Goal: Task Accomplishment & Management: Manage account settings

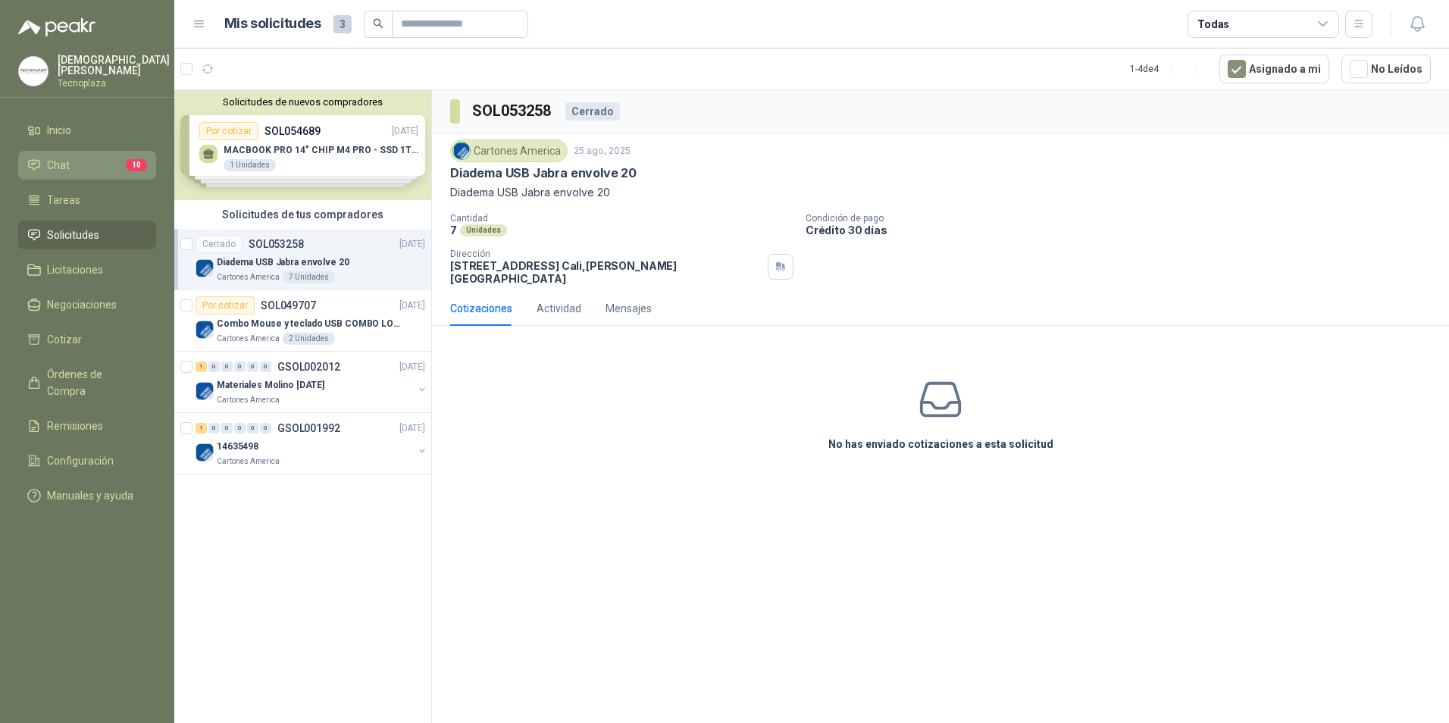
click at [71, 166] on li "Chat 10" at bounding box center [87, 165] width 120 height 17
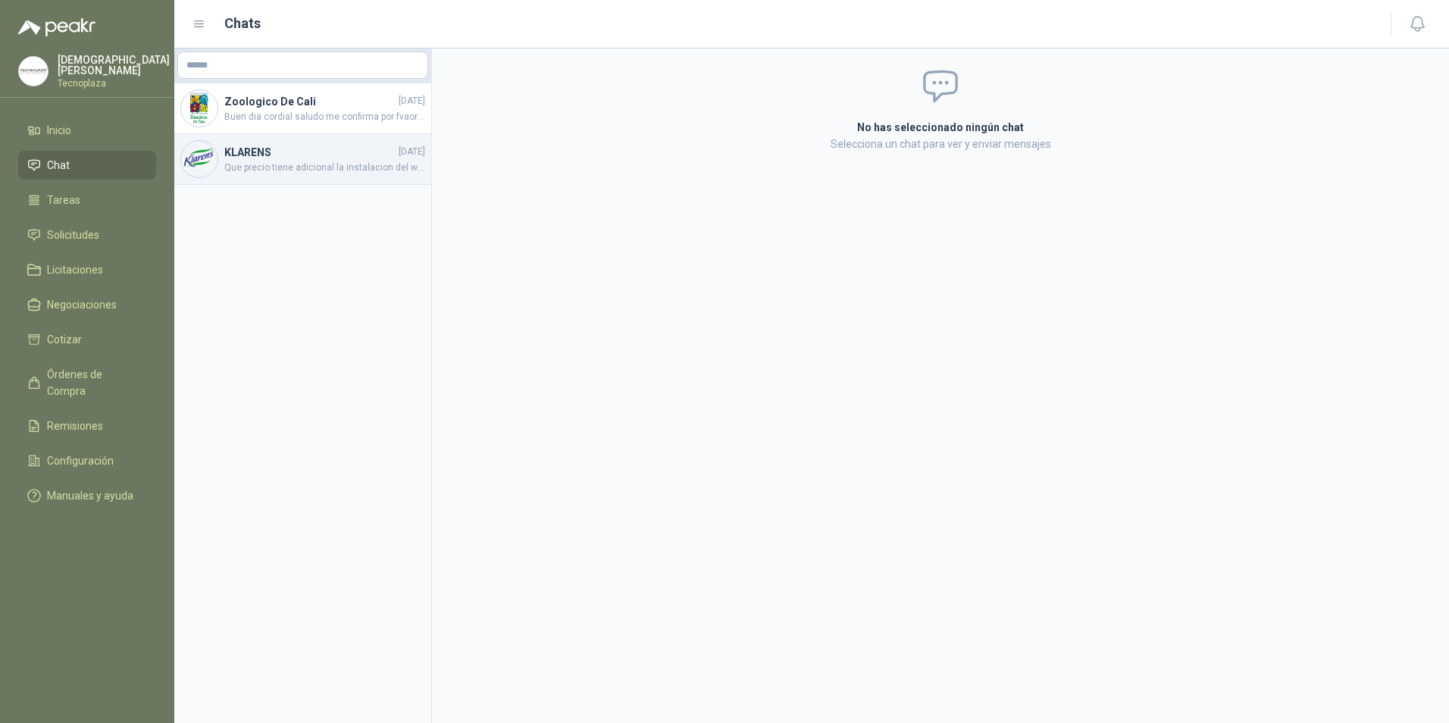
click at [337, 168] on span "Que precio tiene adicional la instalacion del windows 11 con licencia?" at bounding box center [324, 168] width 201 height 14
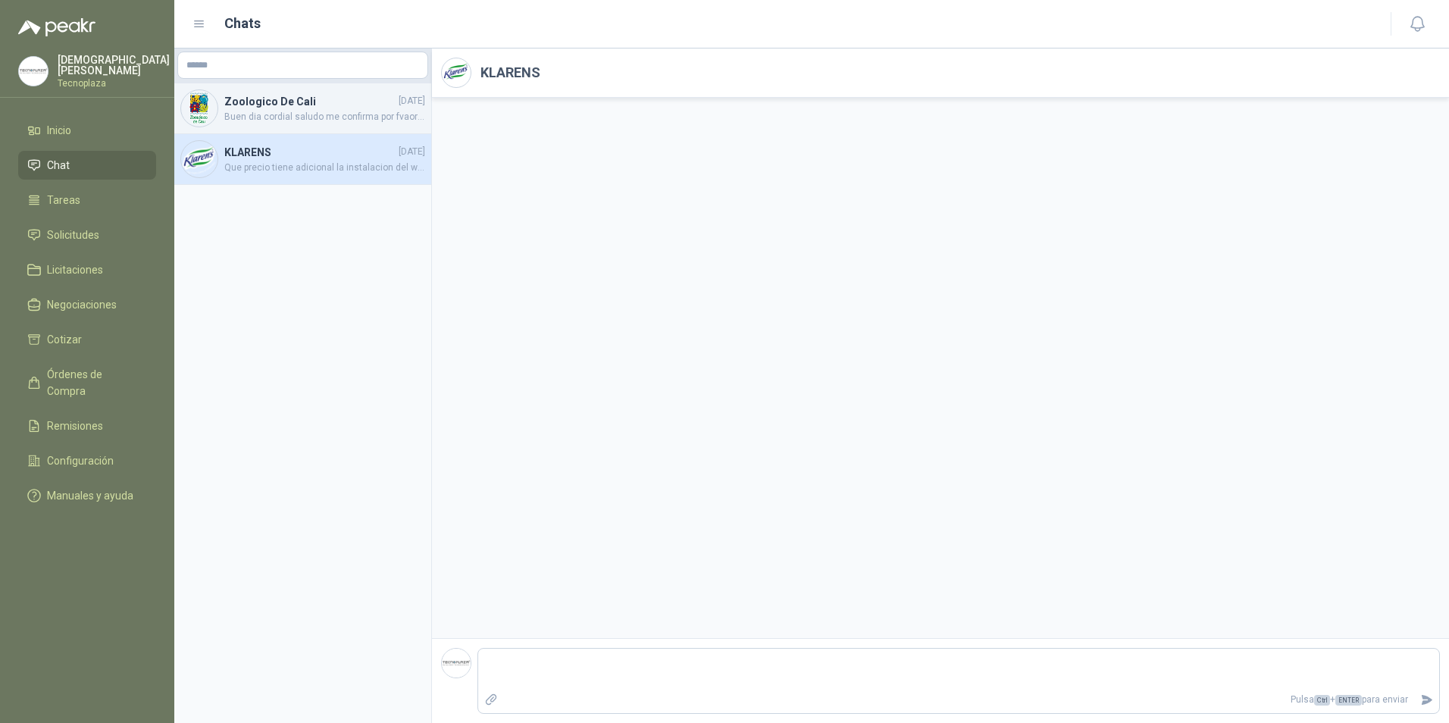
click at [311, 115] on span "Buen dia cordial saludo me confirma por fvaor si son originales o genericas Gra…" at bounding box center [324, 117] width 201 height 14
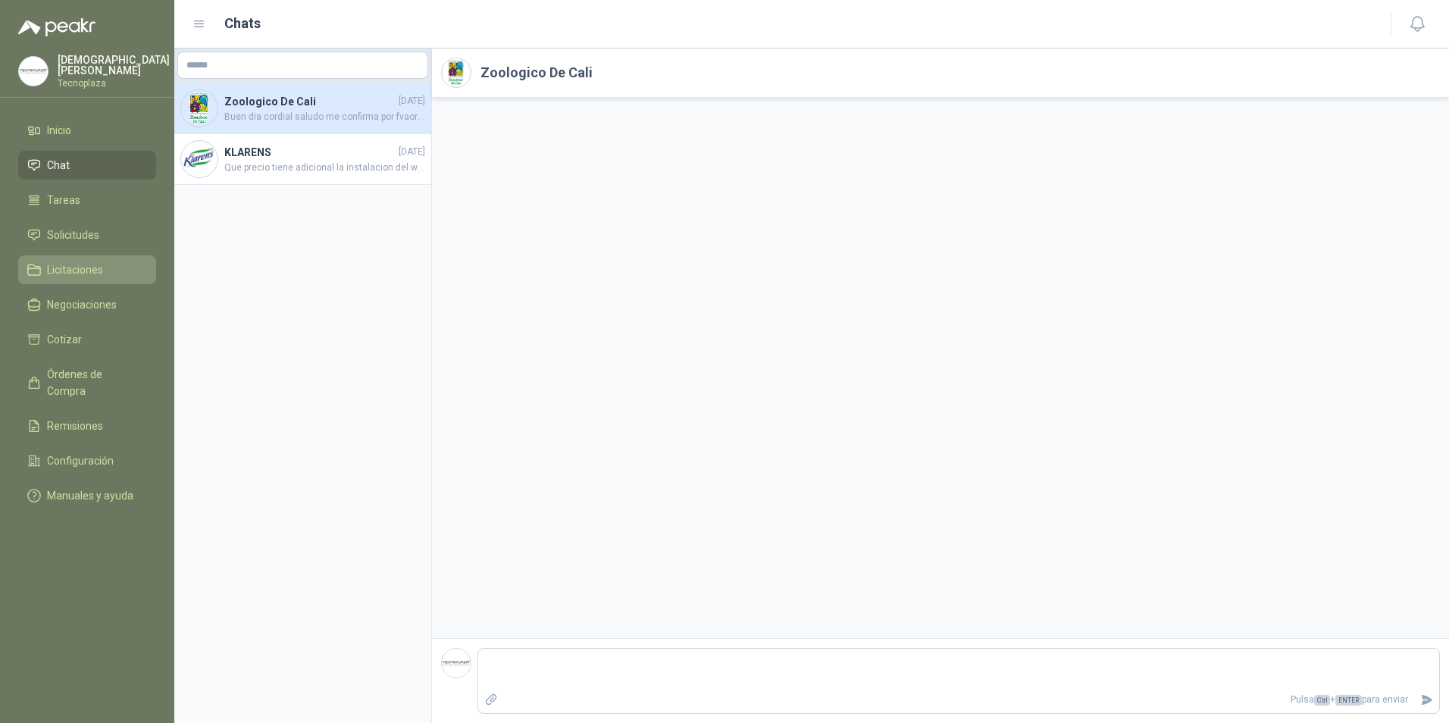
click at [84, 262] on span "Licitaciones" at bounding box center [75, 270] width 56 height 17
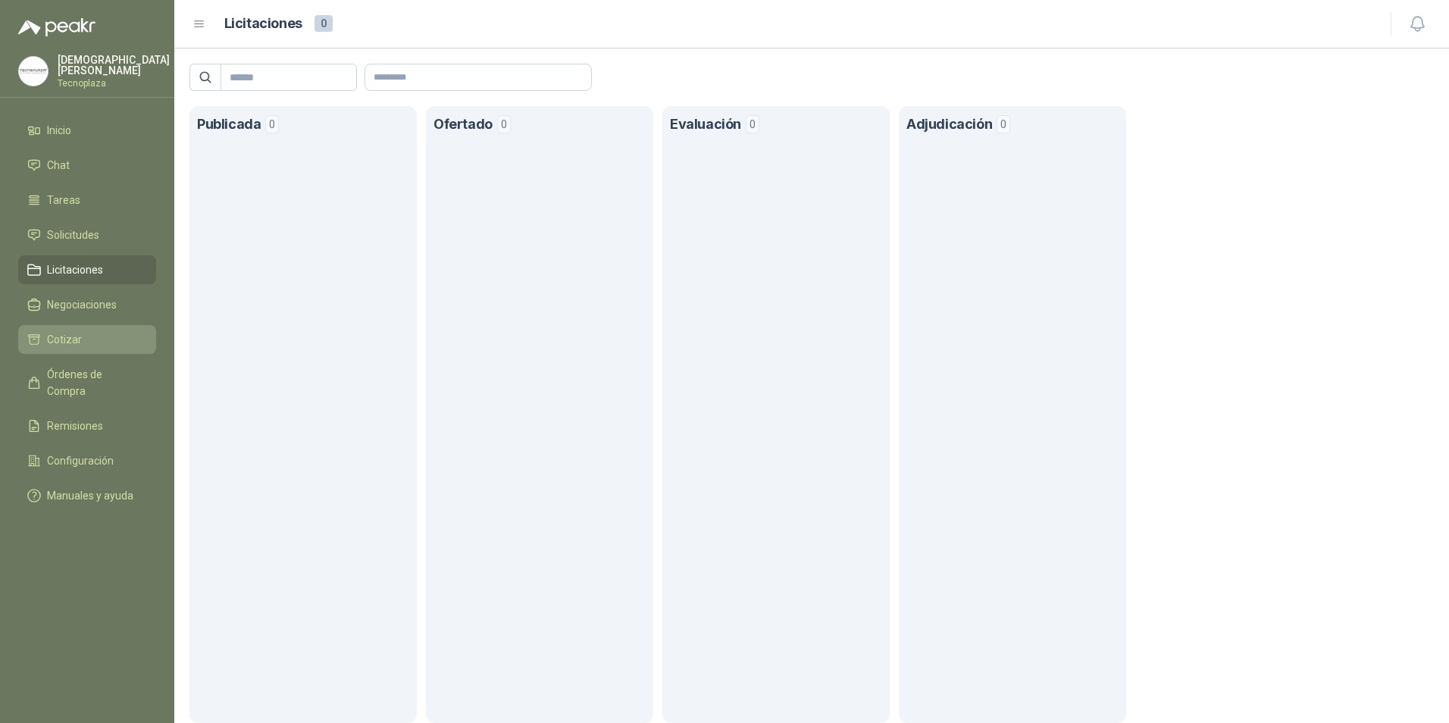
click at [62, 340] on span "Cotizar" at bounding box center [64, 339] width 35 height 17
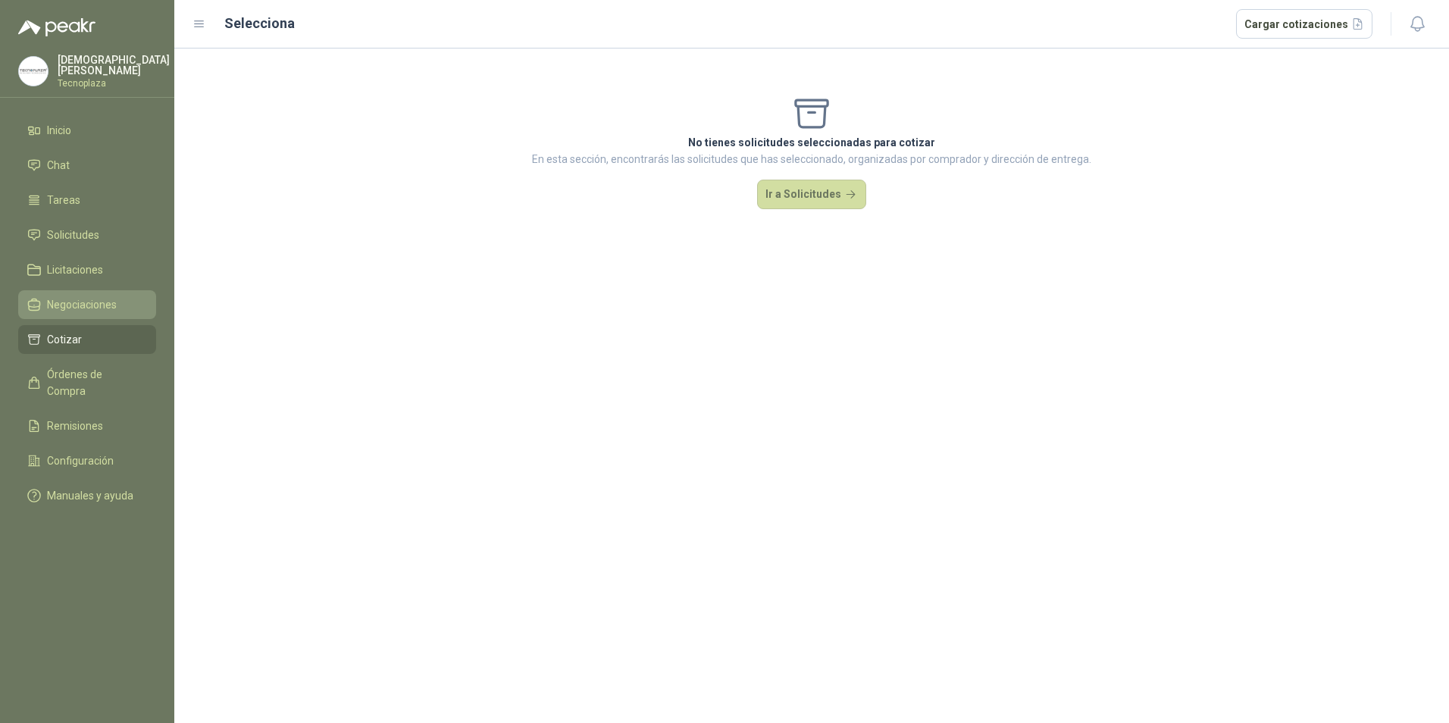
click at [69, 307] on span "Negociaciones" at bounding box center [82, 304] width 70 height 17
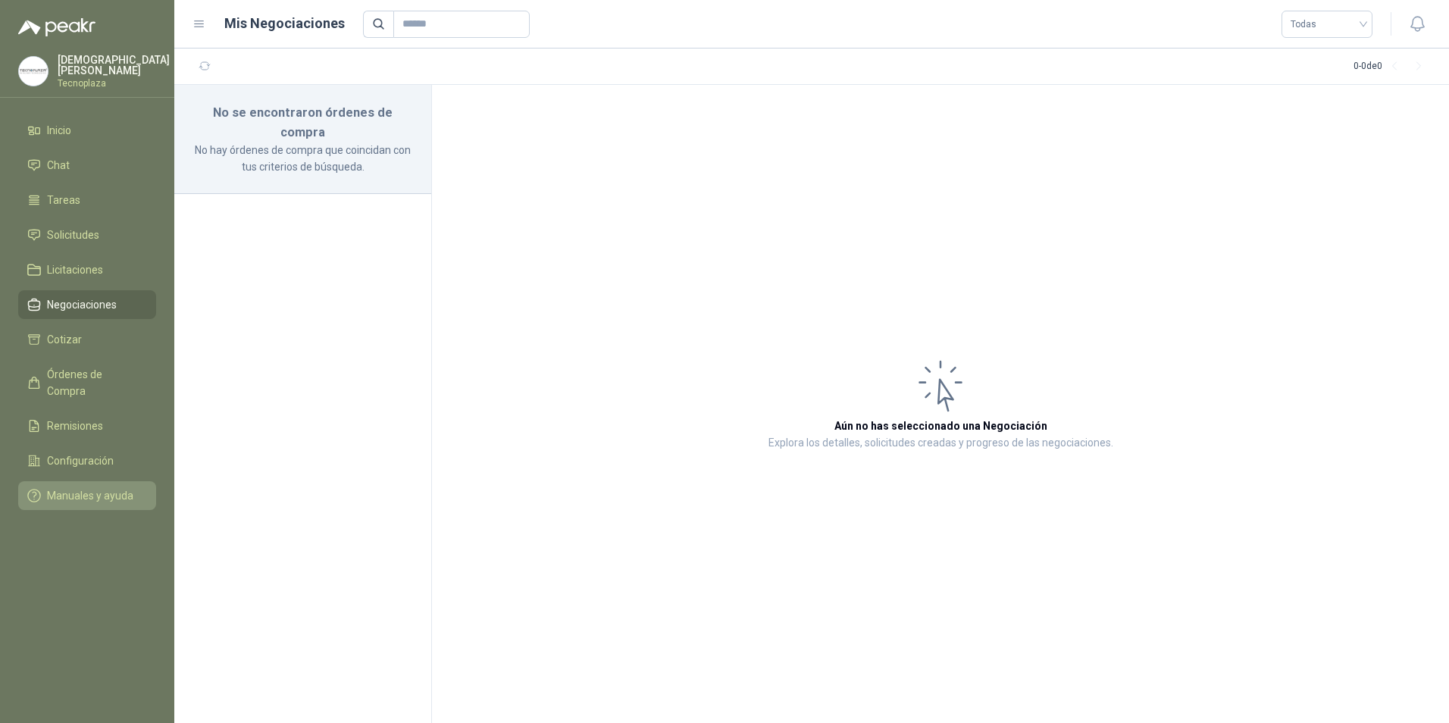
click at [86, 487] on span "Manuales y ayuda" at bounding box center [90, 495] width 86 height 17
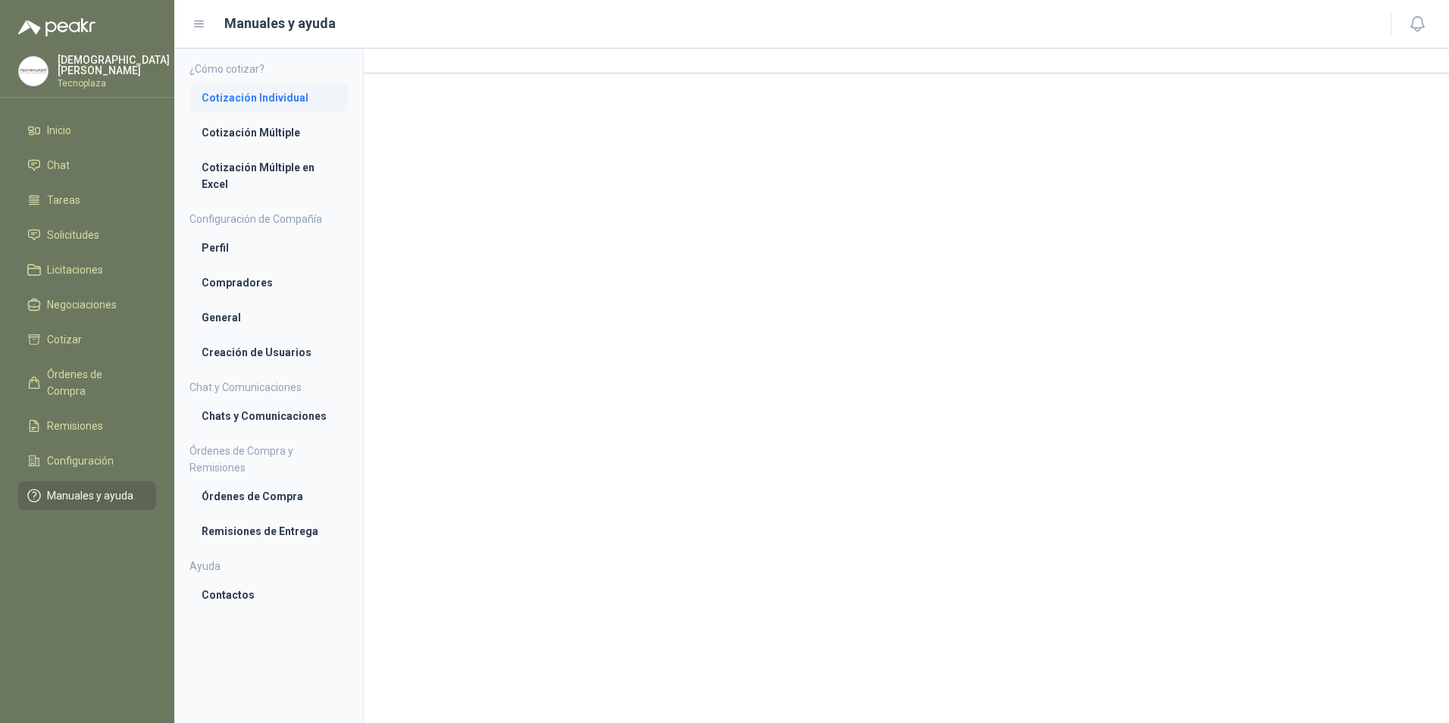
click at [266, 106] on link "Cotización Individual" at bounding box center [268, 97] width 158 height 29
click at [84, 236] on span "Solicitudes" at bounding box center [73, 235] width 52 height 17
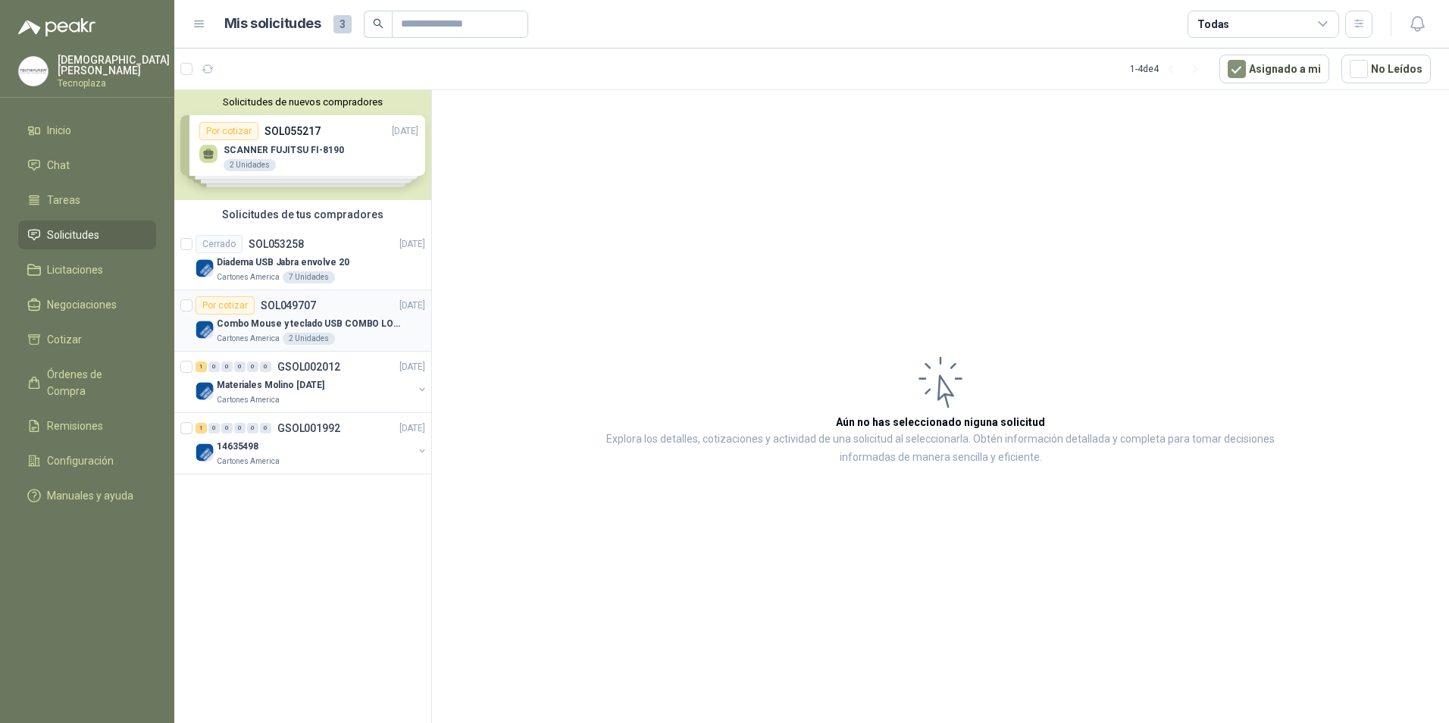
click at [248, 297] on div "Por cotizar" at bounding box center [225, 305] width 59 height 18
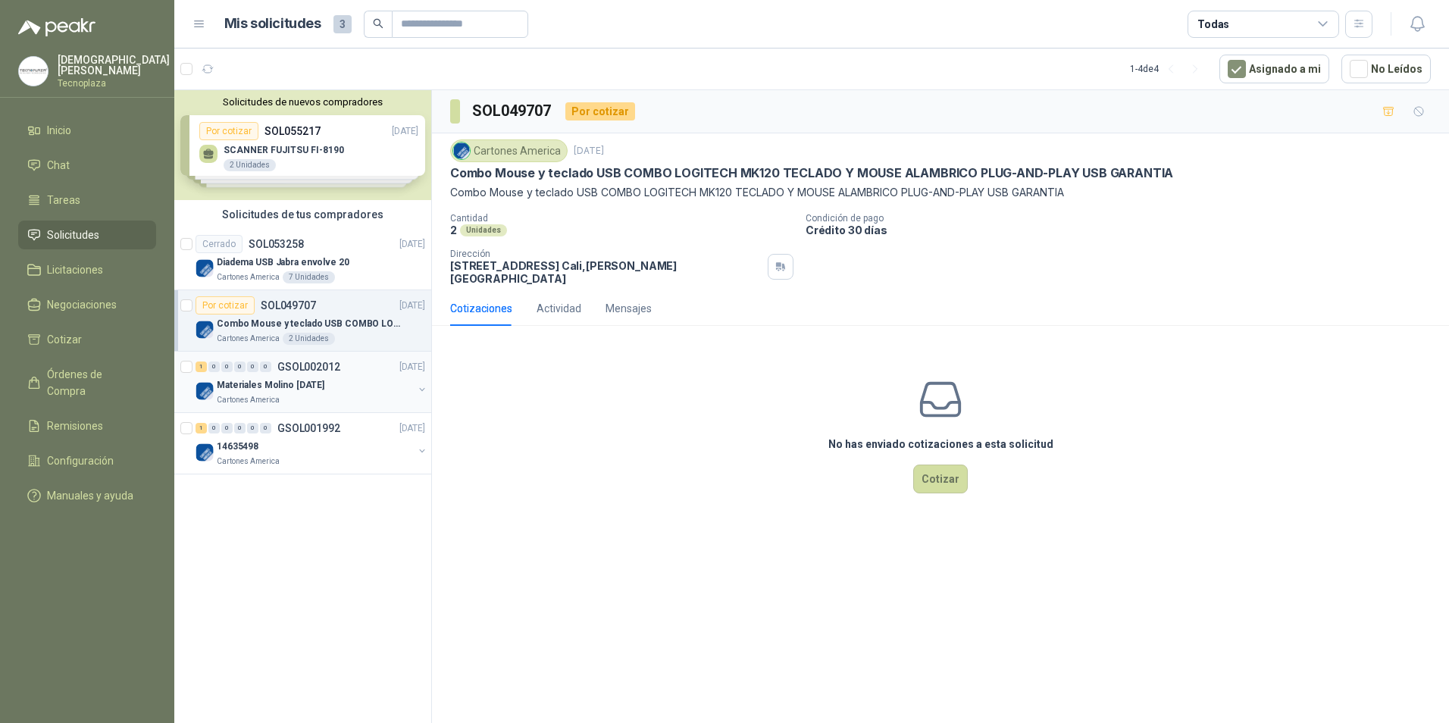
click at [276, 371] on div "1 0 0 0 0 0 GSOL002012" at bounding box center [268, 367] width 145 height 11
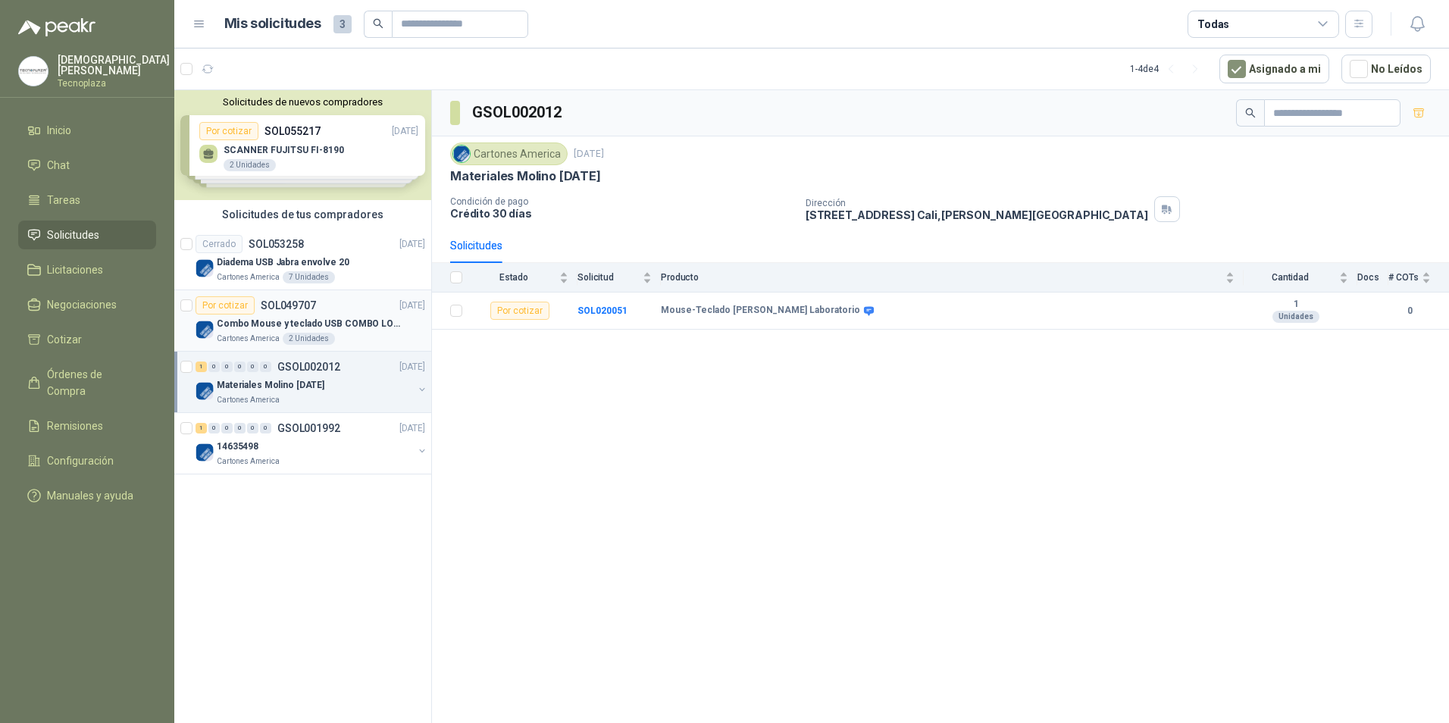
click at [243, 308] on div "Por cotizar" at bounding box center [225, 305] width 59 height 18
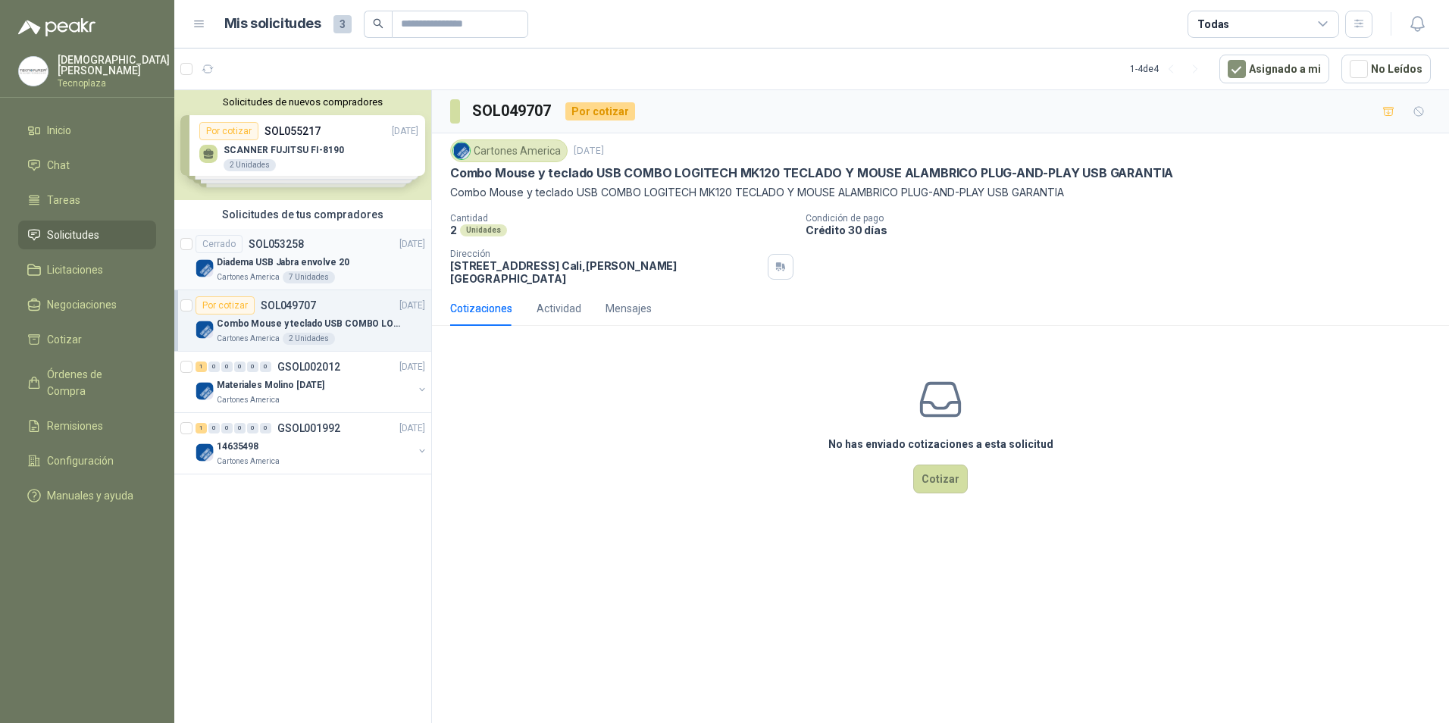
click at [268, 262] on p "Diadema USB Jabra envolve 20" at bounding box center [283, 262] width 133 height 14
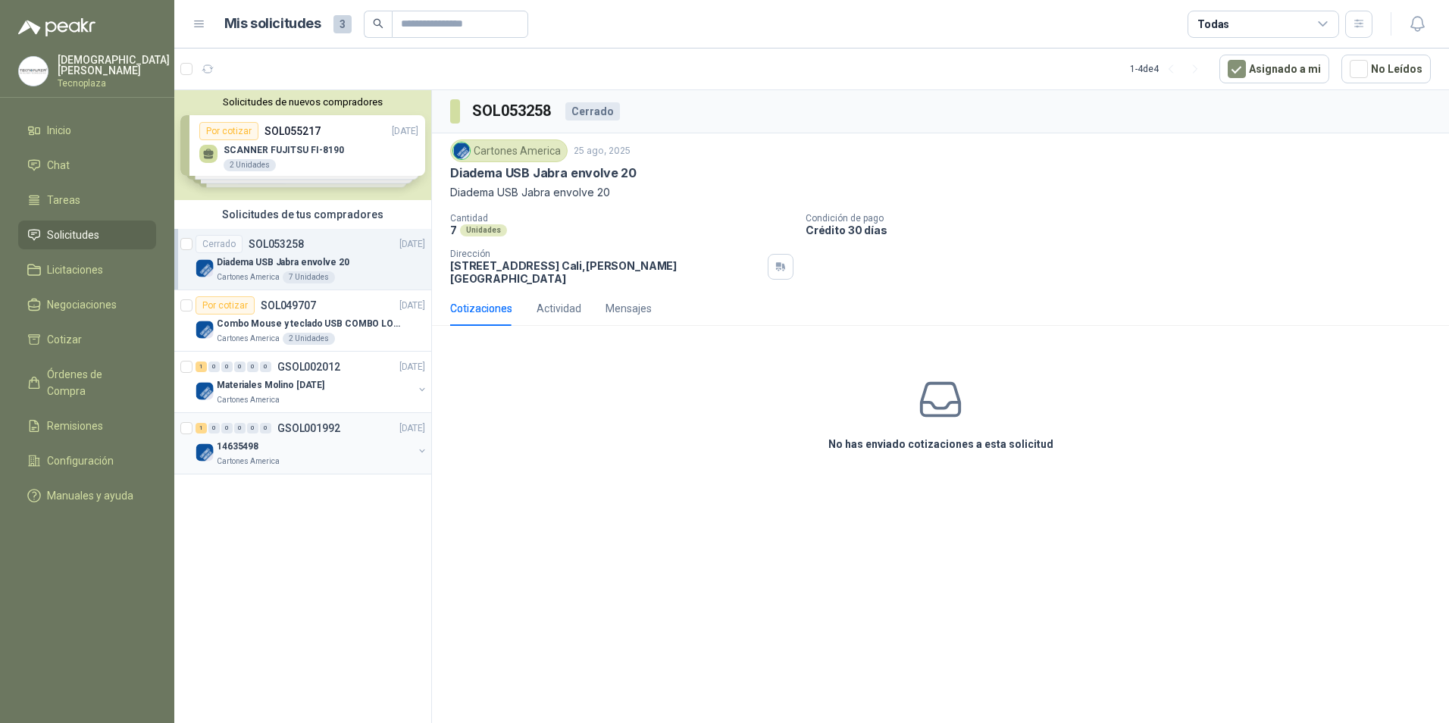
click at [318, 433] on p "GSOL001992" at bounding box center [308, 428] width 63 height 11
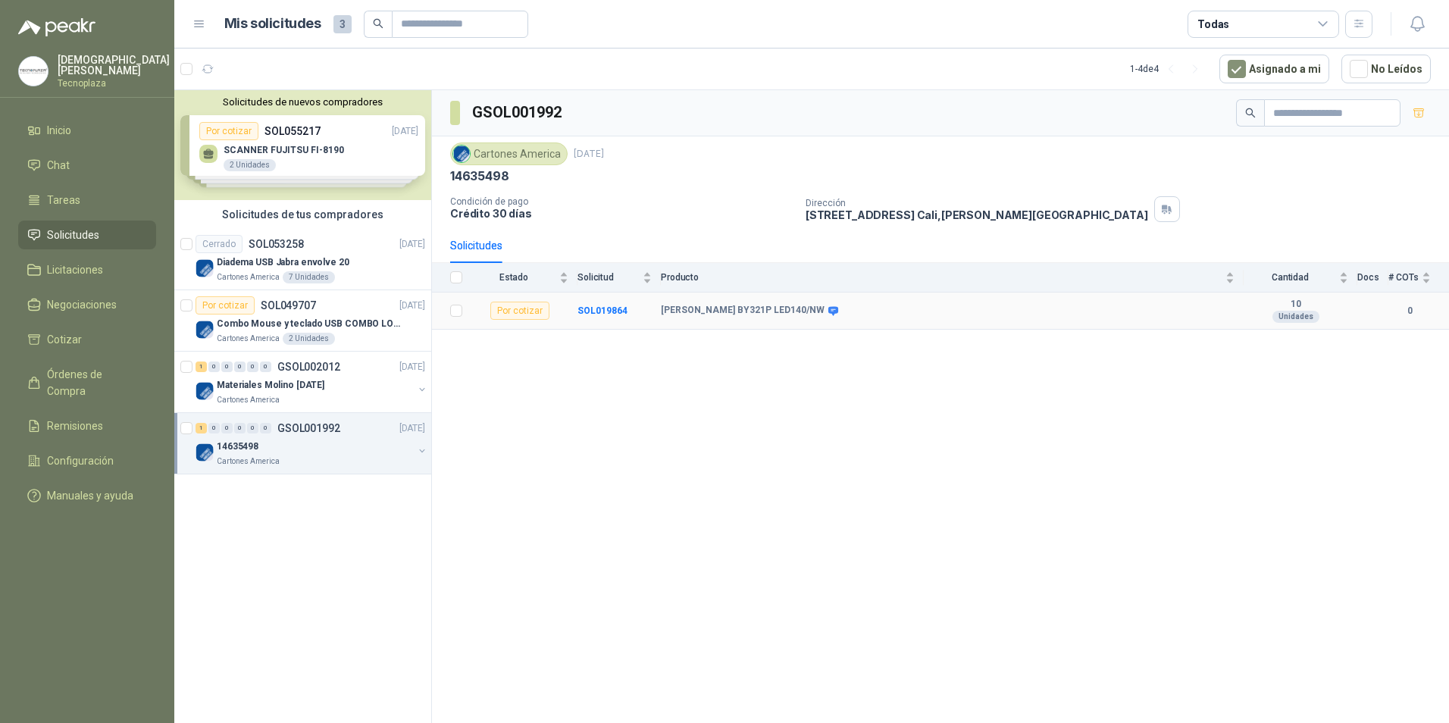
click at [763, 305] on b "[PERSON_NAME] BY321P LED140/NW" at bounding box center [743, 311] width 164 height 12
click at [825, 305] on b "[PERSON_NAME] BY321P LED140/NW" at bounding box center [743, 311] width 164 height 12
click at [321, 330] on p "Combo Mouse y teclado USB COMBO LOGITECH MK120 TECLADO Y MOUSE ALAMBRICO PLUG-A…" at bounding box center [311, 324] width 189 height 14
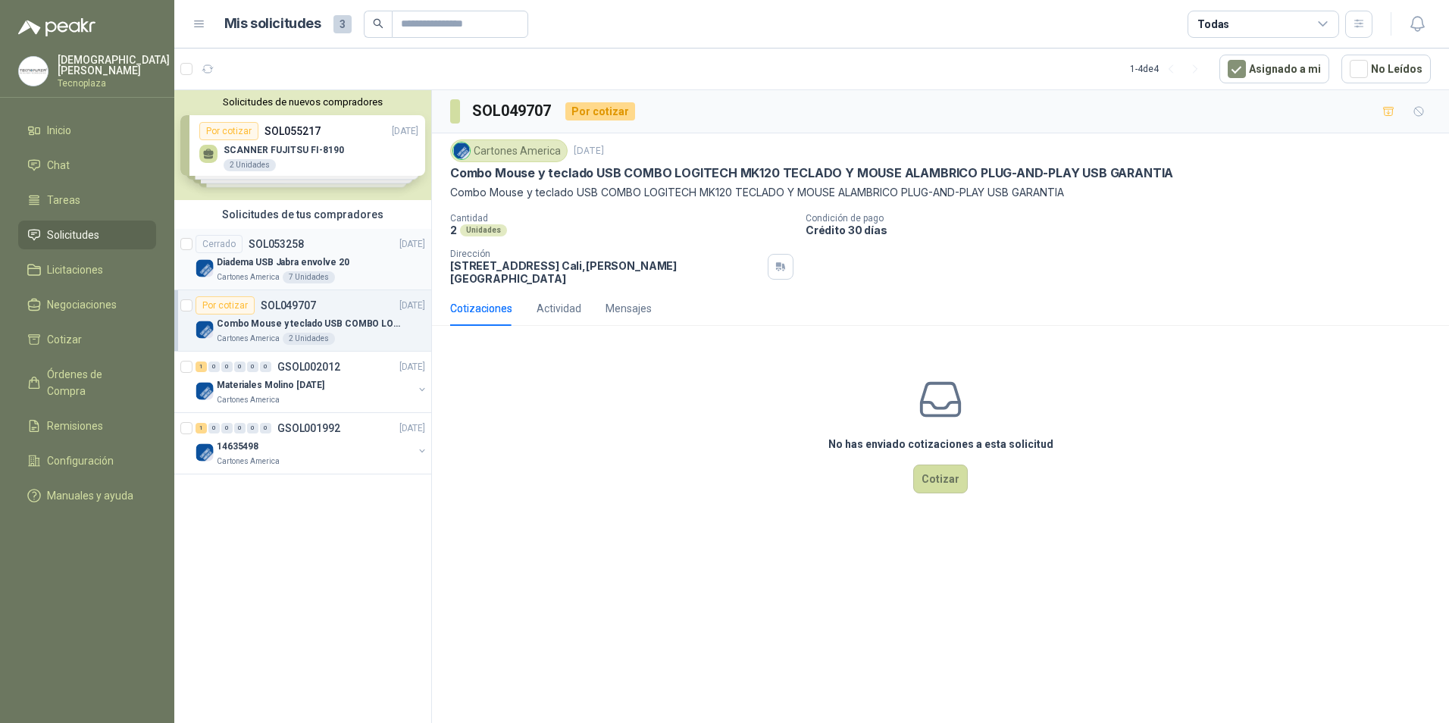
click at [359, 267] on div "Diadema USB Jabra envolve 20" at bounding box center [321, 262] width 208 height 18
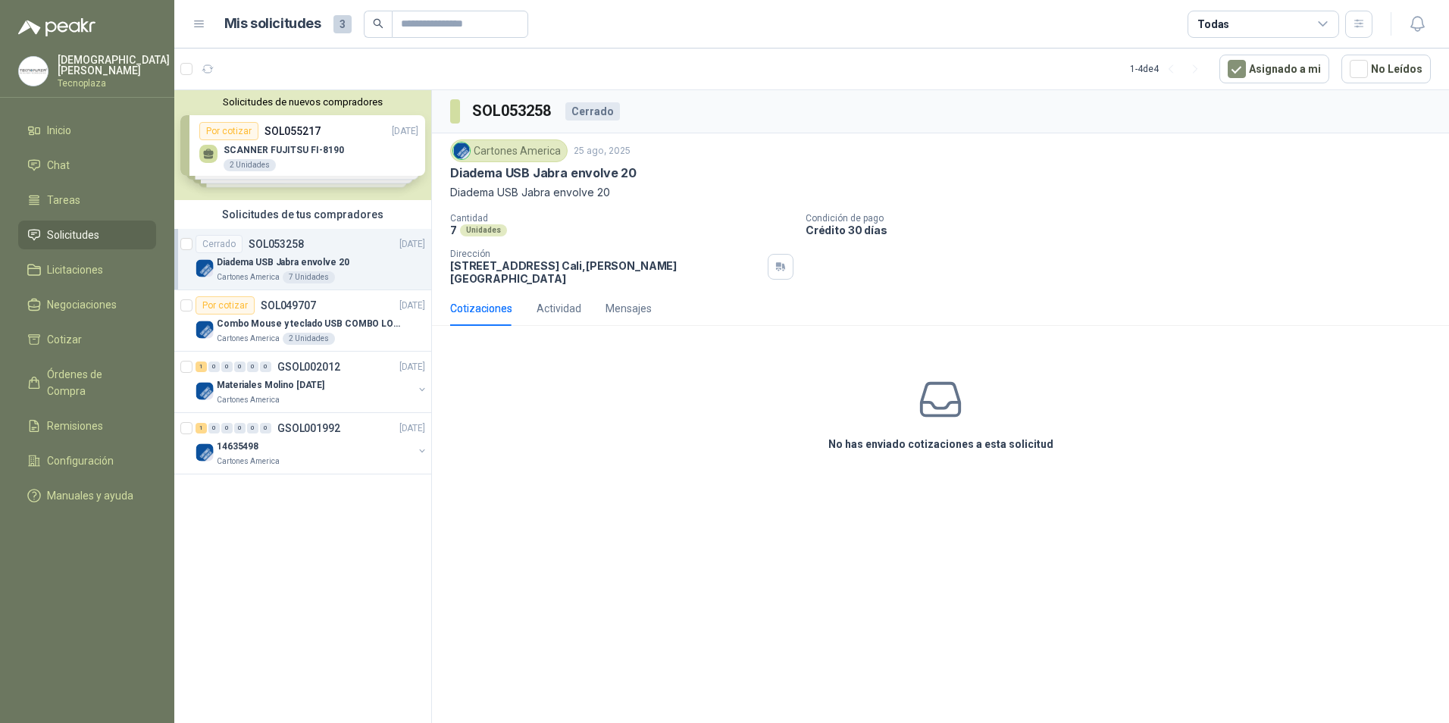
click at [320, 157] on div "Solicitudes de nuevos compradores Por cotizar SOL055217 [DATE] SCANNER FUJITSU …" at bounding box center [302, 145] width 257 height 110
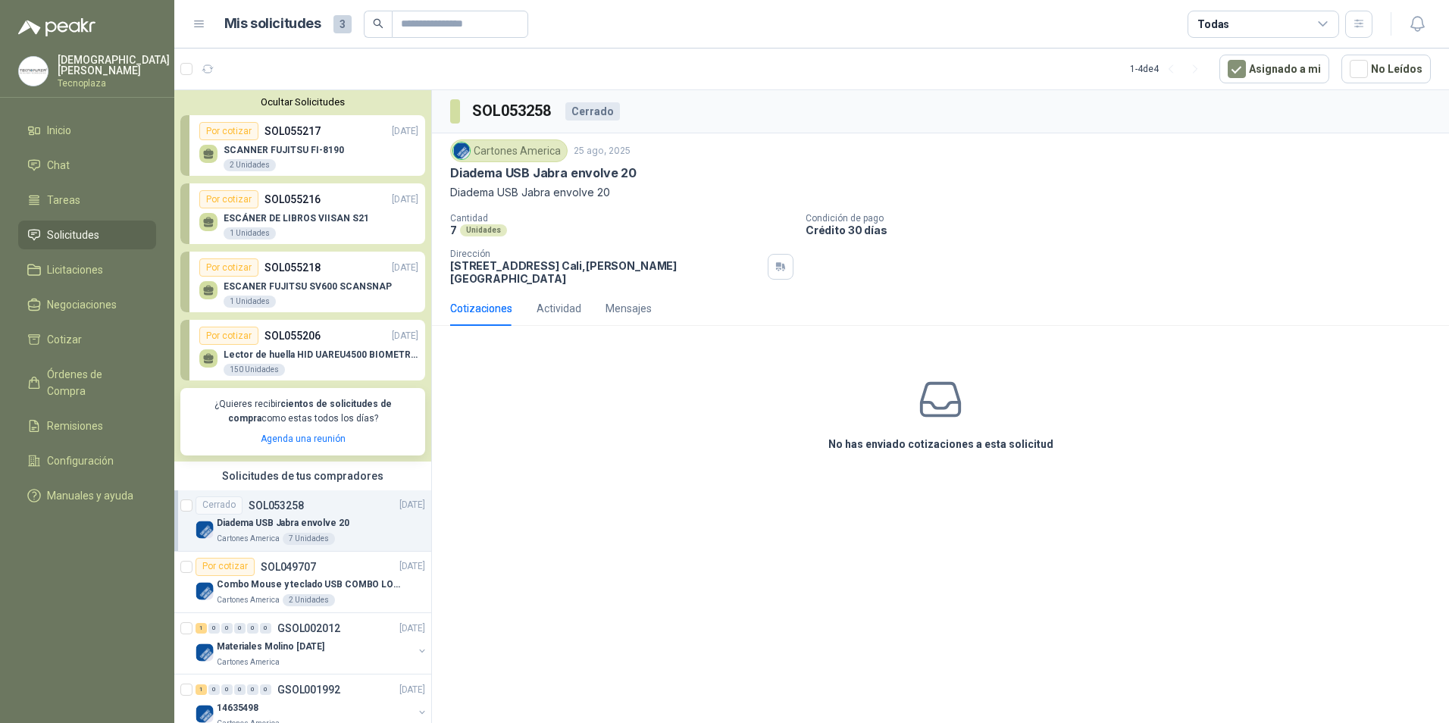
click at [287, 165] on div "SCANNER FUJITSU FI-8190 2 Unidades" at bounding box center [284, 158] width 121 height 27
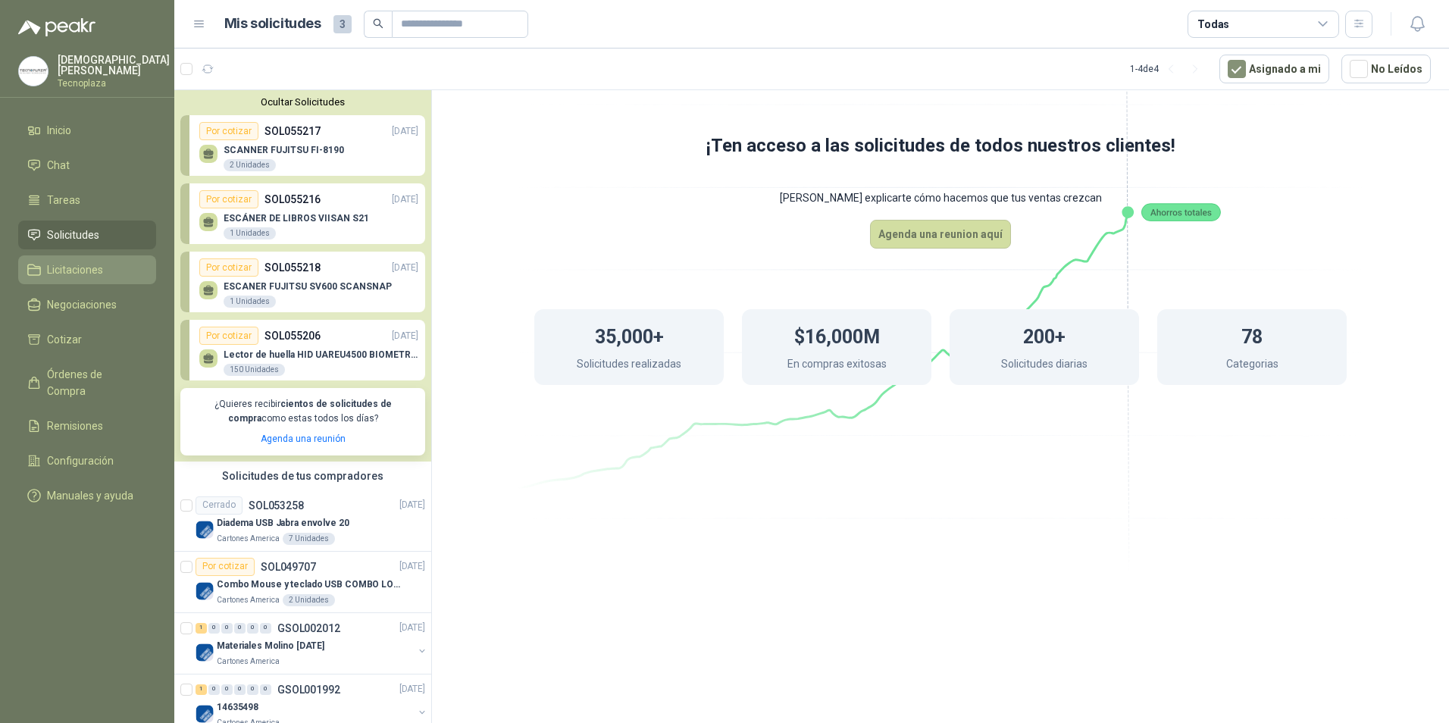
click at [106, 267] on li "Licitaciones" at bounding box center [87, 270] width 120 height 17
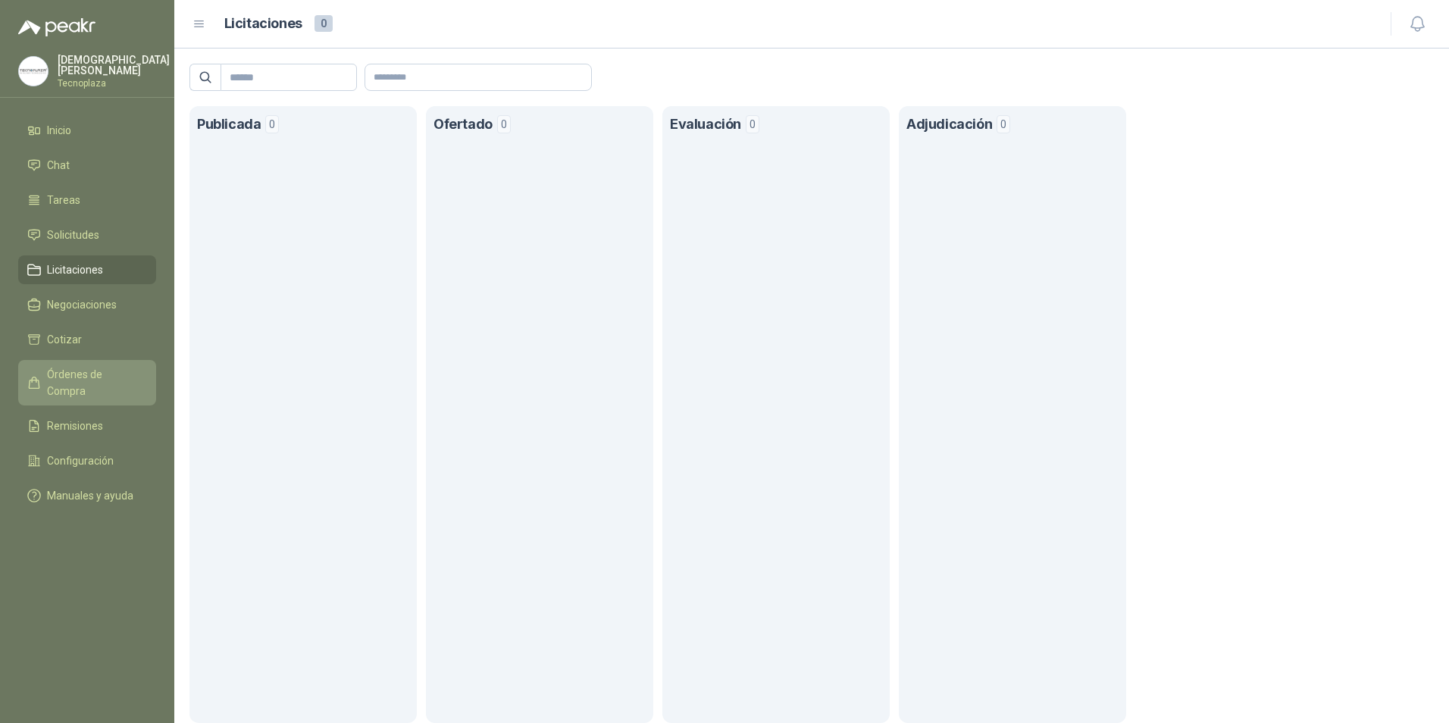
click at [125, 371] on span "Órdenes de Compra" at bounding box center [94, 382] width 95 height 33
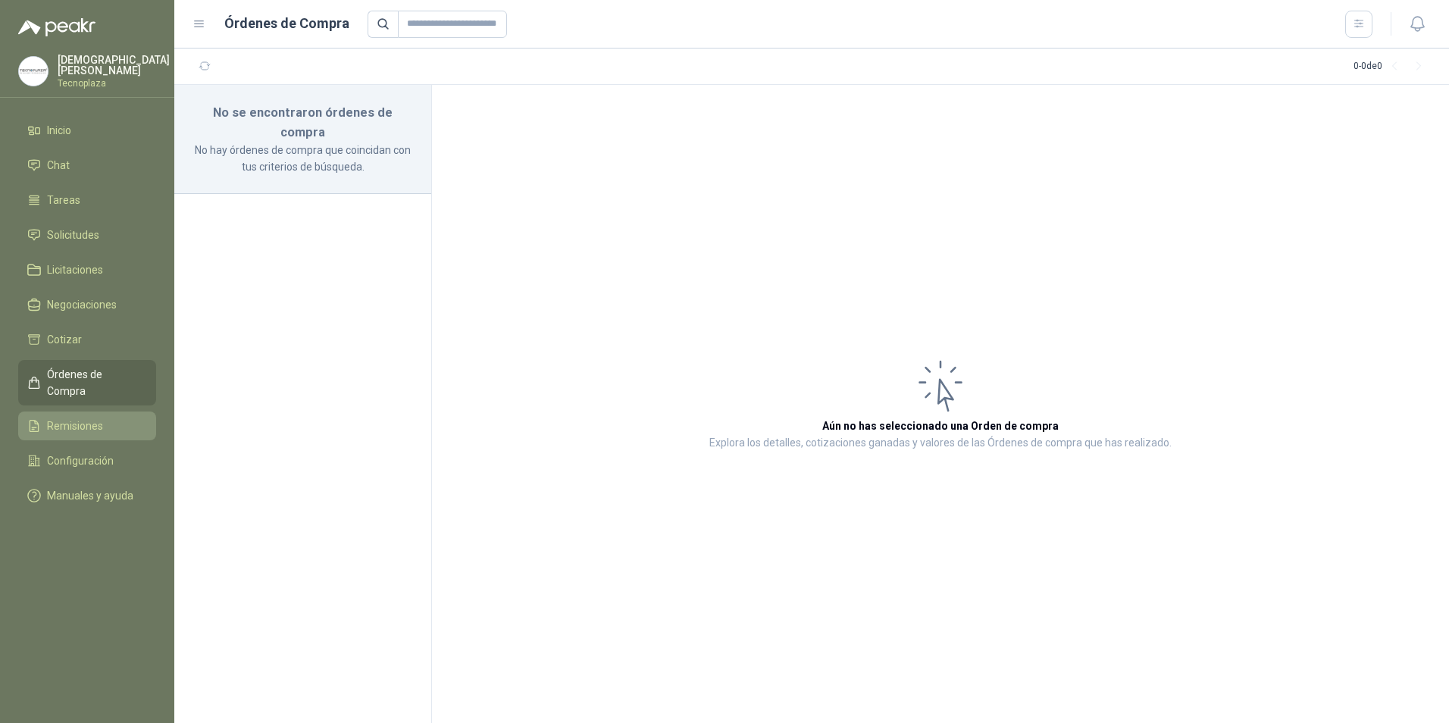
click at [77, 418] on span "Remisiones" at bounding box center [75, 426] width 56 height 17
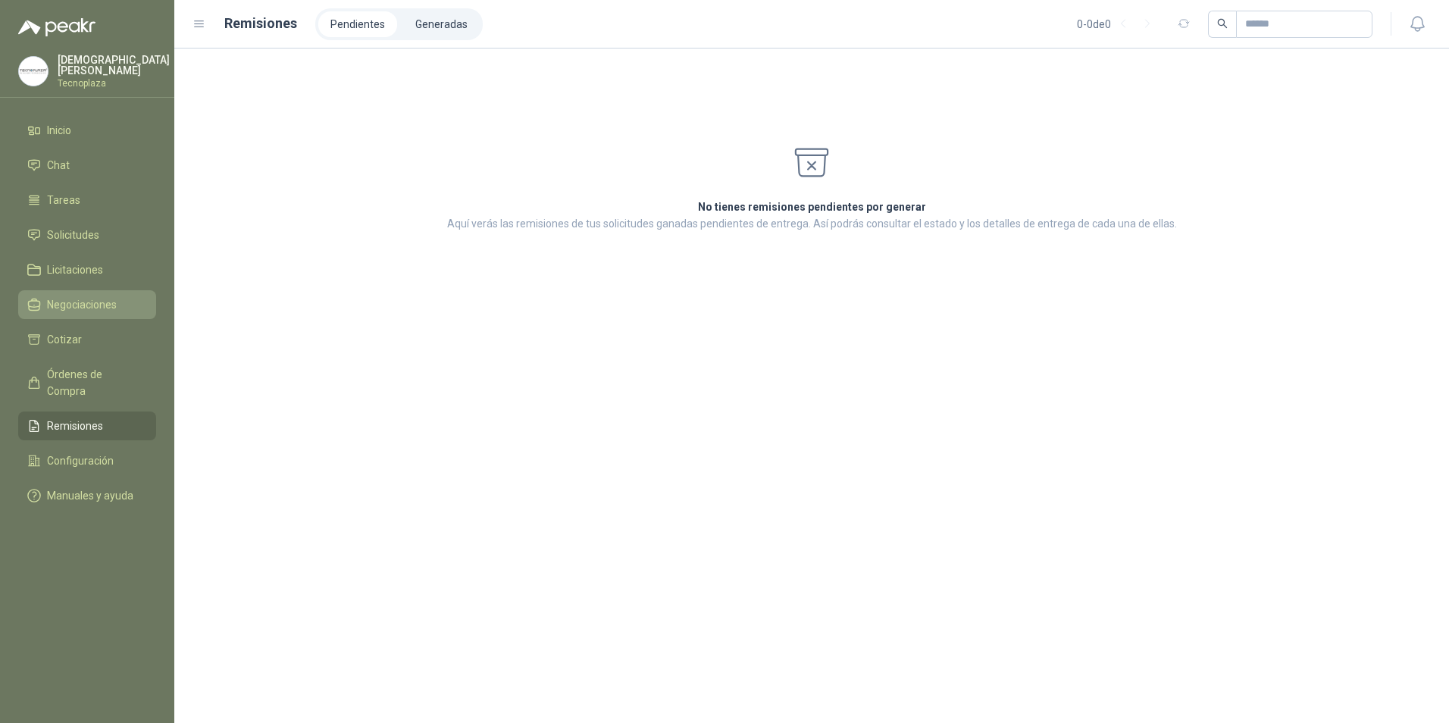
click at [70, 305] on span "Negociaciones" at bounding box center [82, 304] width 70 height 17
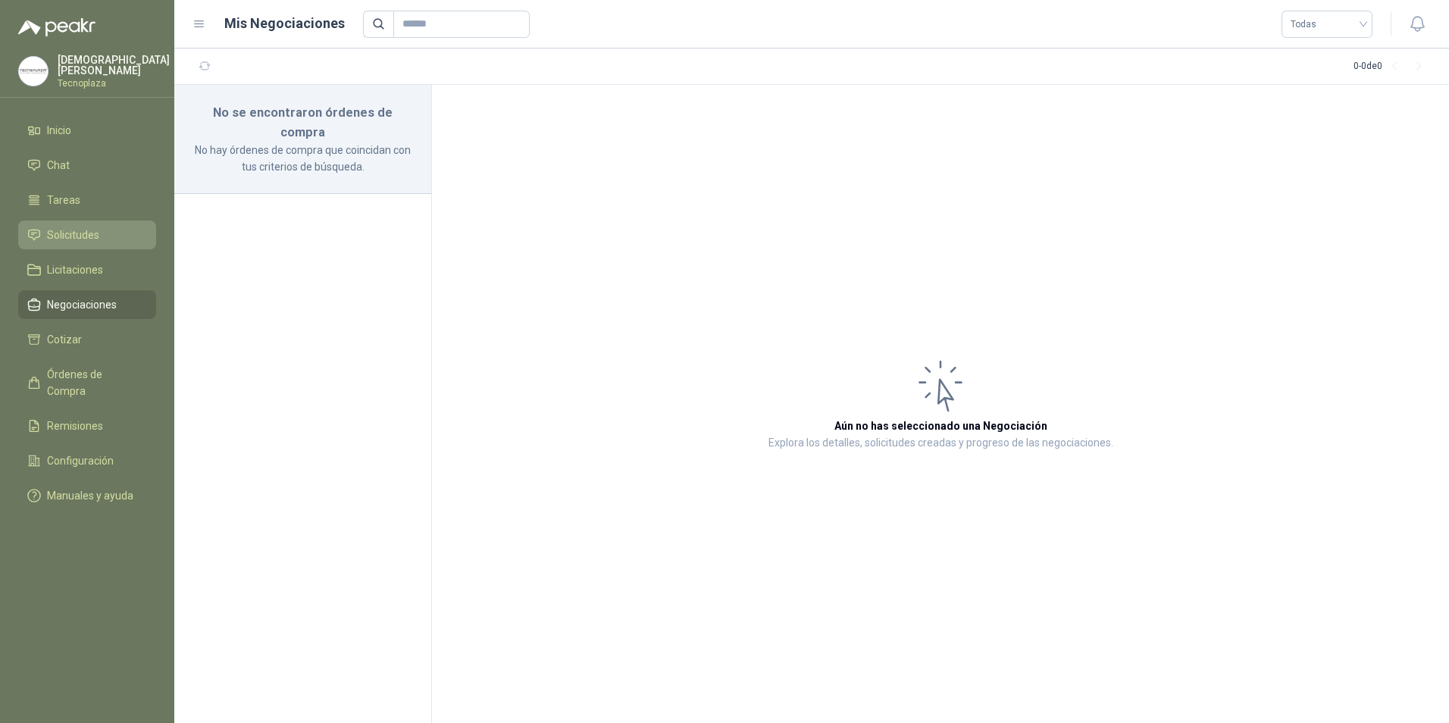
click at [70, 232] on span "Solicitudes" at bounding box center [73, 235] width 52 height 17
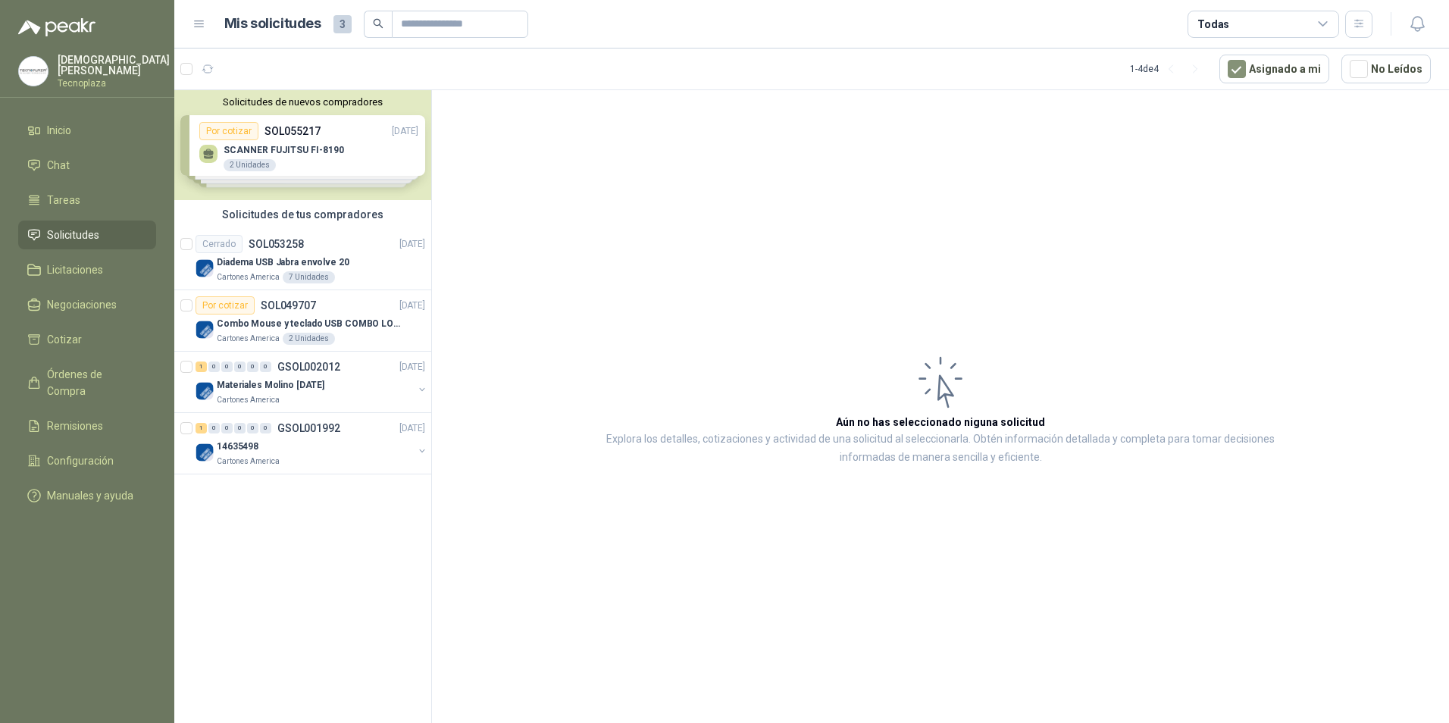
click at [246, 166] on div "Solicitudes de nuevos compradores Por cotizar SOL055217 [DATE] SCANNER FUJITSU …" at bounding box center [302, 145] width 257 height 110
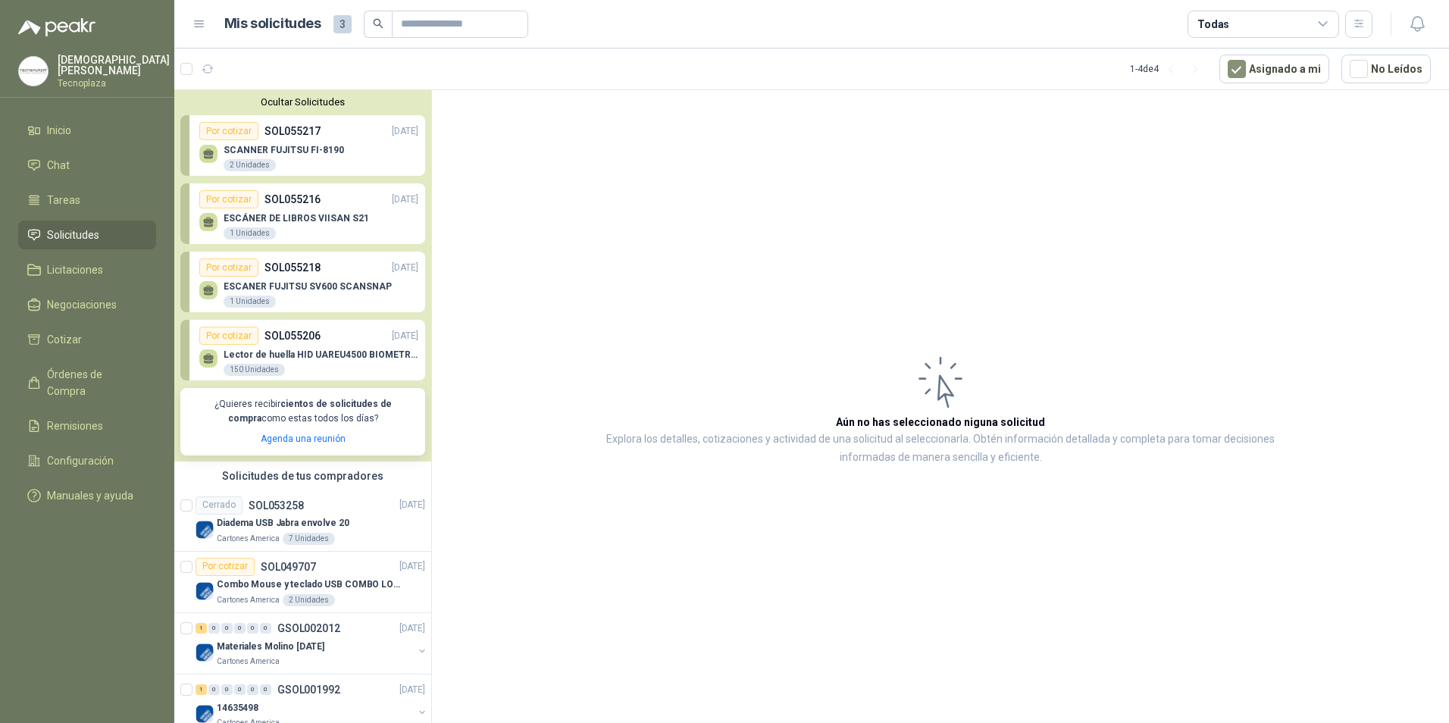
click at [302, 161] on div "SCANNER FUJITSU FI-8190 2 Unidades" at bounding box center [284, 158] width 121 height 27
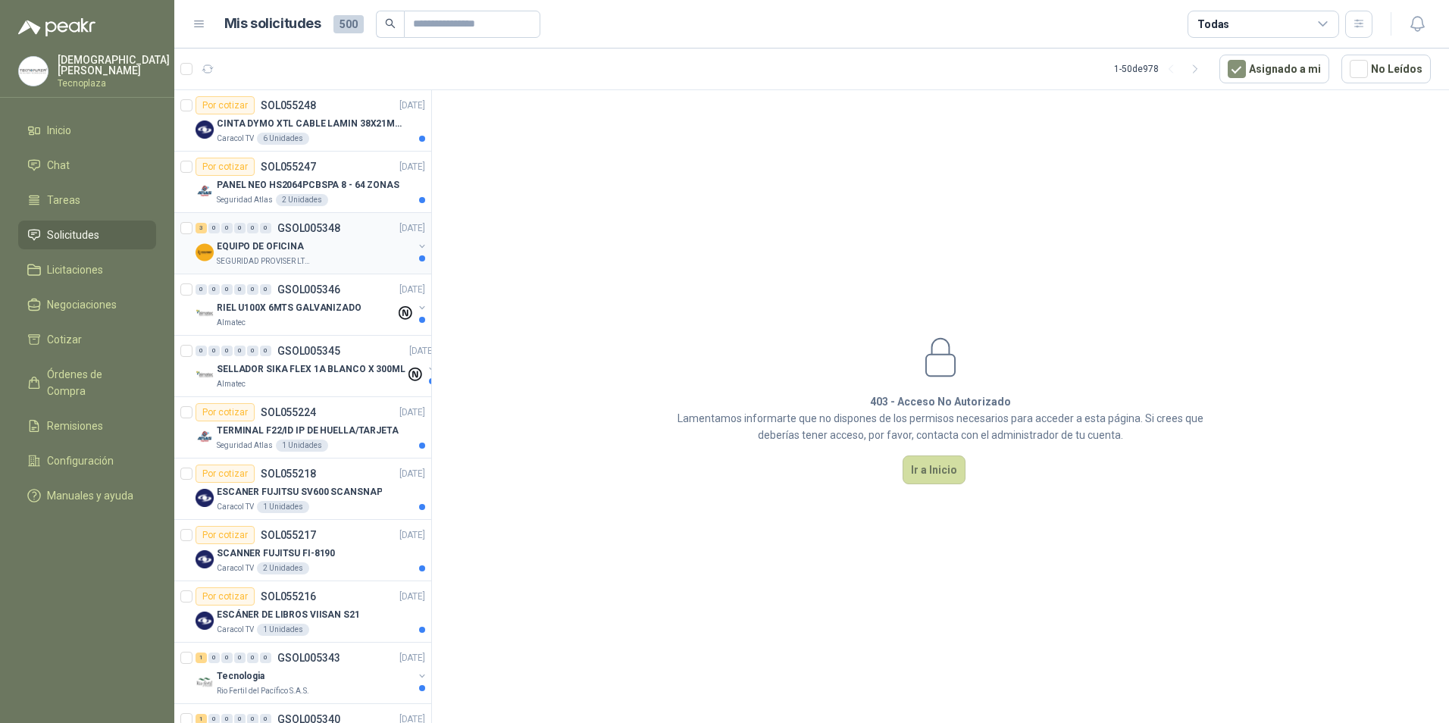
click at [393, 256] on div "SEGURIDAD PROVISER LTDA" at bounding box center [315, 261] width 196 height 12
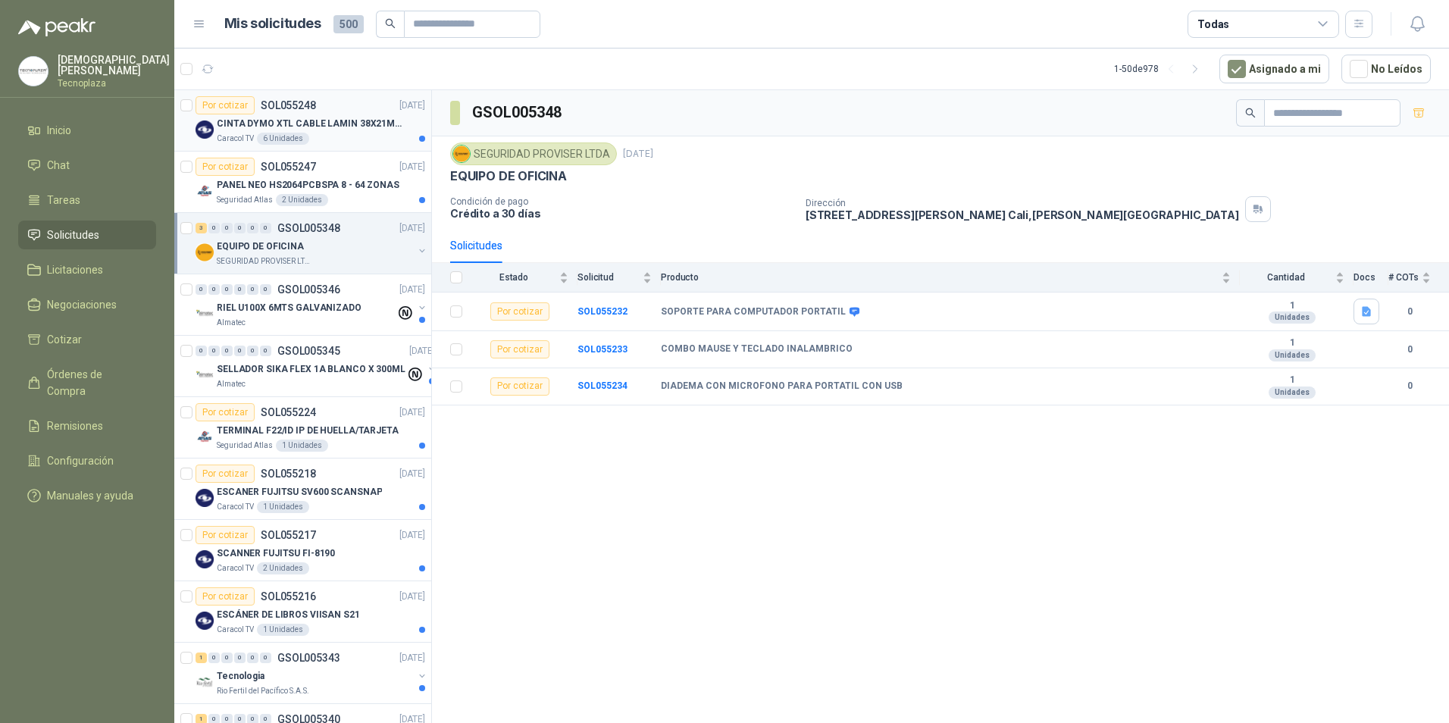
drag, startPoint x: 308, startPoint y: 114, endPoint x: 334, endPoint y: 126, distance: 27.5
click at [309, 115] on div "CINTA DYMO XTL CABLE LAMIN 38X21MMBLANCO" at bounding box center [321, 123] width 208 height 18
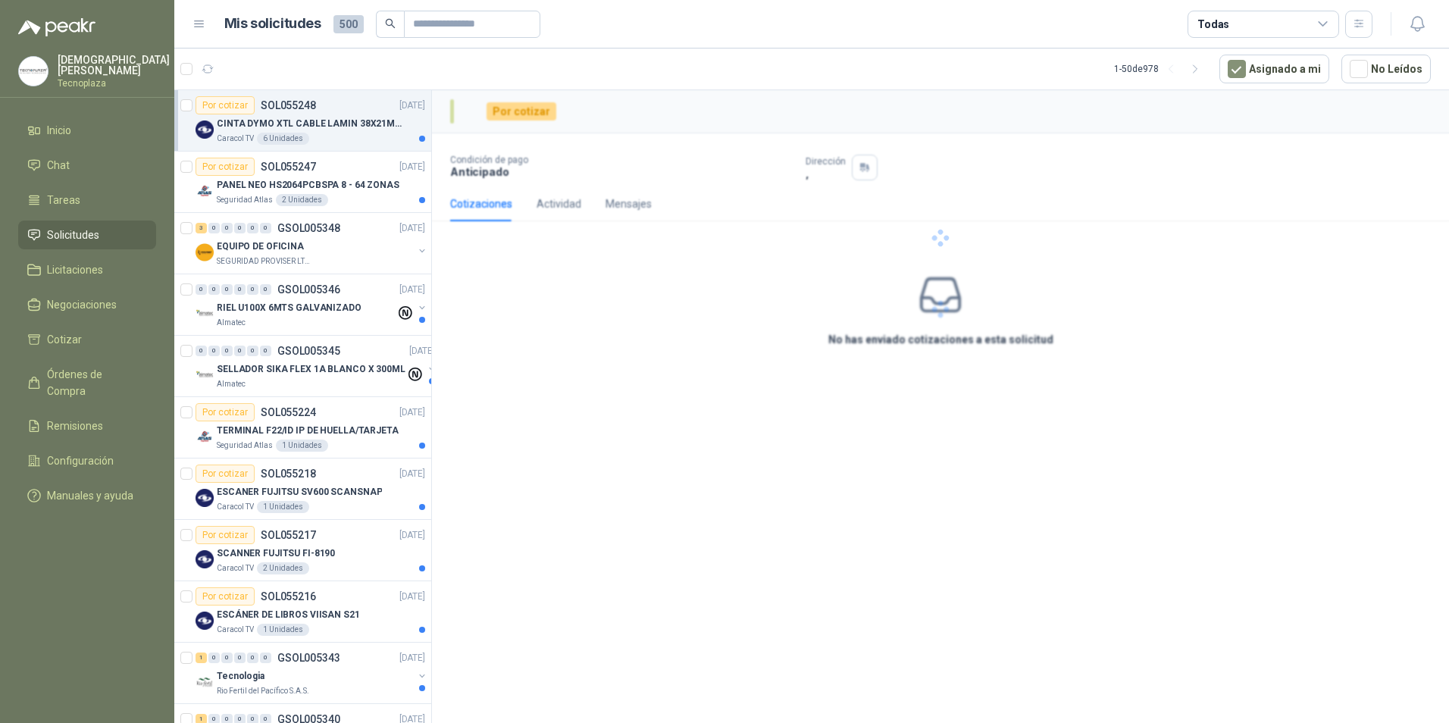
click at [332, 113] on div "Por cotizar SOL055248 09/09/25" at bounding box center [311, 105] width 230 height 18
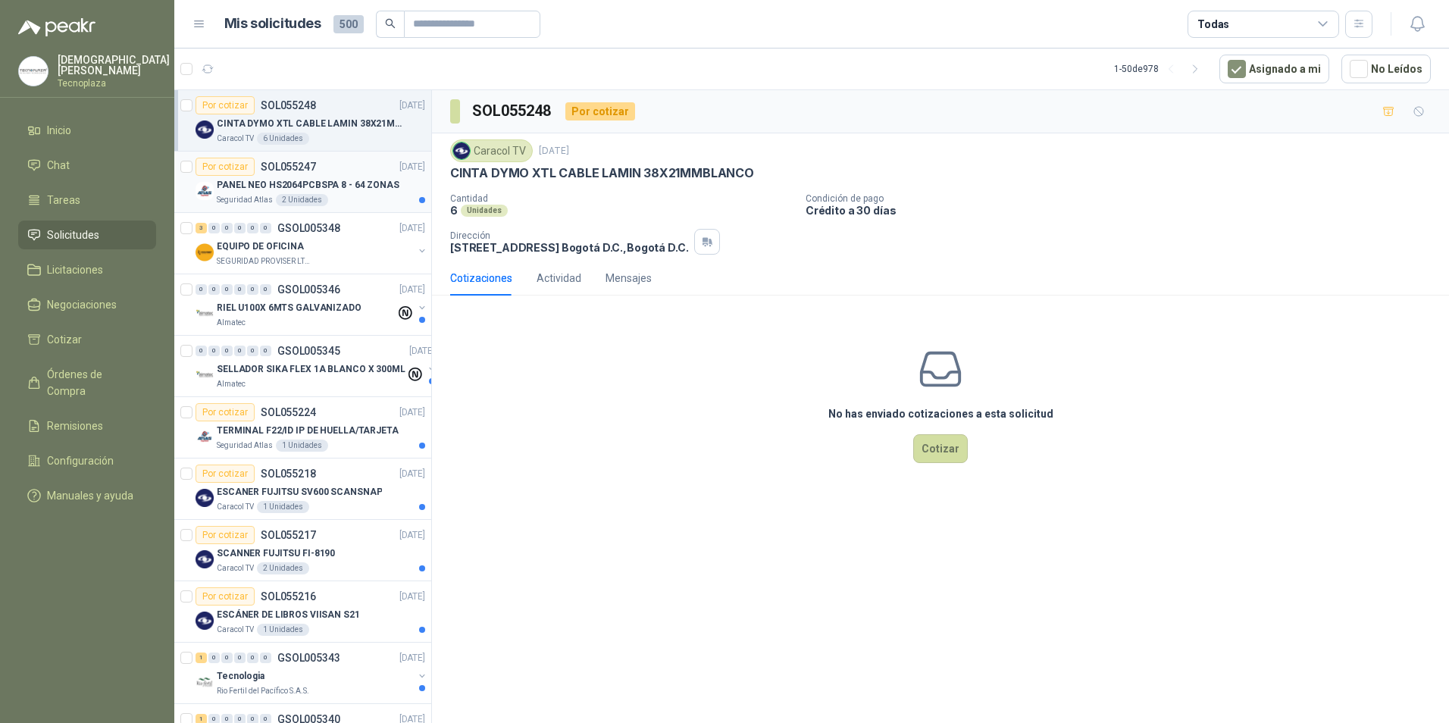
click at [343, 177] on div "PANEL NEO HS2064PCBSPA 8 - 64 ZONAS" at bounding box center [321, 185] width 208 height 18
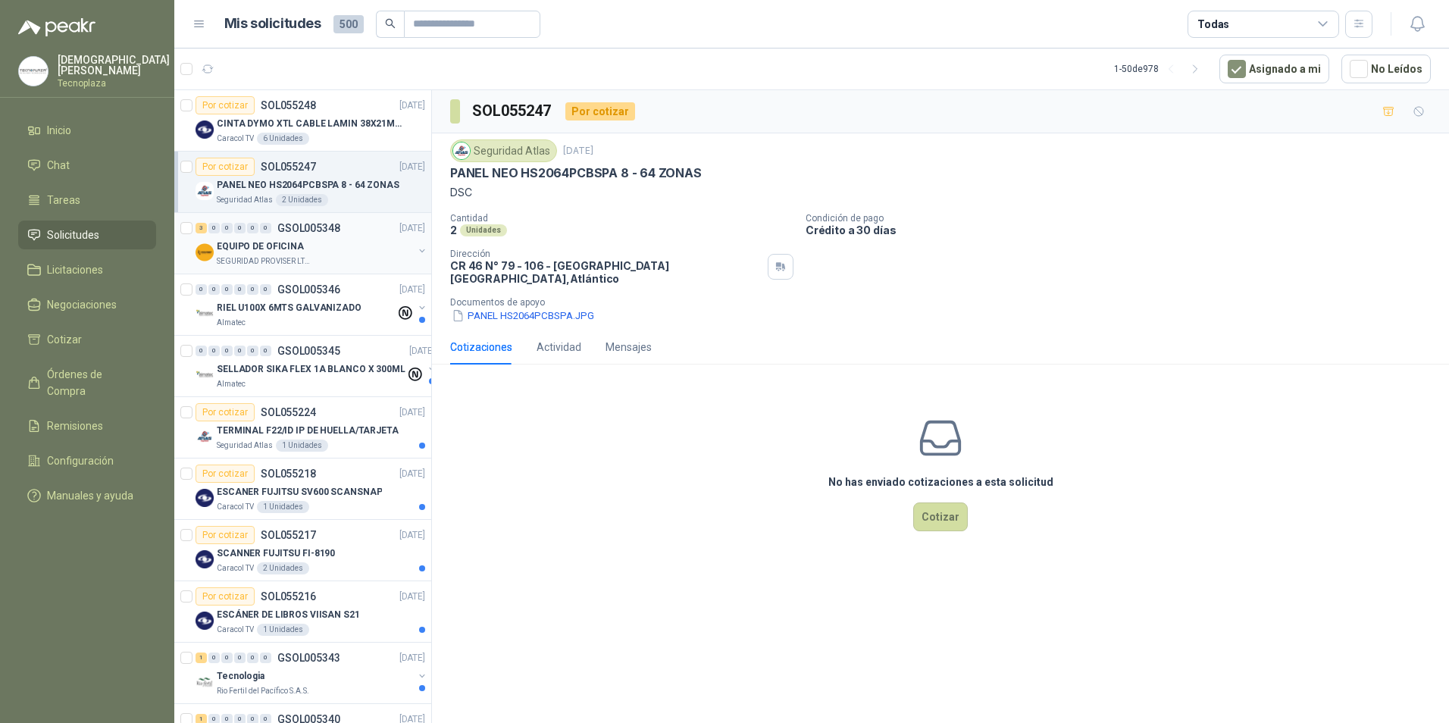
click at [293, 258] on p "SEGURIDAD PROVISER LTDA" at bounding box center [265, 261] width 96 height 12
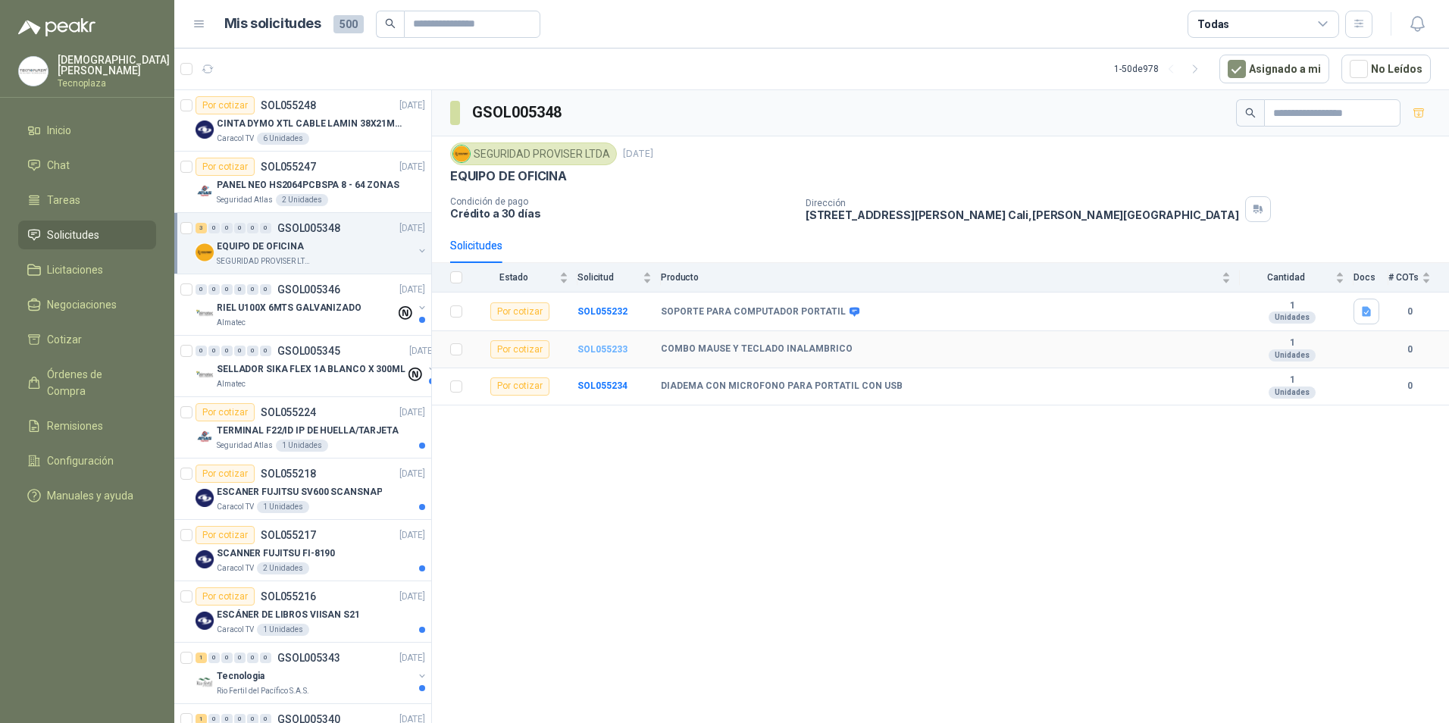
click at [606, 353] on b "SOL055233" at bounding box center [603, 349] width 50 height 11
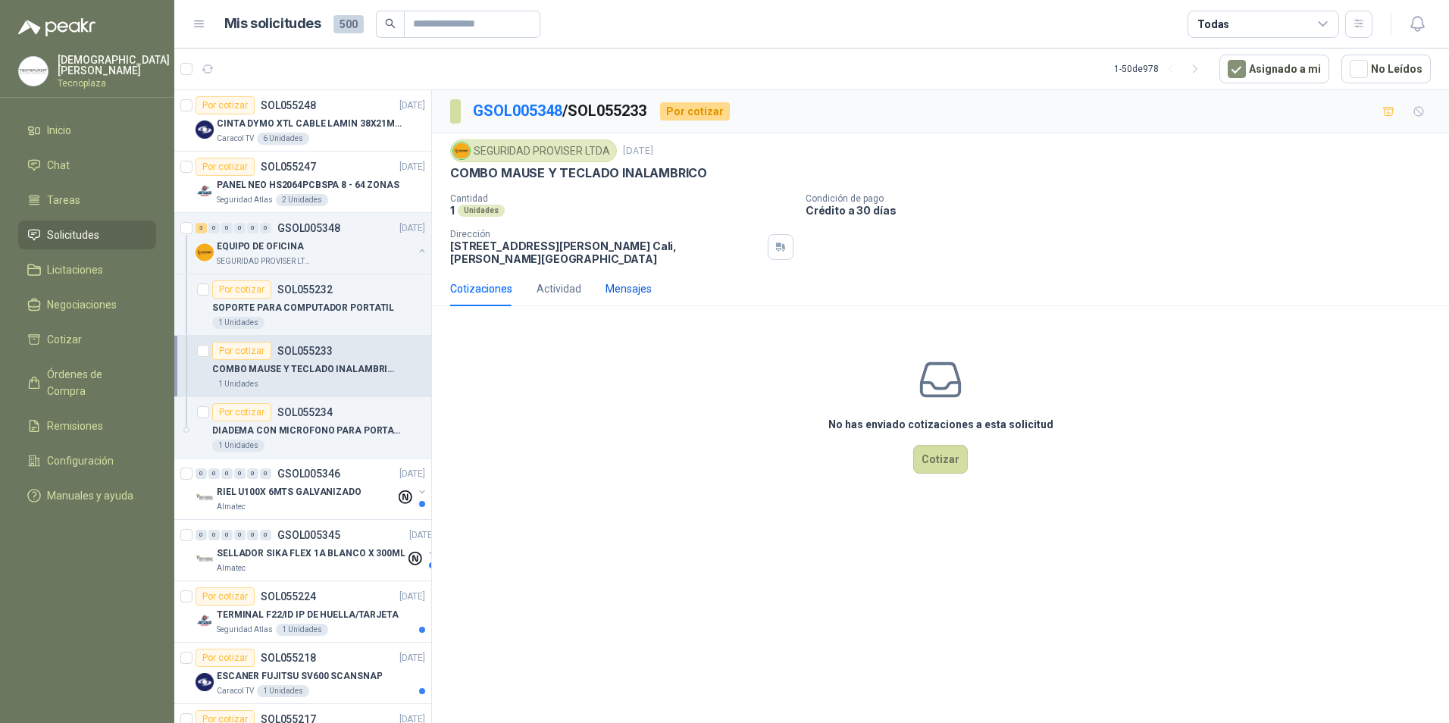
click at [645, 286] on div "Mensajes" at bounding box center [629, 288] width 46 height 17
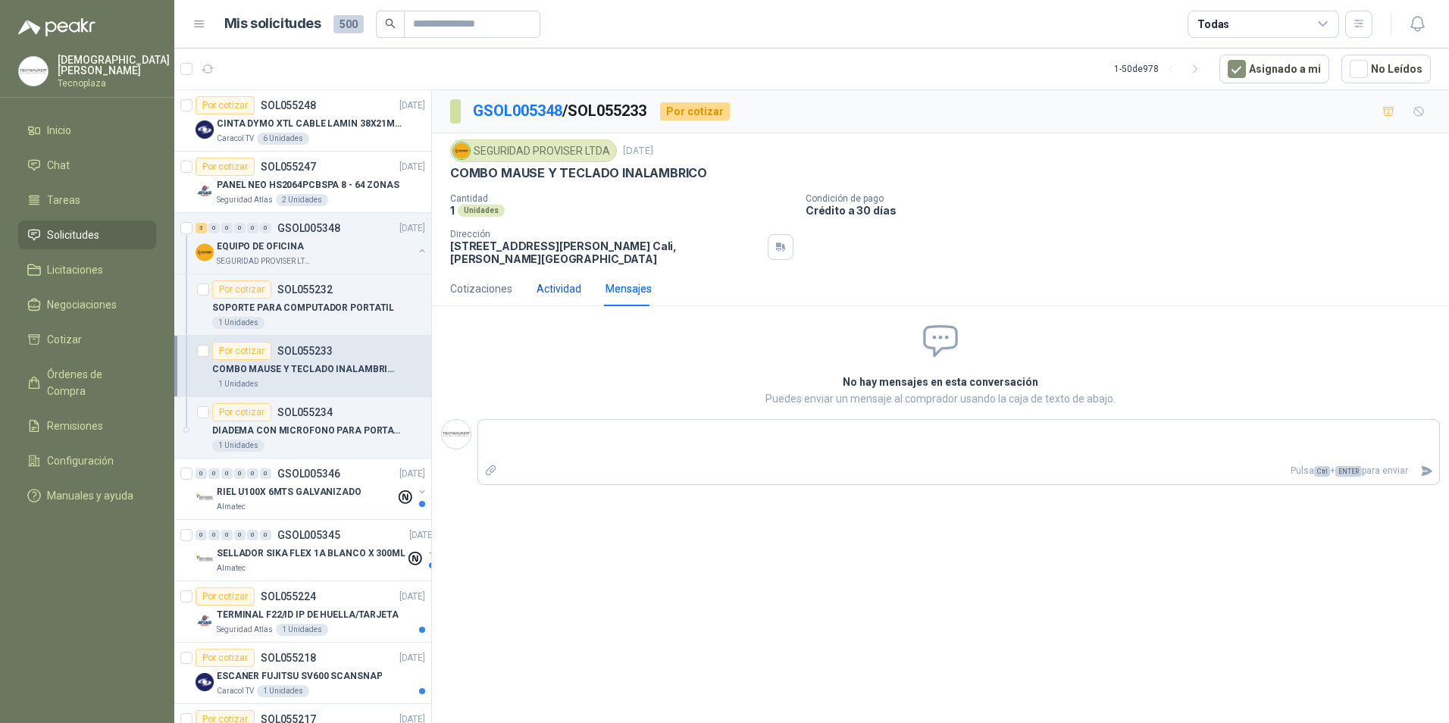
click at [572, 282] on div "Actividad" at bounding box center [559, 288] width 45 height 17
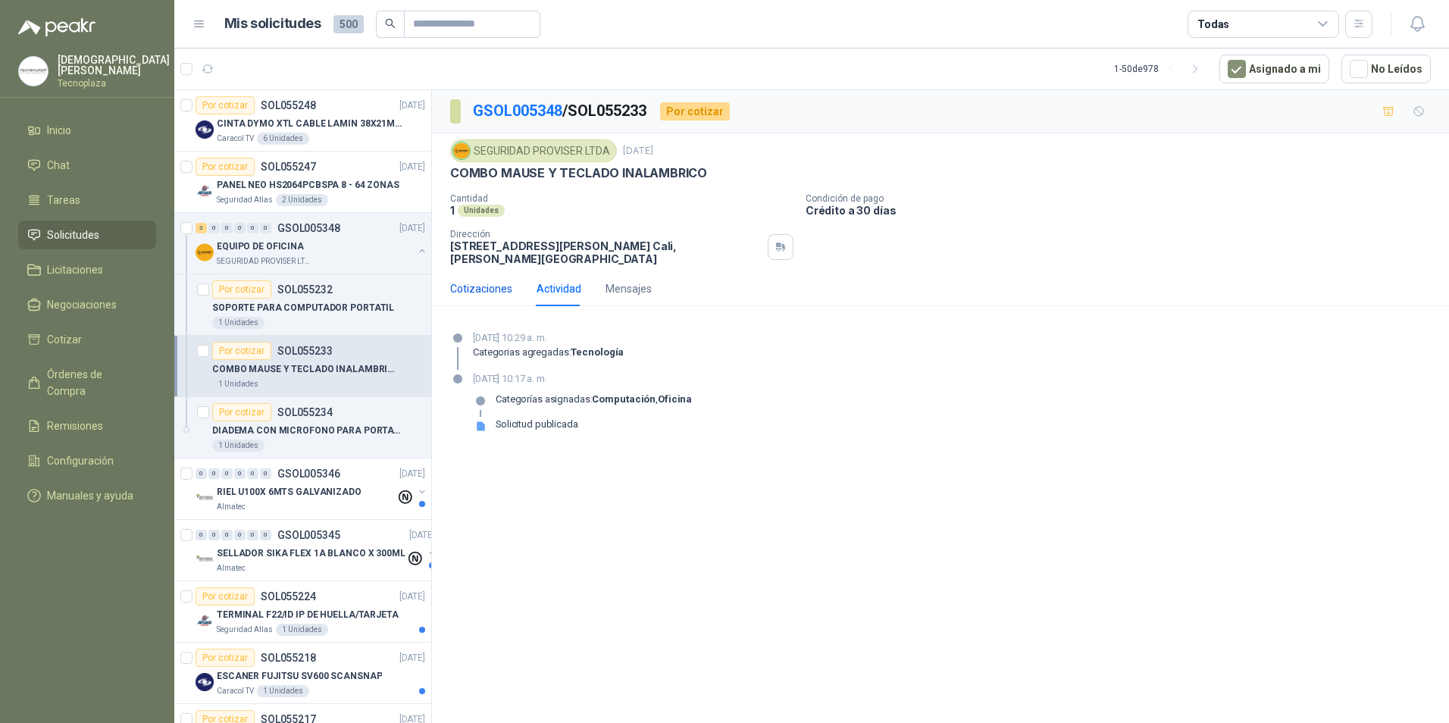
click at [492, 281] on div "Cotizaciones" at bounding box center [481, 288] width 62 height 17
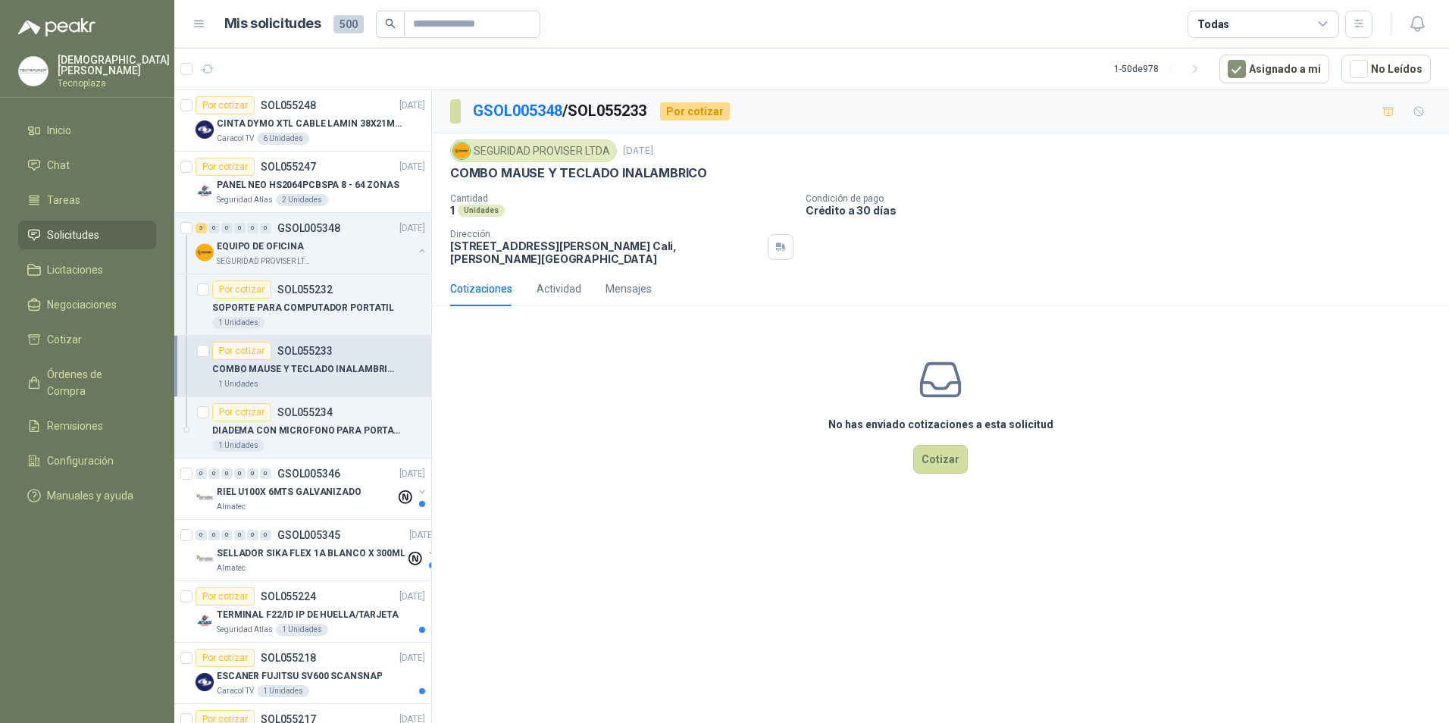
click at [319, 359] on div "Por cotizar SOL055233" at bounding box center [272, 351] width 121 height 18
click at [334, 418] on div "Por cotizar SOL055234" at bounding box center [318, 412] width 213 height 18
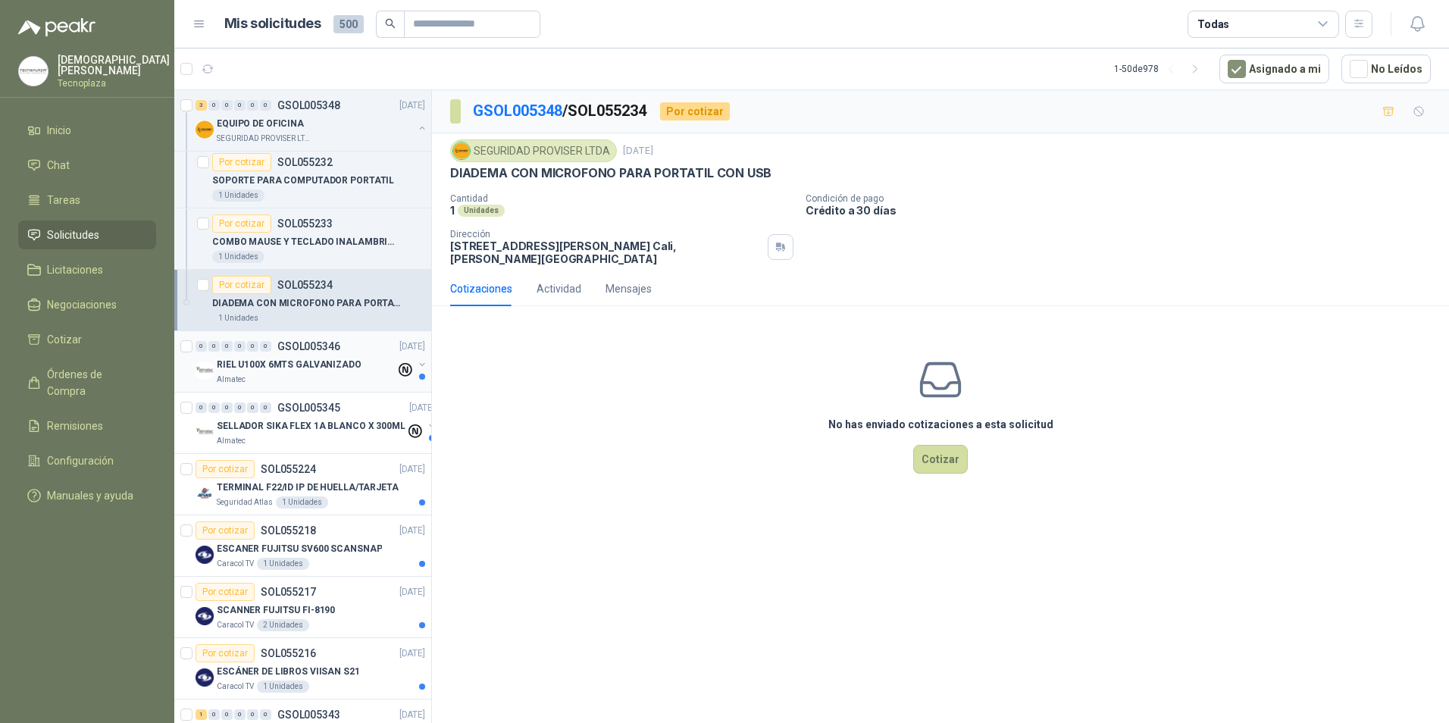
scroll to position [152, 0]
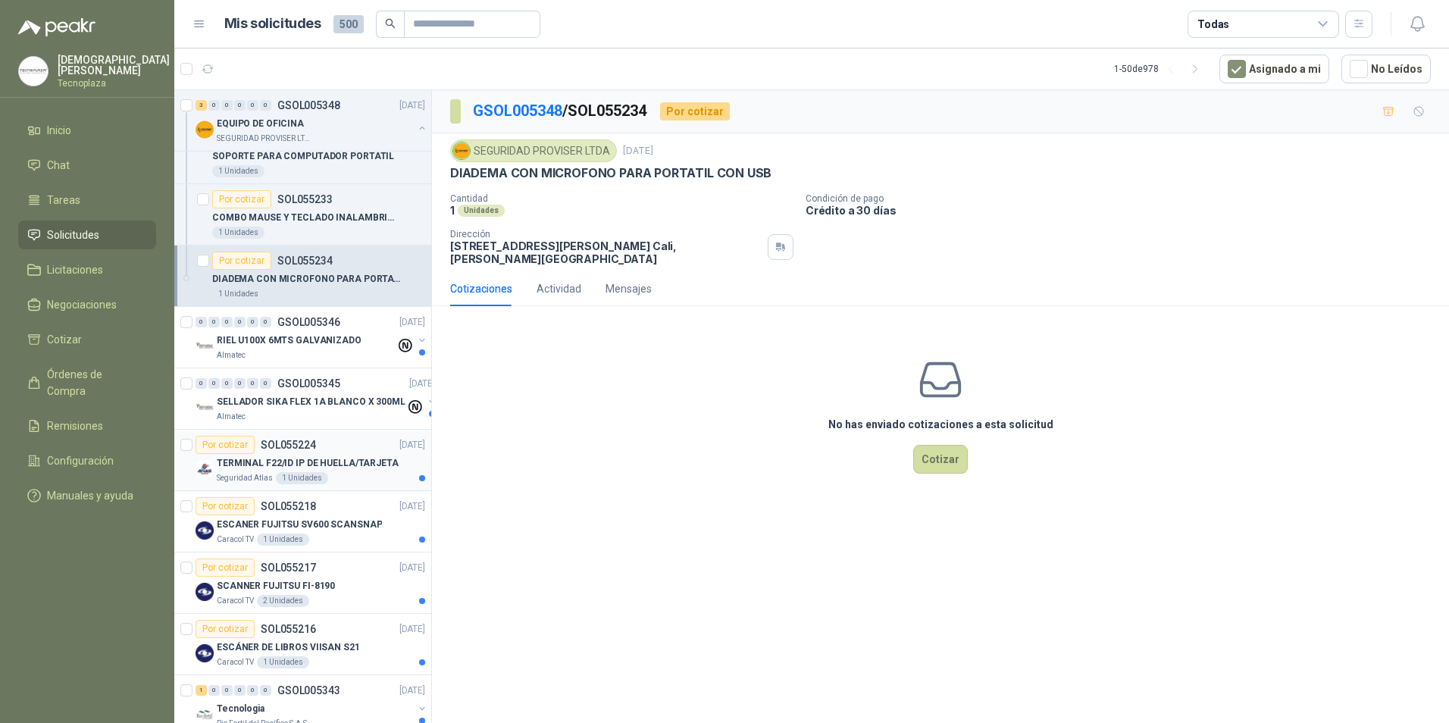
click at [308, 451] on div "Por cotizar SOL055224" at bounding box center [256, 445] width 121 height 18
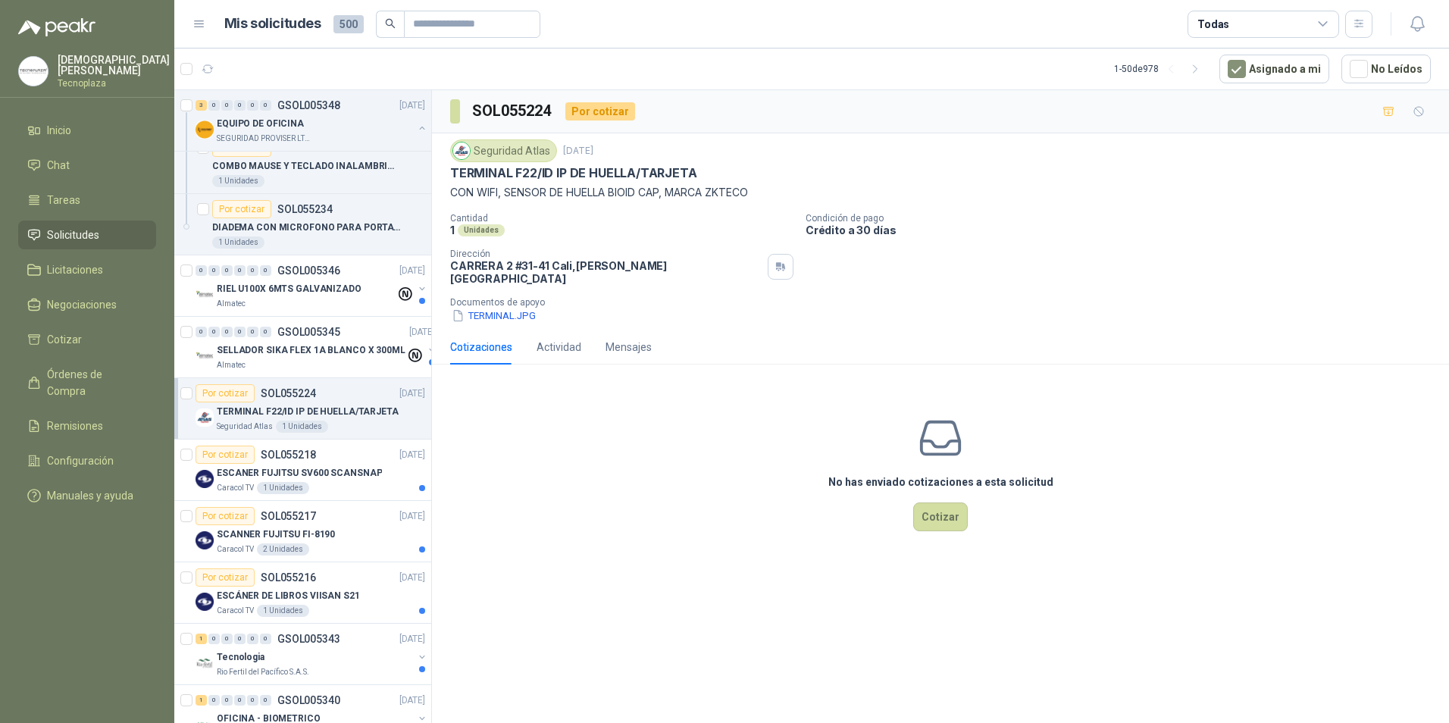
scroll to position [227, 0]
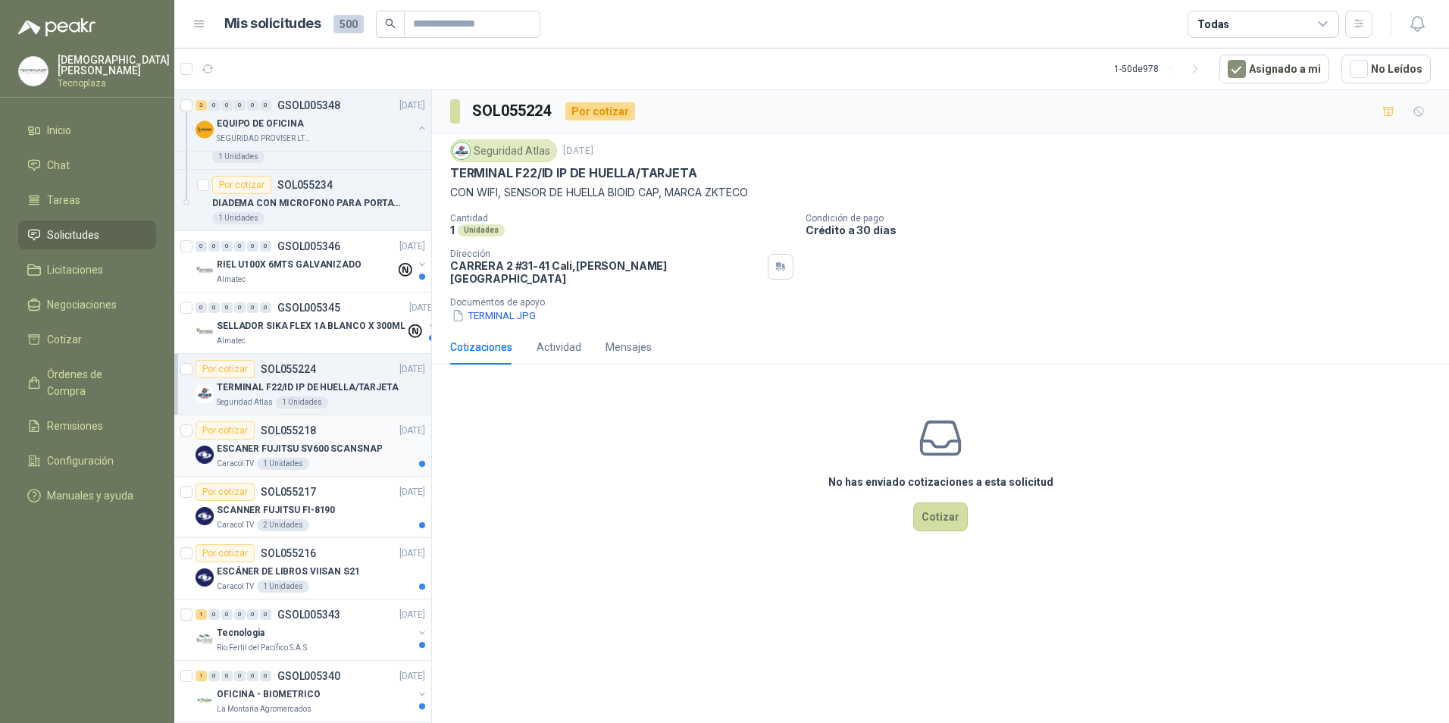
click at [293, 437] on div "Por cotizar SOL055218" at bounding box center [256, 430] width 121 height 18
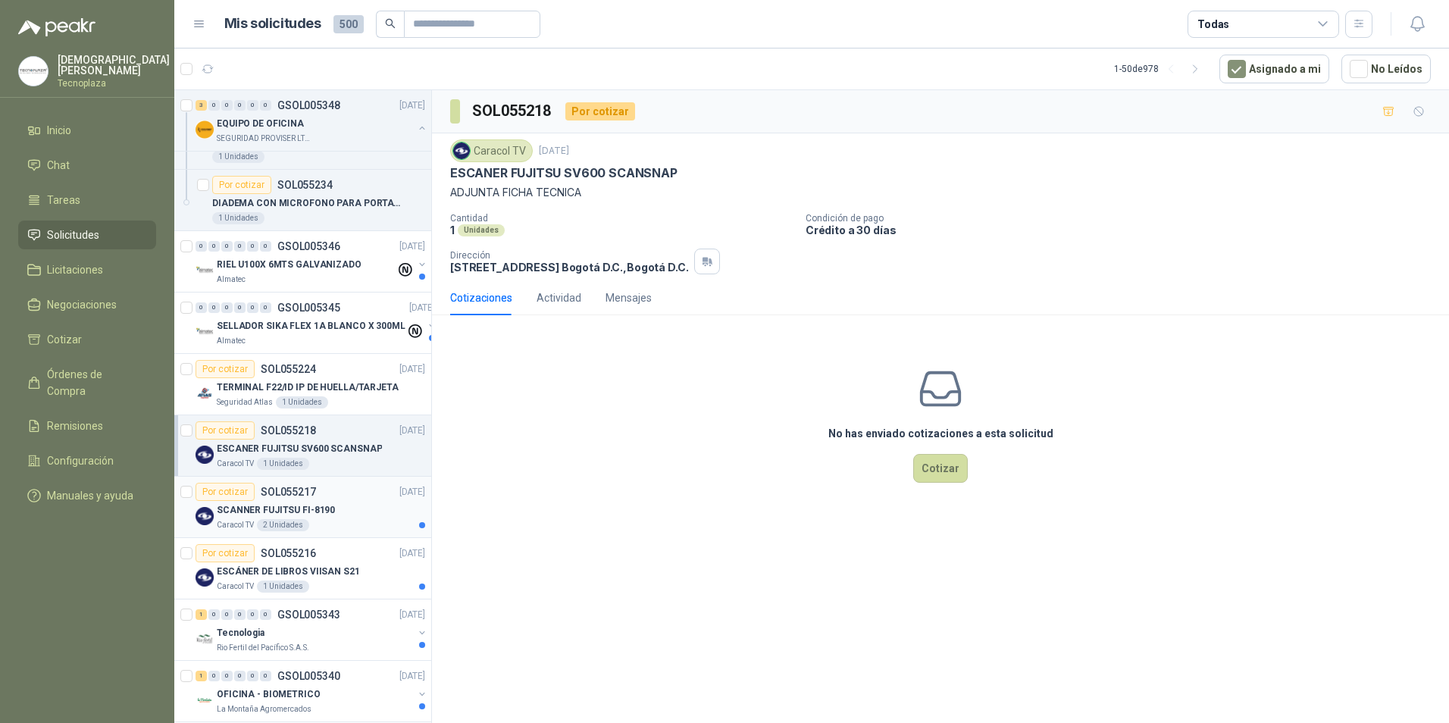
click at [327, 497] on div "Por cotizar SOL055217 08/09/25" at bounding box center [311, 492] width 230 height 18
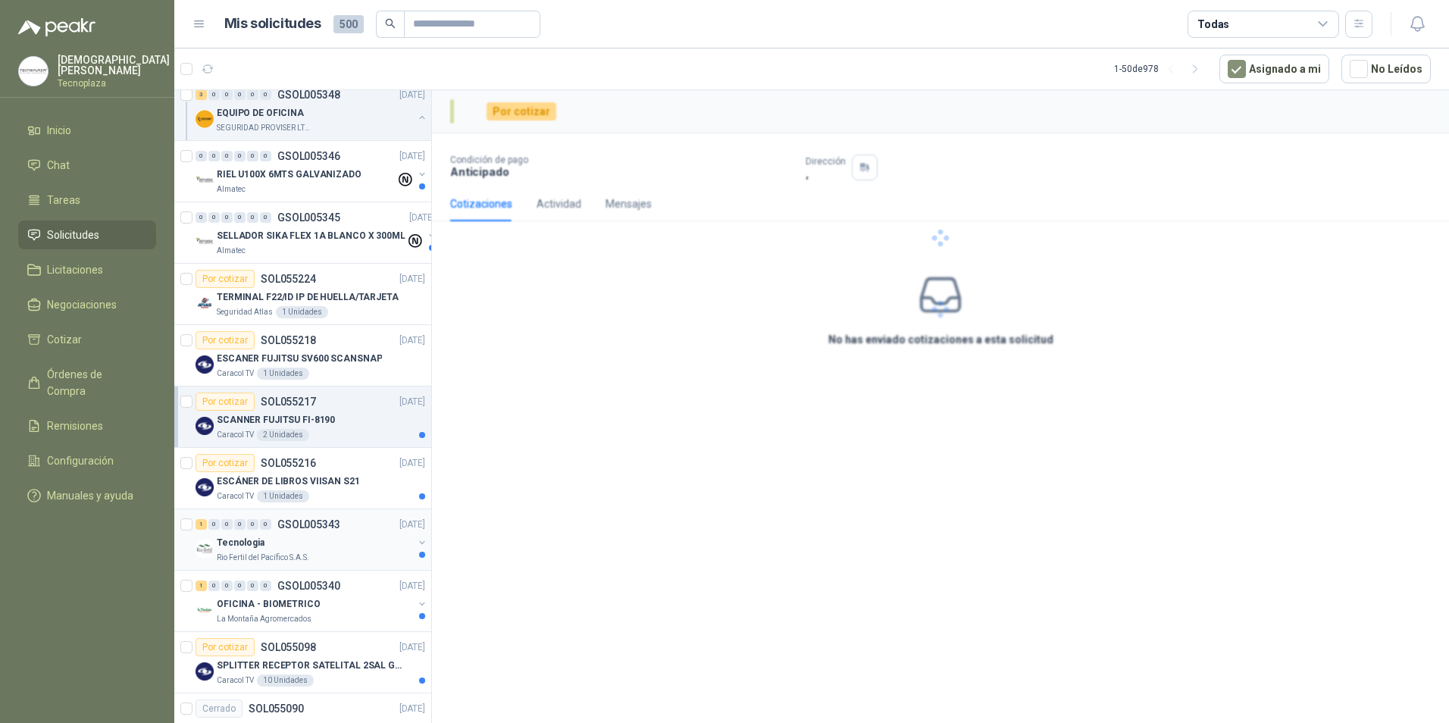
scroll to position [379, 0]
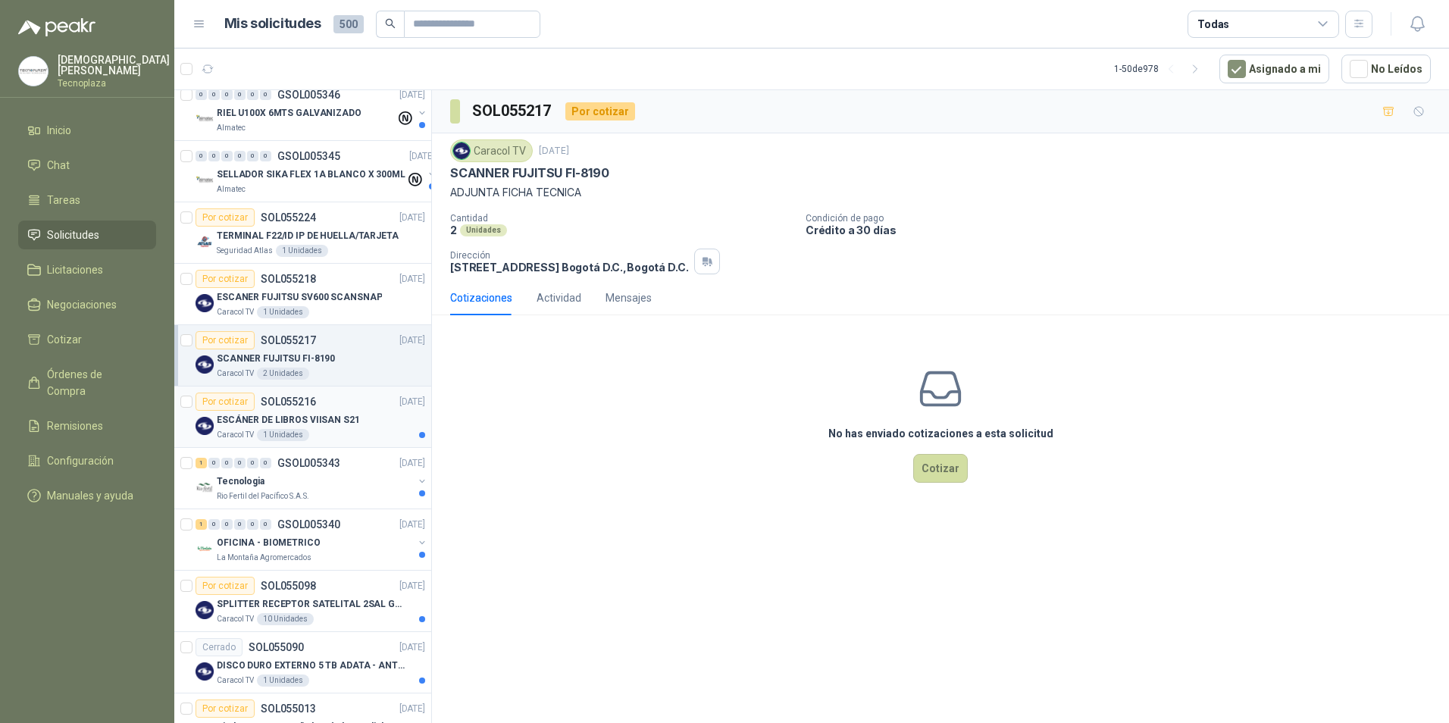
click at [320, 415] on p "ESCÁNER DE LIBROS VIISAN S21" at bounding box center [288, 420] width 143 height 14
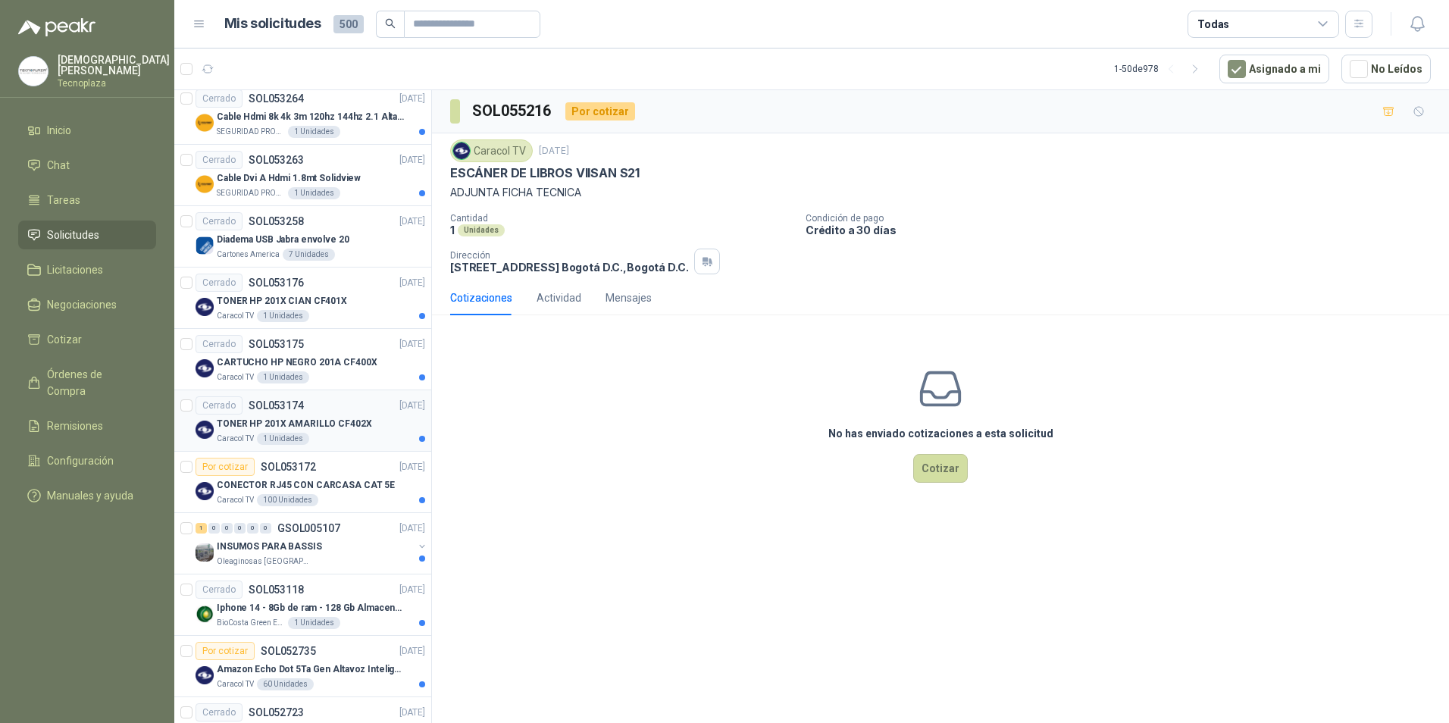
scroll to position [2649, 0]
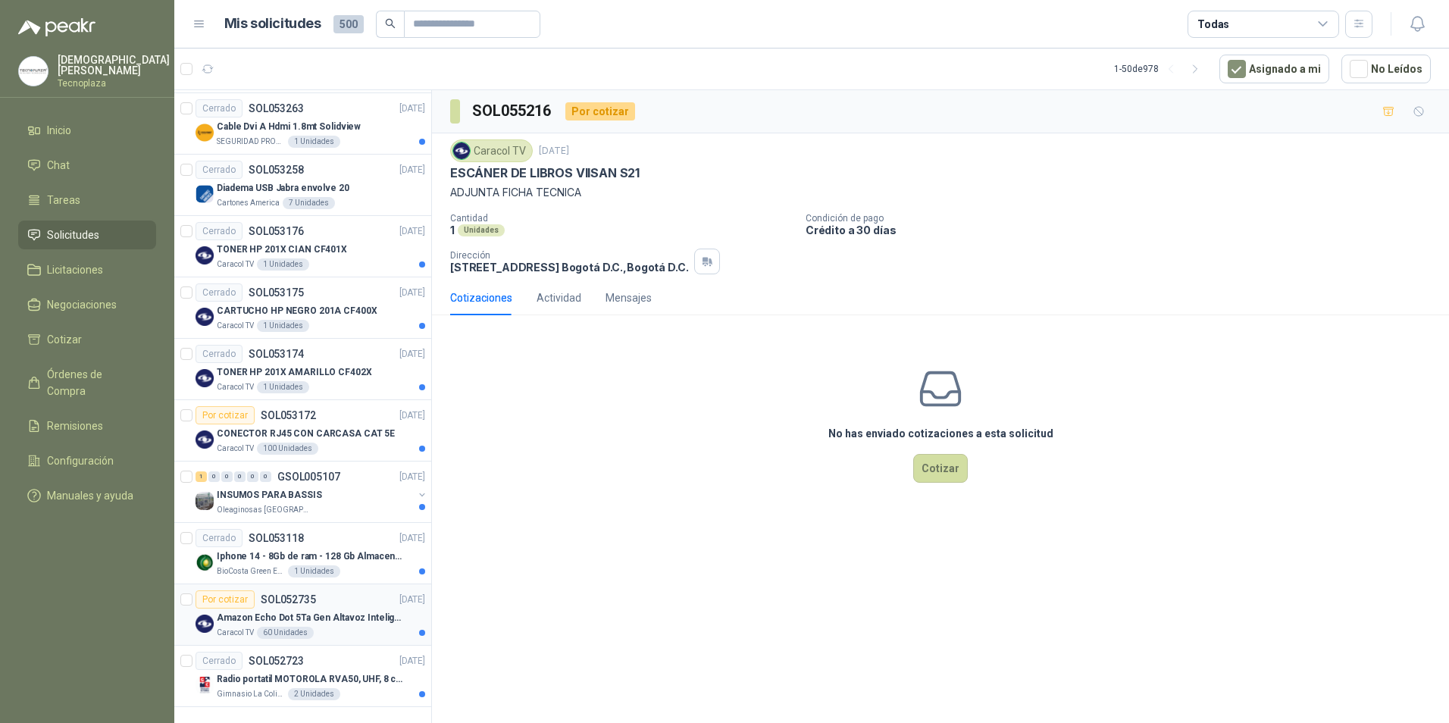
click at [321, 591] on div "Por cotizar SOL052735 20/08/25" at bounding box center [311, 599] width 230 height 18
click at [338, 670] on div "Radio portatil MOTOROLA RVA50, UHF, 8 canales, 500MW" at bounding box center [321, 679] width 208 height 18
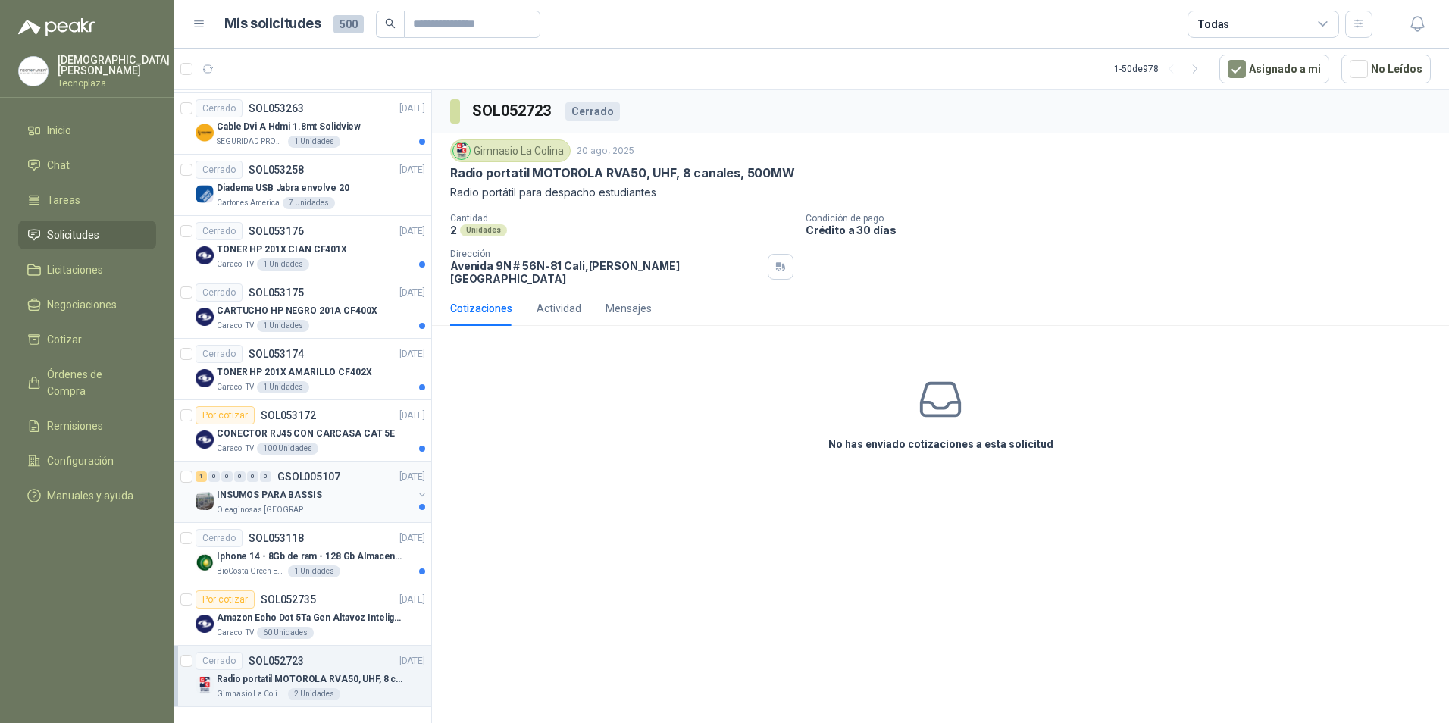
click at [340, 487] on div "INSUMOS PARA BASSIS" at bounding box center [315, 495] width 196 height 18
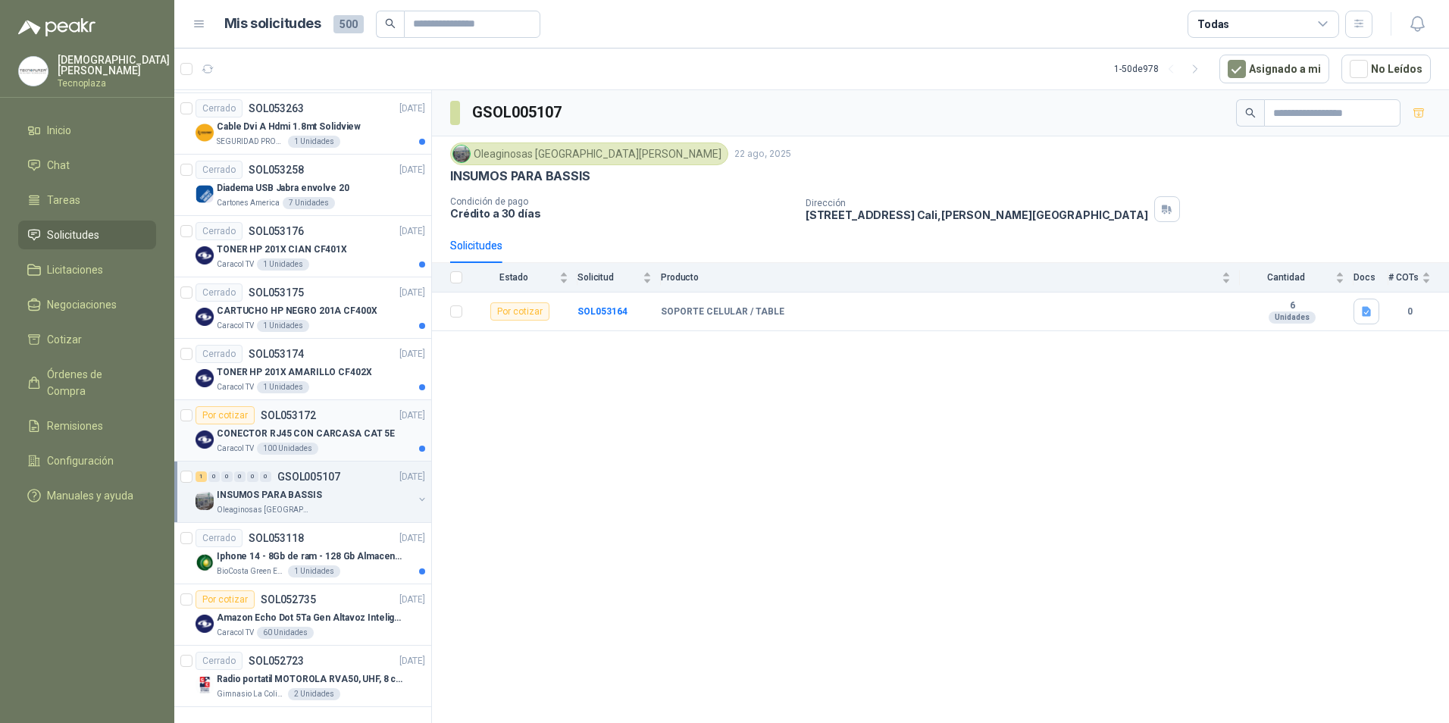
click at [338, 443] on div "Caracol TV 100 Unidades" at bounding box center [321, 449] width 208 height 12
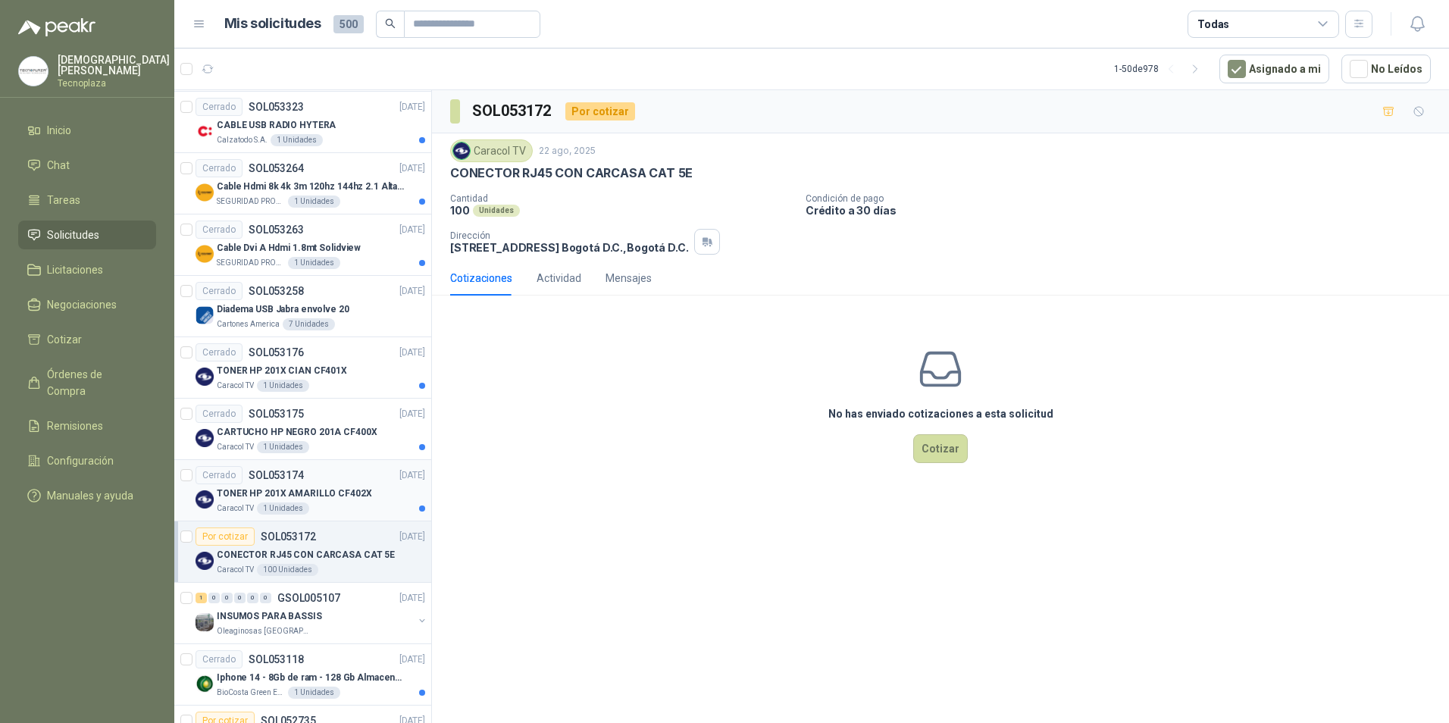
scroll to position [2498, 0]
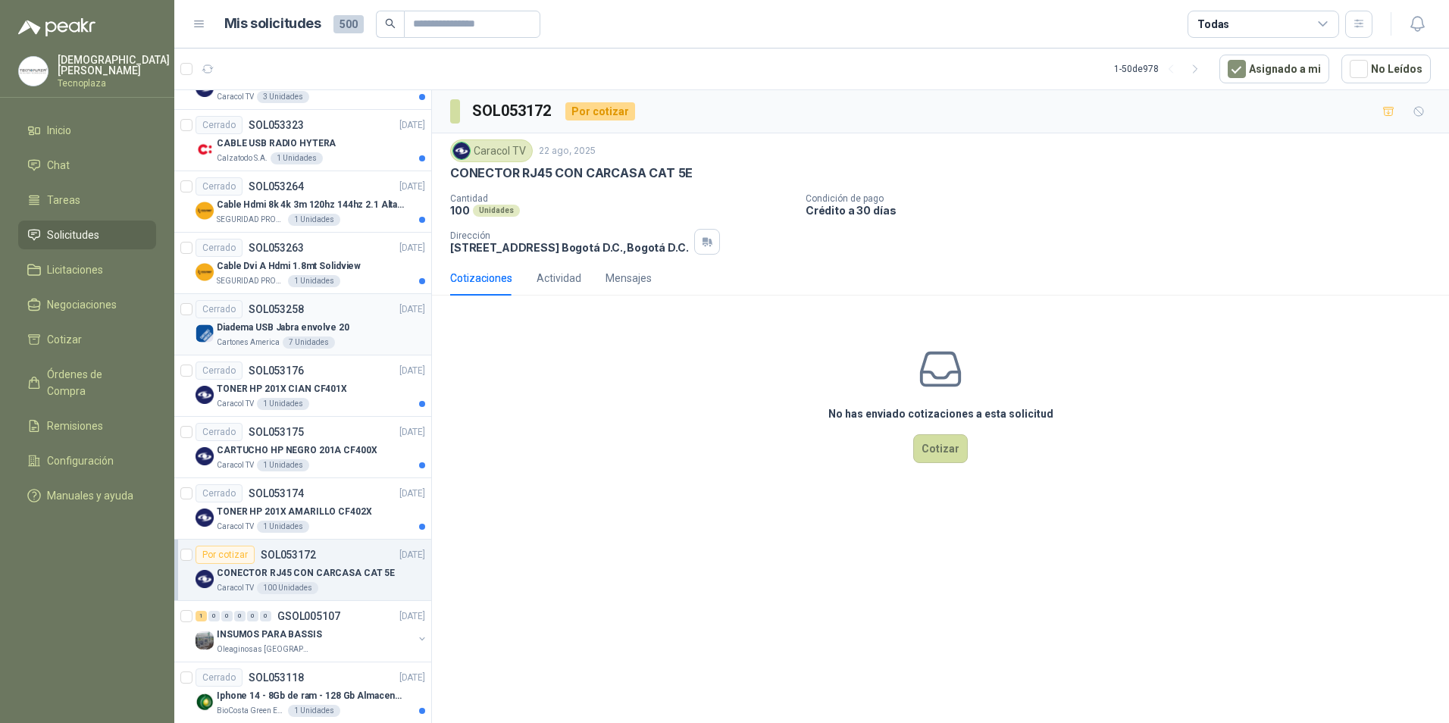
click at [334, 332] on p "Diadema USB Jabra envolve 20" at bounding box center [283, 328] width 133 height 14
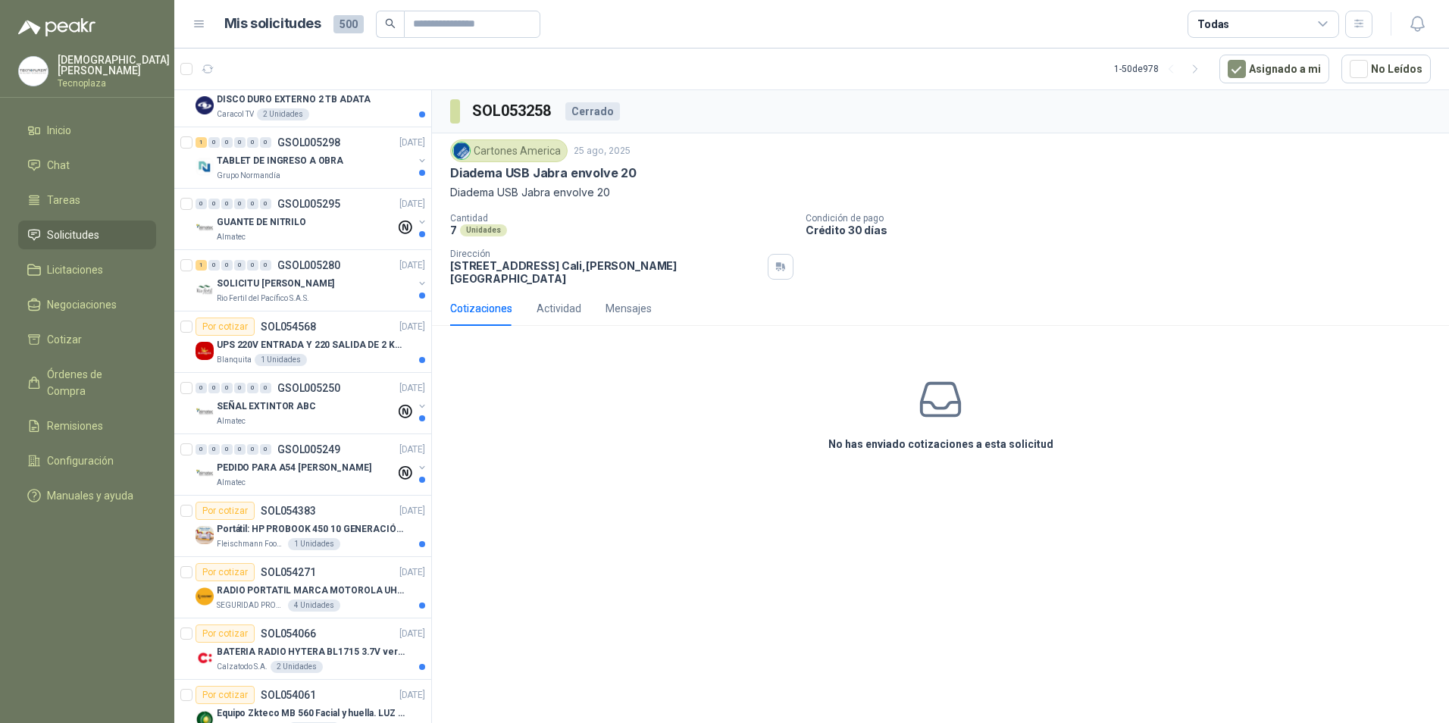
scroll to position [1361, 0]
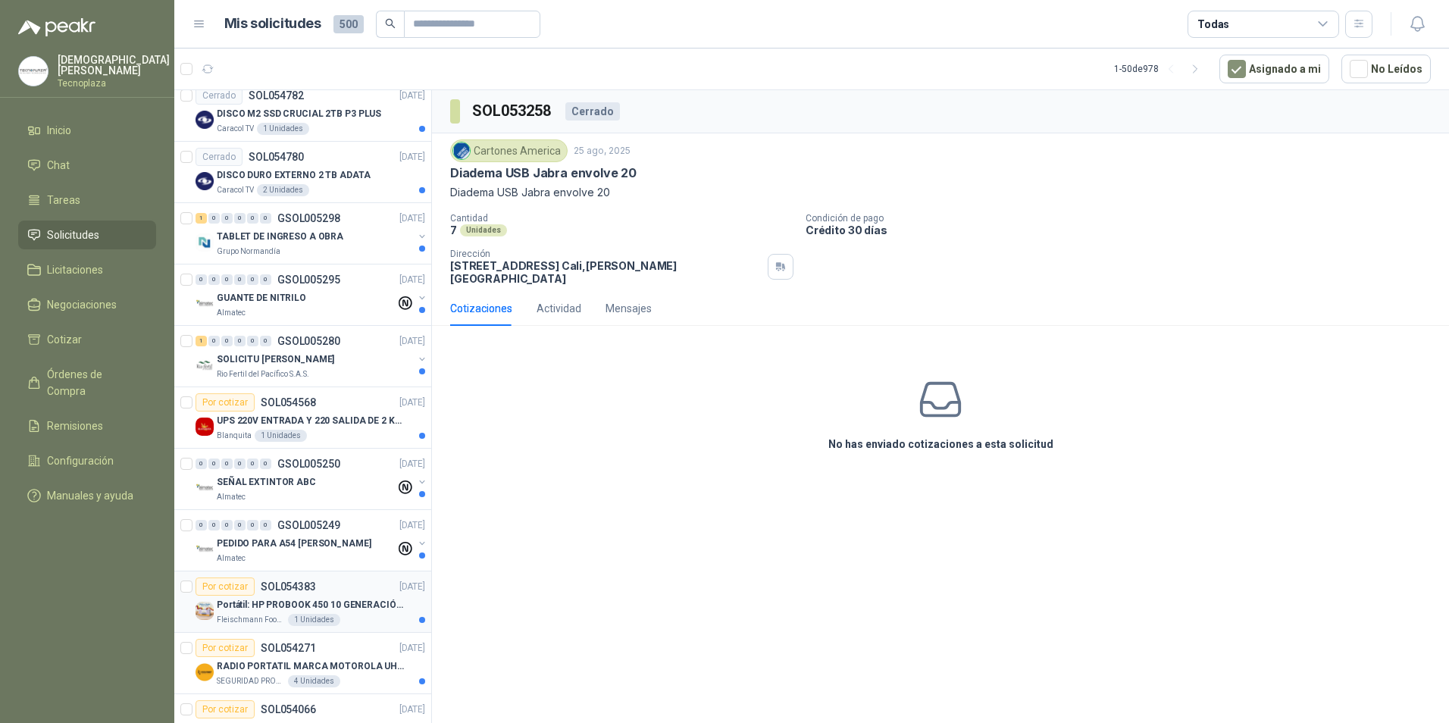
click at [349, 590] on div "Por cotizar SOL054383 01/09/25" at bounding box center [311, 587] width 230 height 18
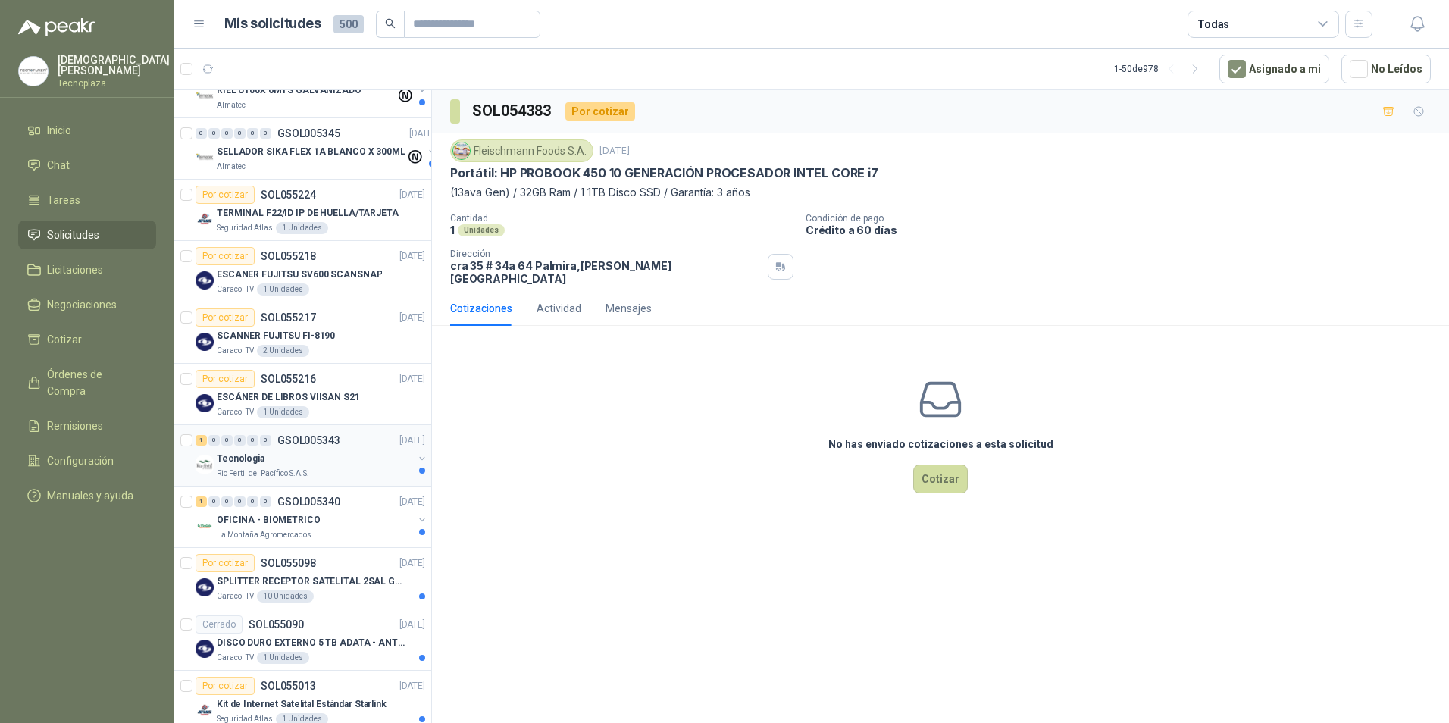
scroll to position [375, 0]
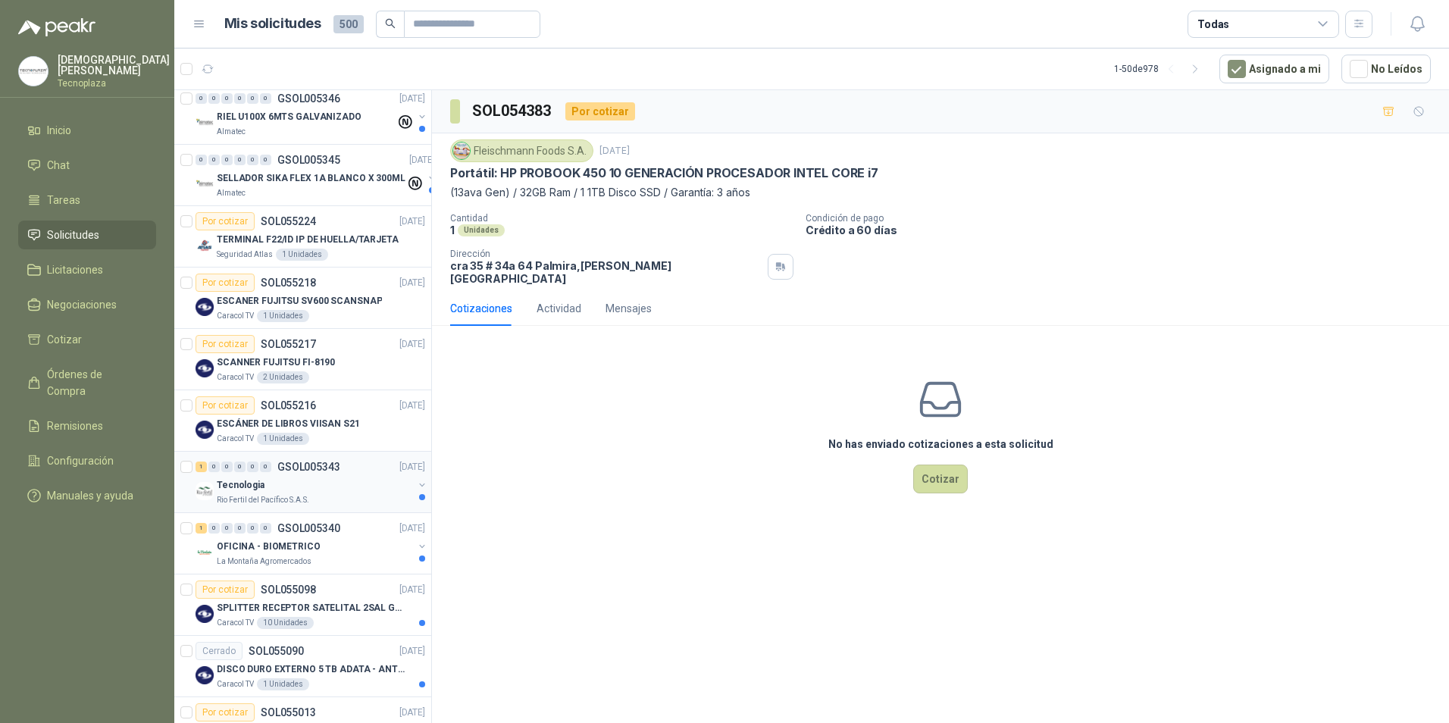
click at [302, 482] on div "Tecnologia" at bounding box center [315, 485] width 196 height 18
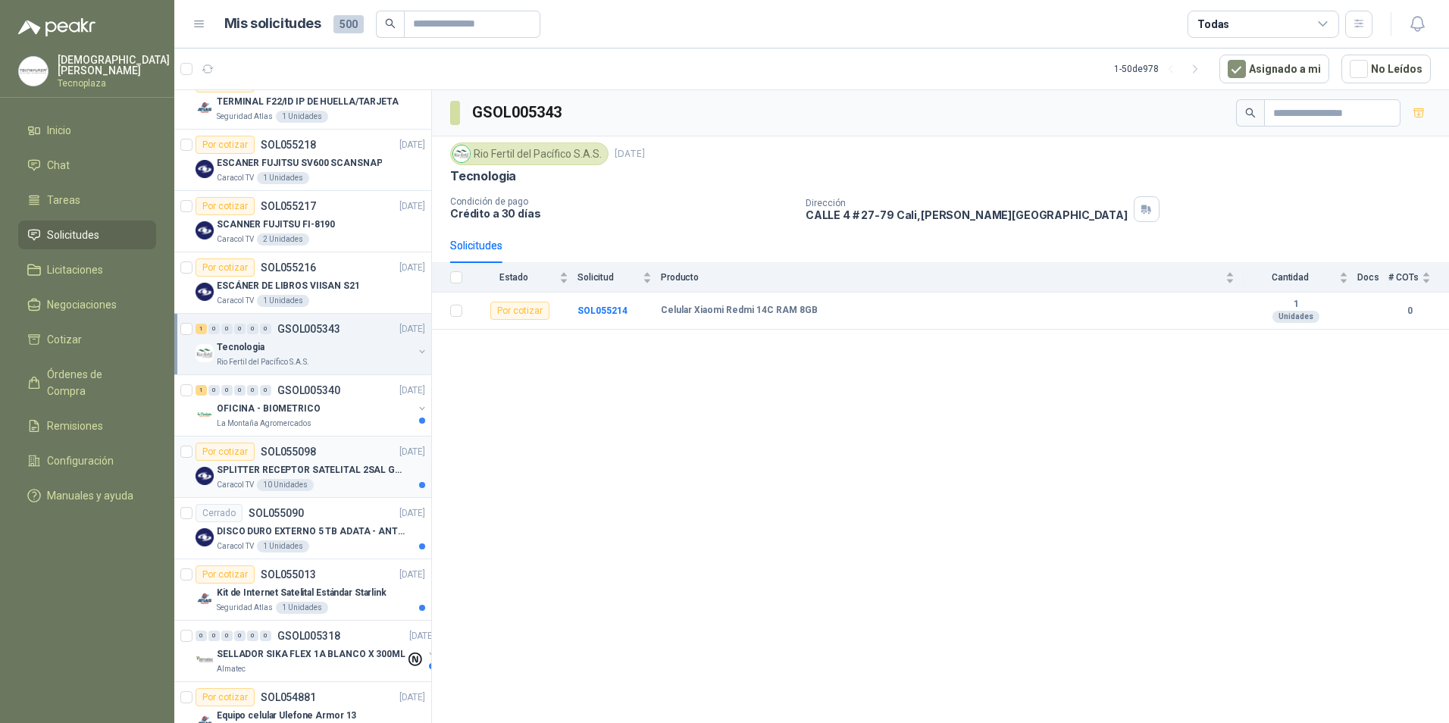
scroll to position [527, 0]
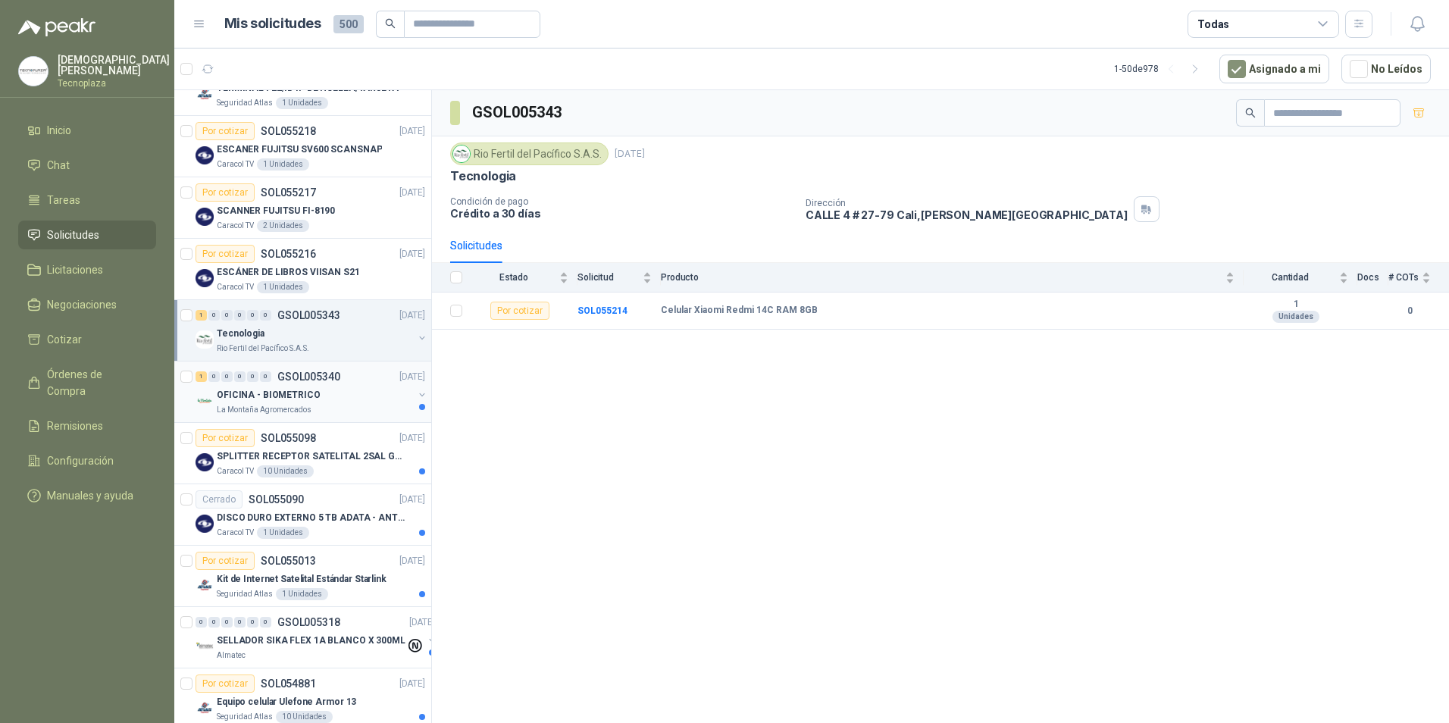
click at [353, 406] on div "La Montaña Agromercados" at bounding box center [315, 410] width 196 height 12
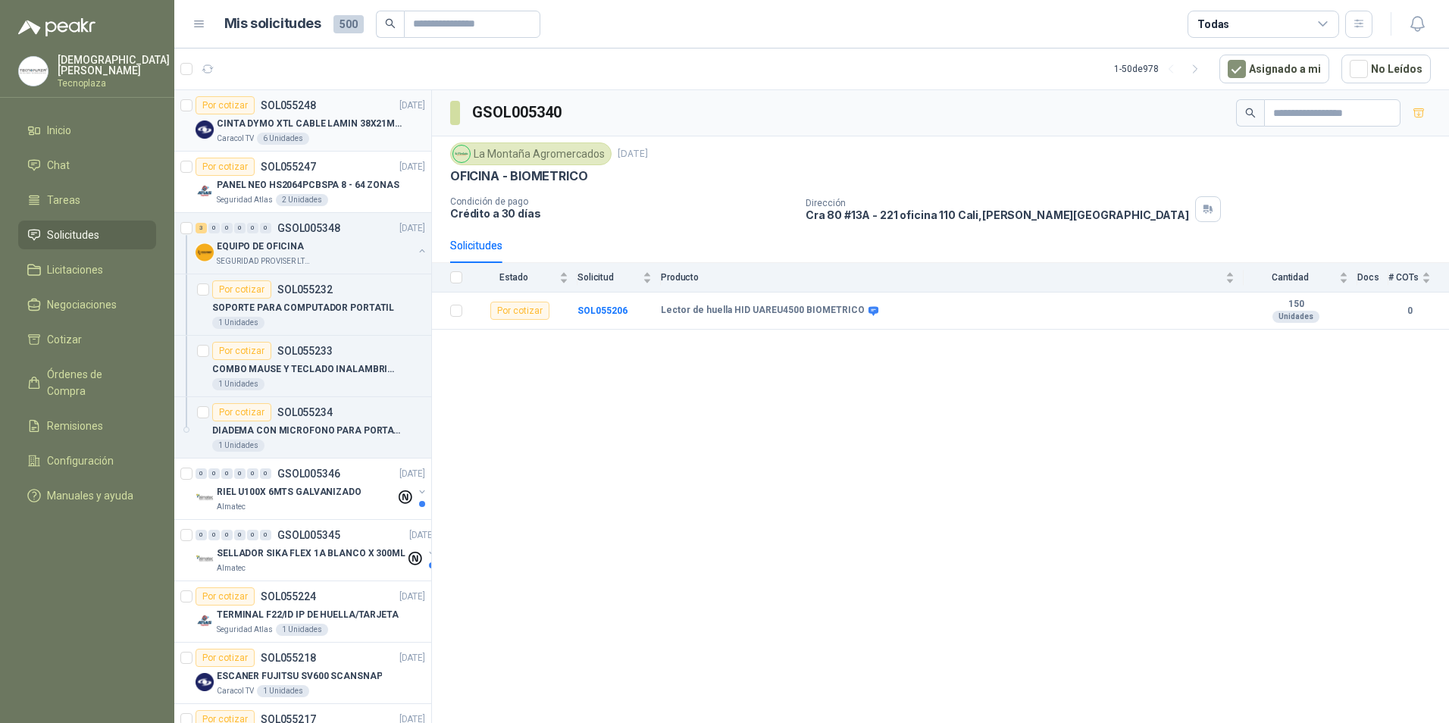
click at [314, 111] on div "Por cotizar SOL055248" at bounding box center [256, 105] width 121 height 18
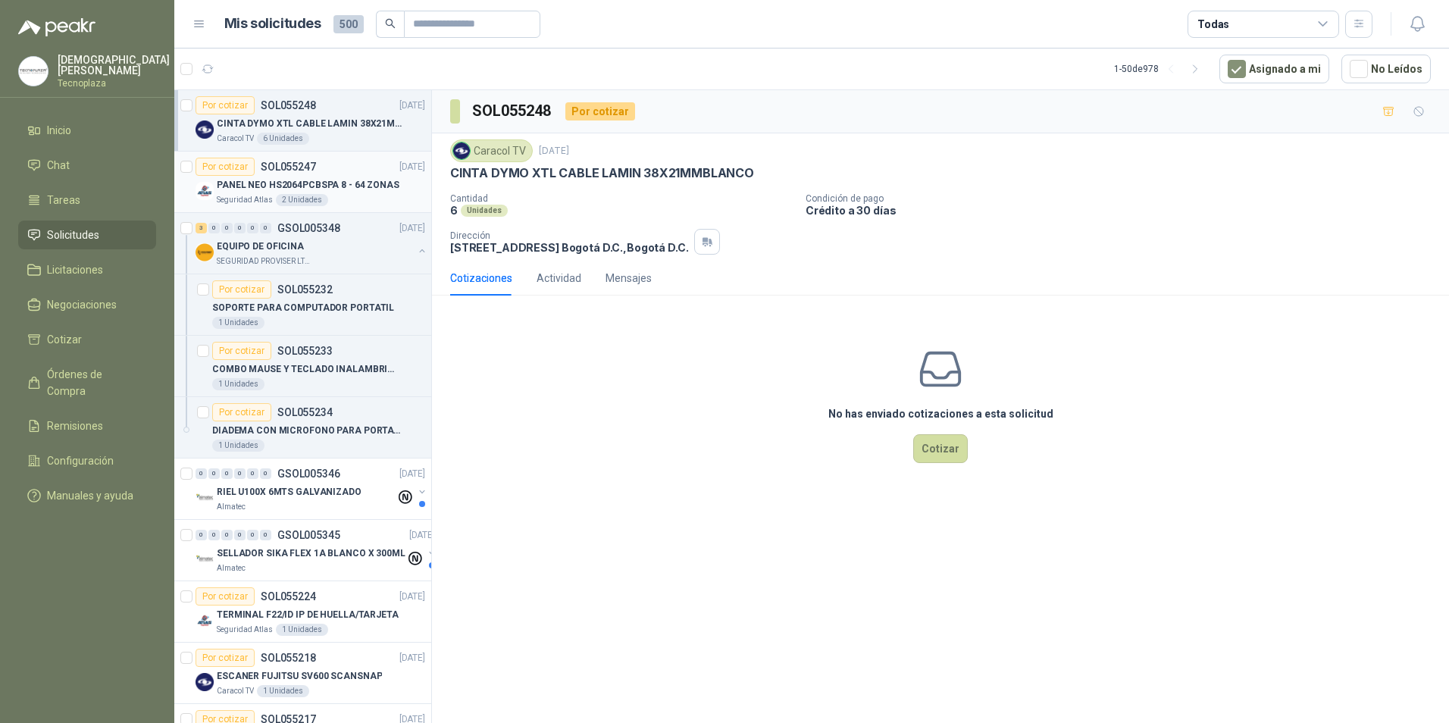
click at [327, 194] on div "Seguridad Atlas 2 Unidades" at bounding box center [321, 200] width 208 height 12
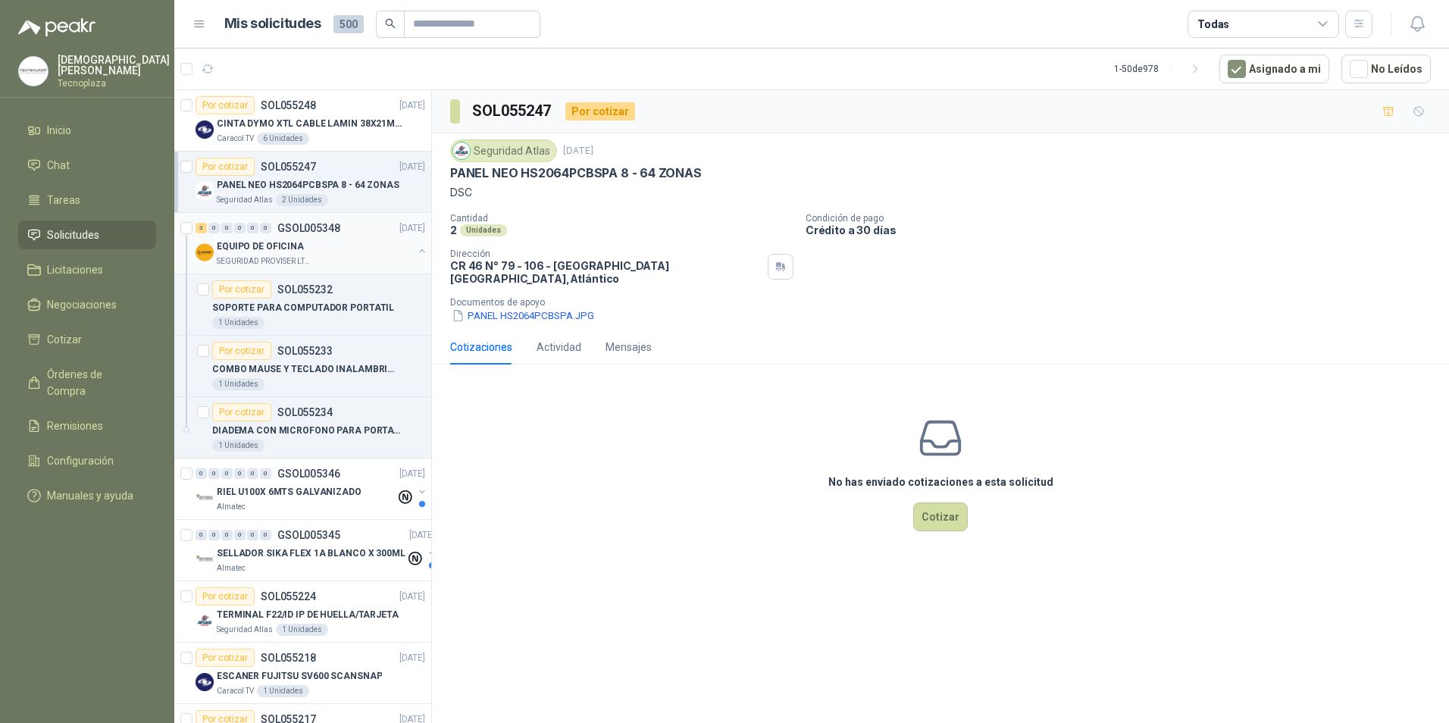
click at [325, 245] on div "EQUIPO DE OFICINA" at bounding box center [315, 246] width 196 height 18
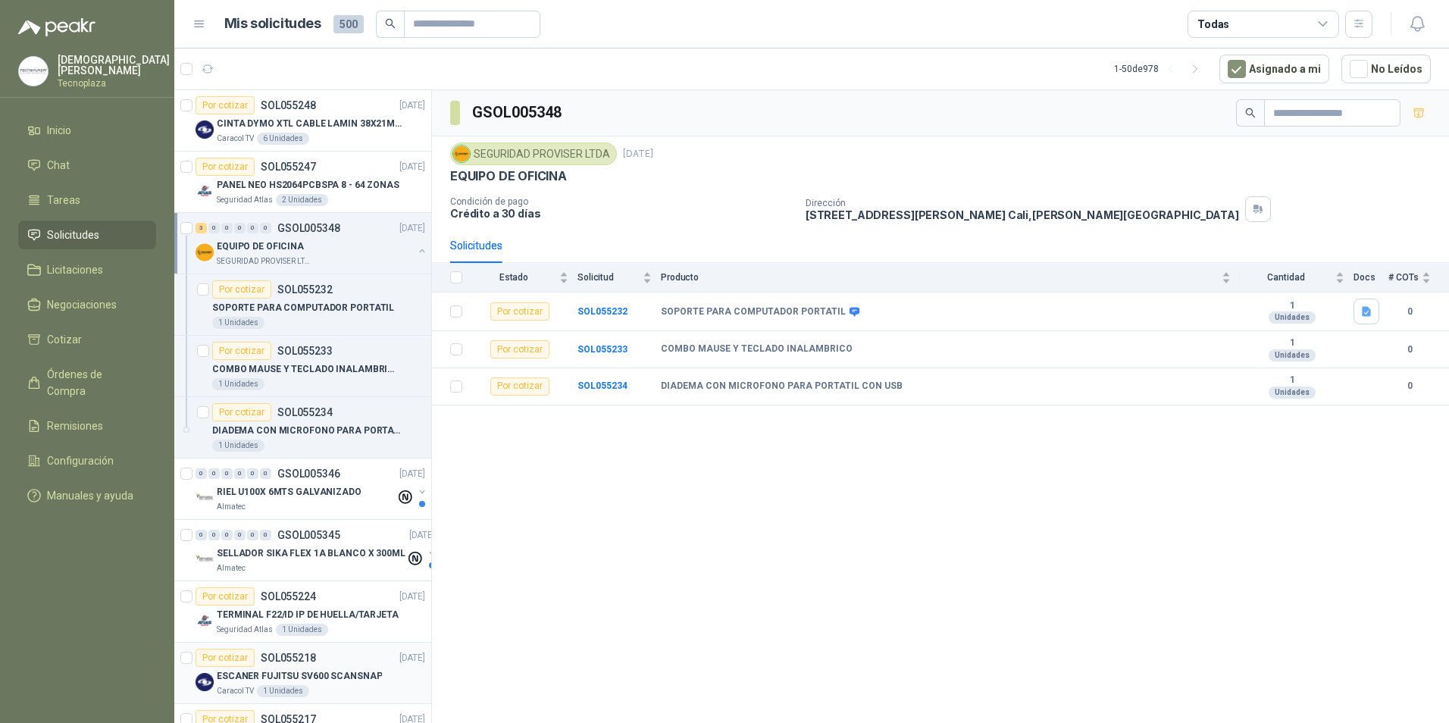
click at [281, 677] on p "ESCANER FUJITSU SV600 SCANSNAP" at bounding box center [299, 676] width 165 height 14
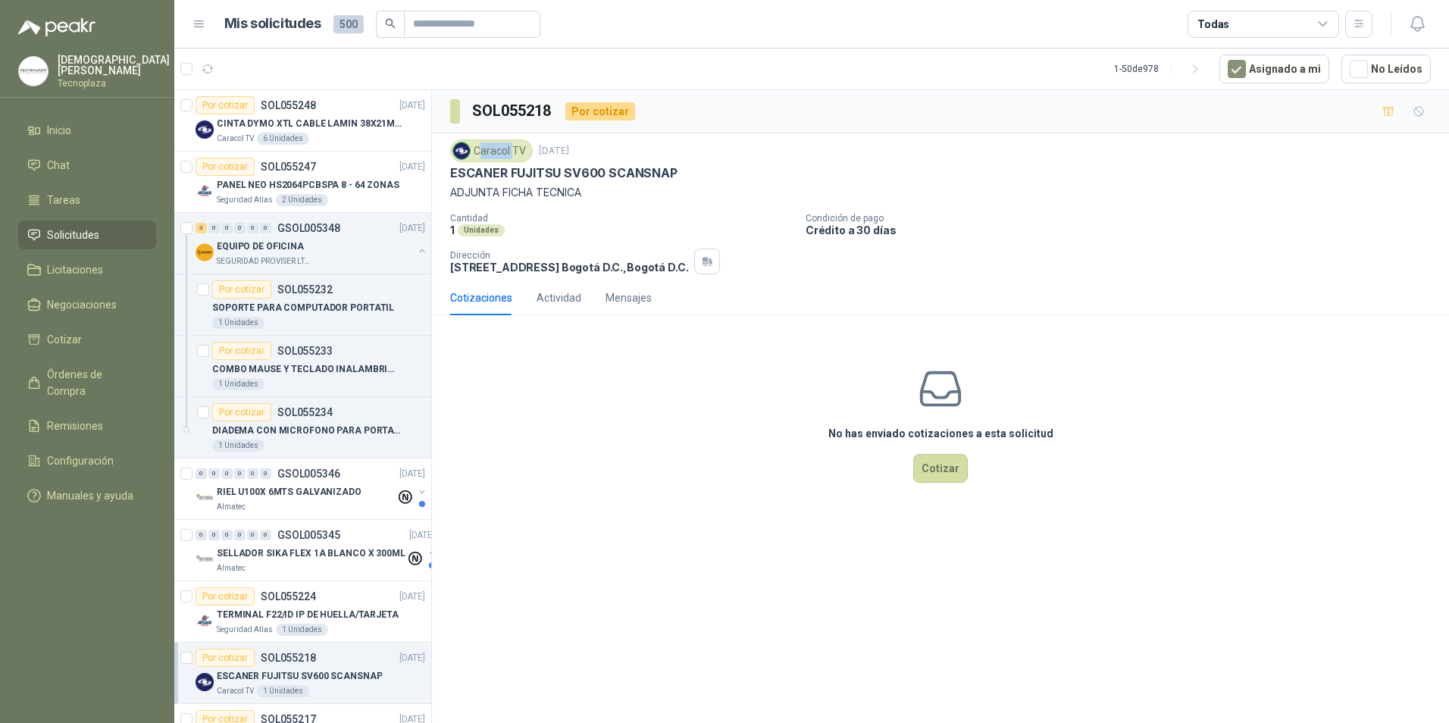
drag, startPoint x: 478, startPoint y: 148, endPoint x: 512, endPoint y: 152, distance: 35.2
click at [512, 152] on div "Caracol TV" at bounding box center [491, 150] width 83 height 23
click at [763, 164] on div "Caracol TV 8 sept, 2025 ESCANER FUJITSU SV600 SCANSNAP ADJUNTA FICHA TECNICA" at bounding box center [940, 169] width 981 height 61
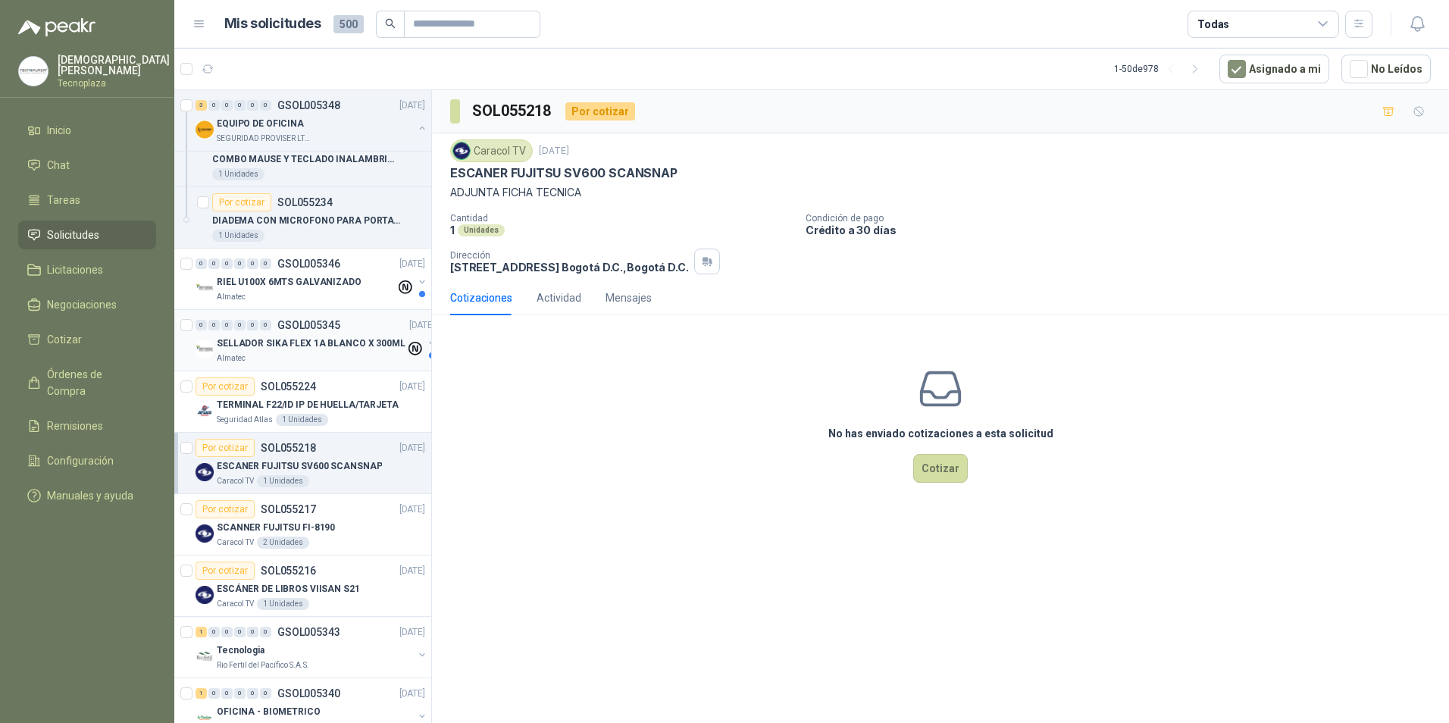
scroll to position [227, 0]
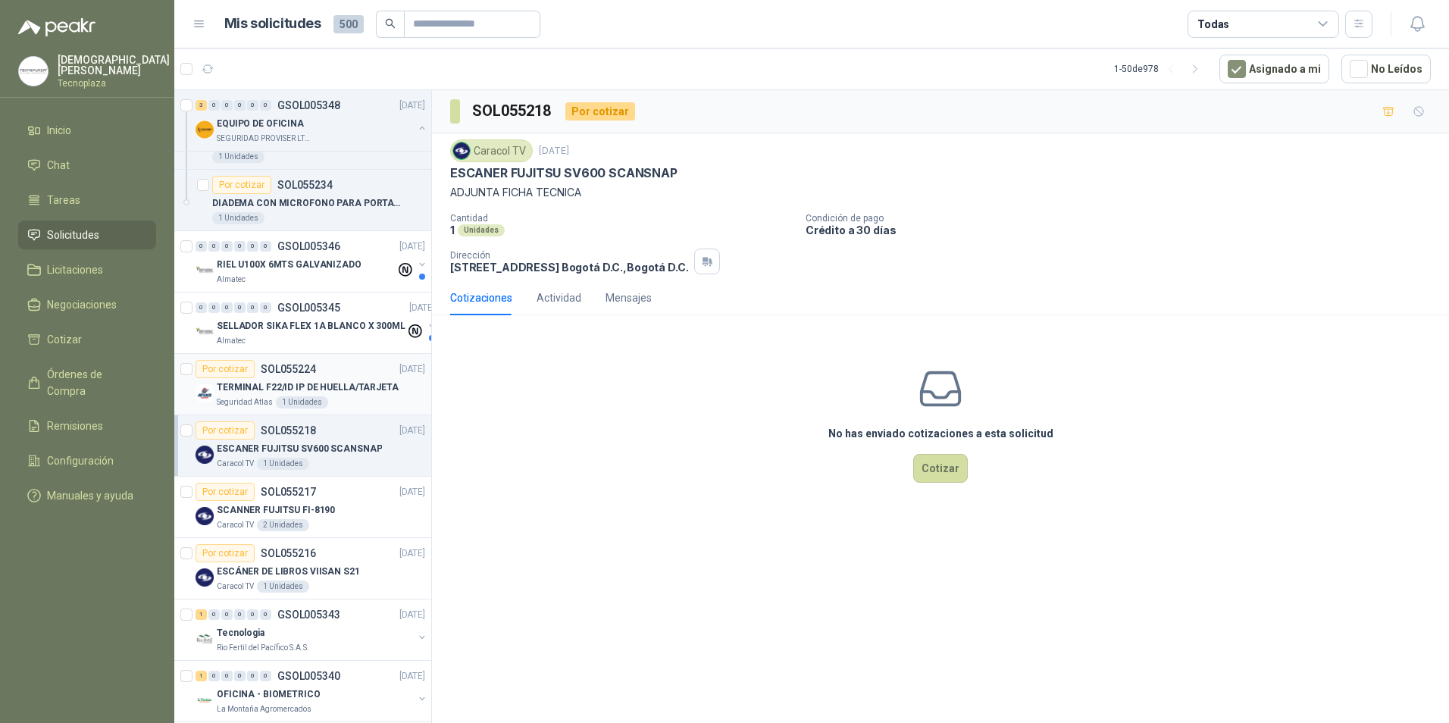
click at [312, 384] on p "TERMINAL F22/ID IP DE HUELLA/TARJETA" at bounding box center [308, 388] width 182 height 14
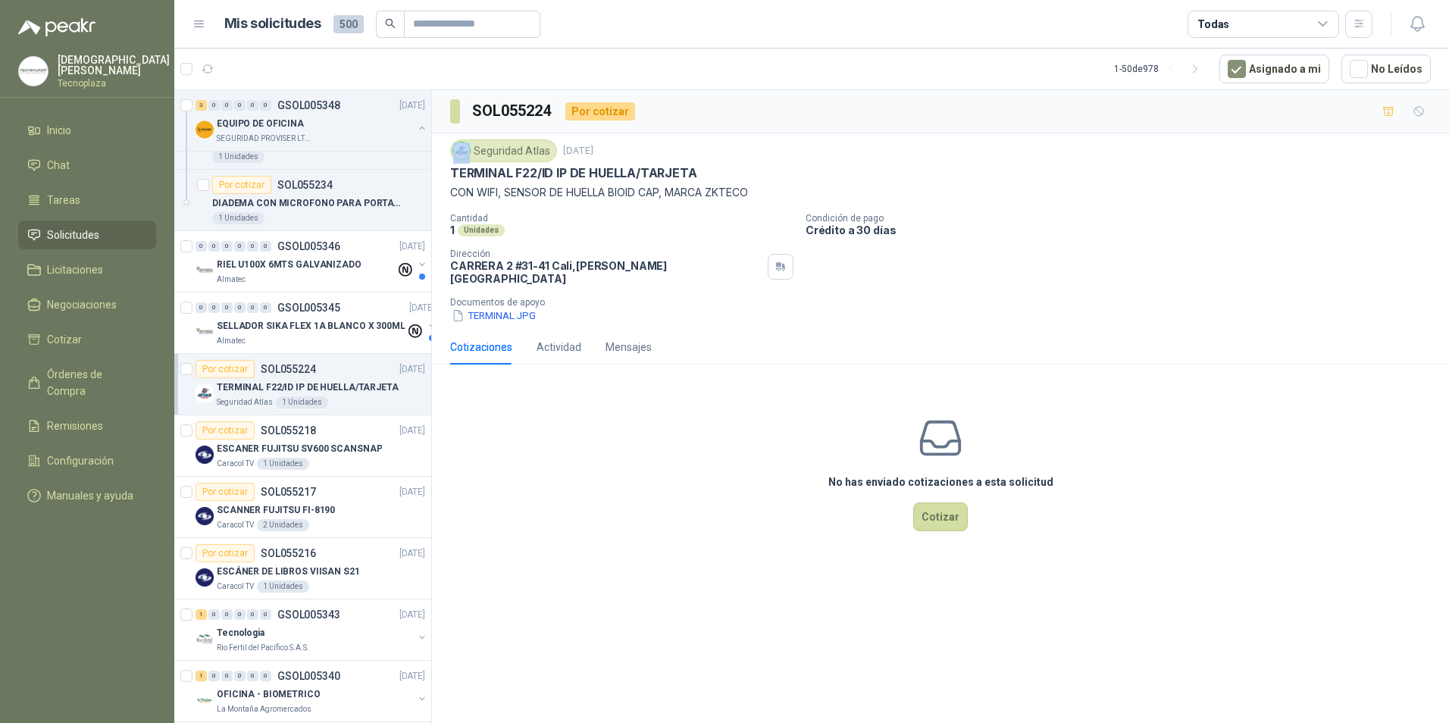
drag, startPoint x: 474, startPoint y: 149, endPoint x: 555, endPoint y: 156, distance: 81.4
click at [555, 156] on div "Seguridad Atlas" at bounding box center [503, 150] width 107 height 23
drag, startPoint x: 515, startPoint y: 171, endPoint x: 711, endPoint y: 171, distance: 195.6
click at [711, 171] on div "TERMINAL F22/ID IP DE HUELLA/TARJETA" at bounding box center [940, 173] width 981 height 16
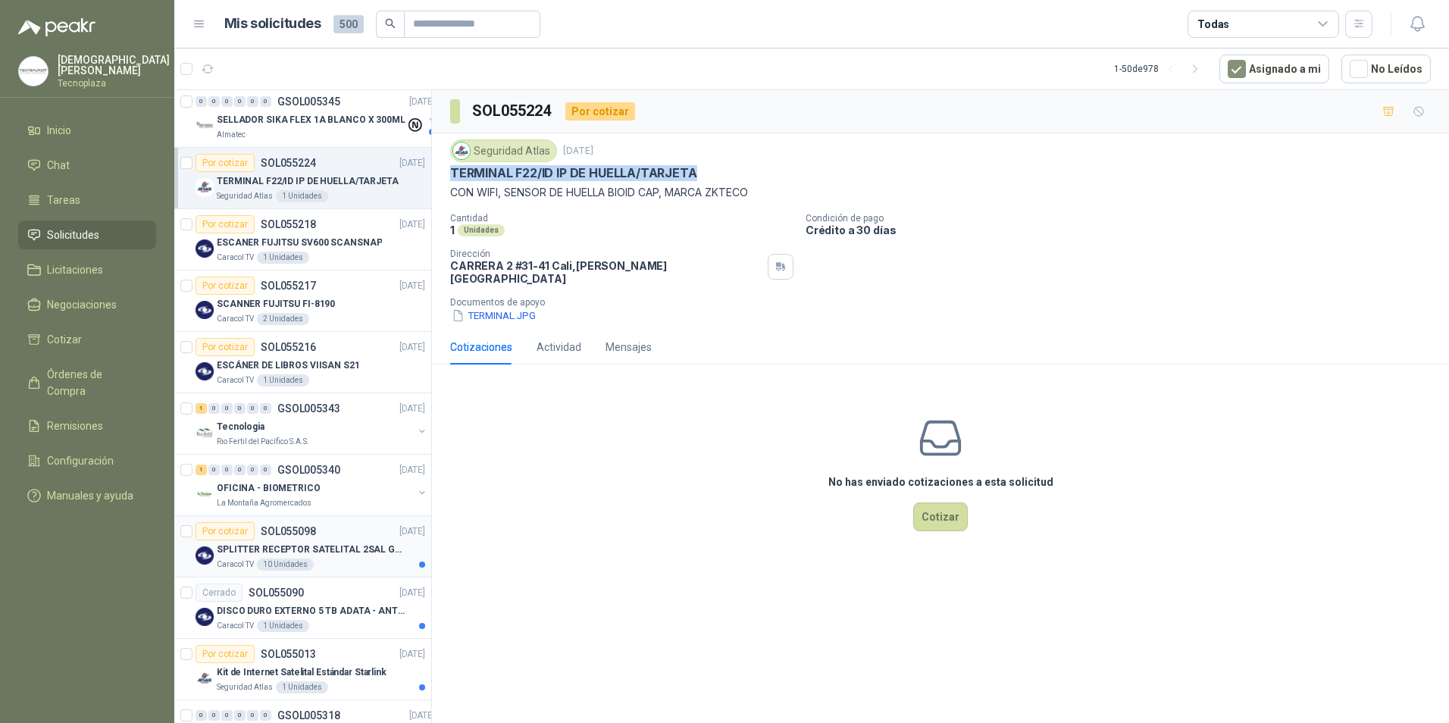
scroll to position [455, 0]
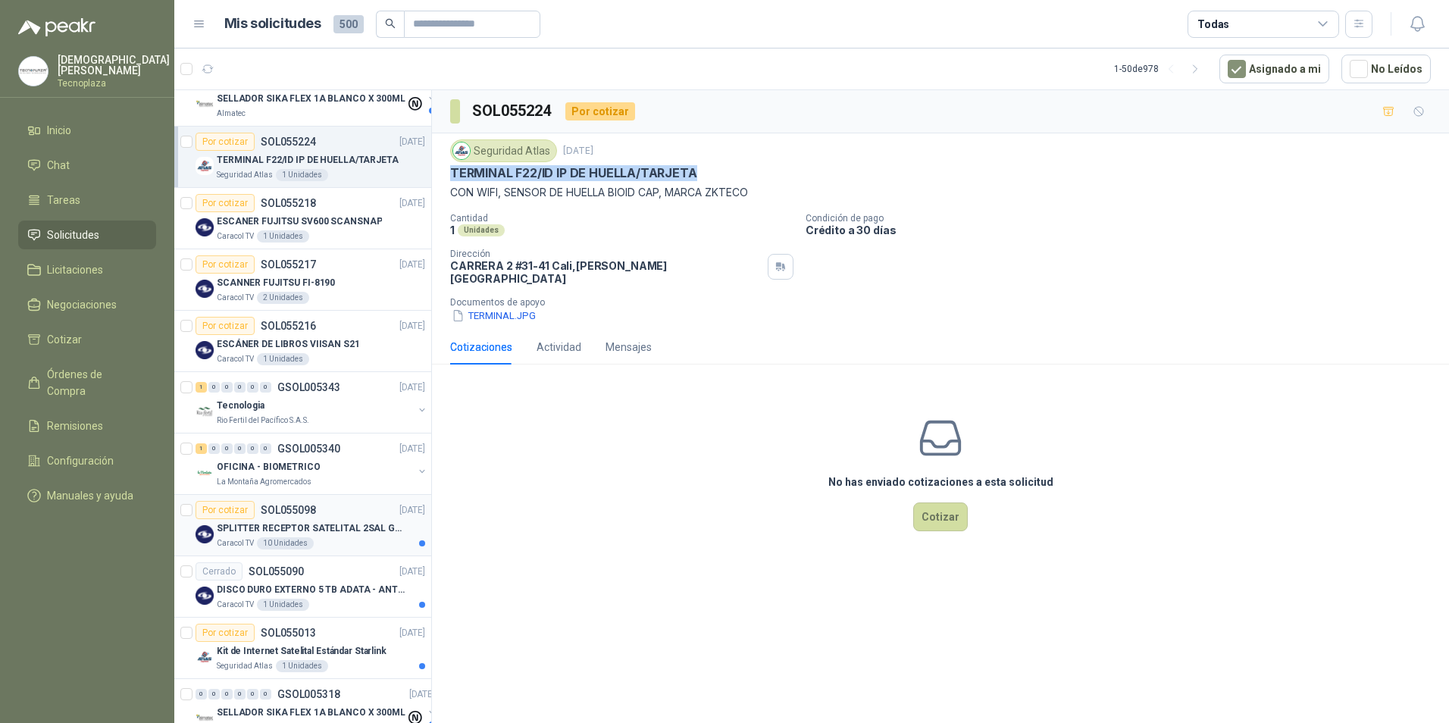
click at [299, 522] on p "SPLITTER RECEPTOR SATELITAL 2SAL GT-SP21" at bounding box center [311, 528] width 189 height 14
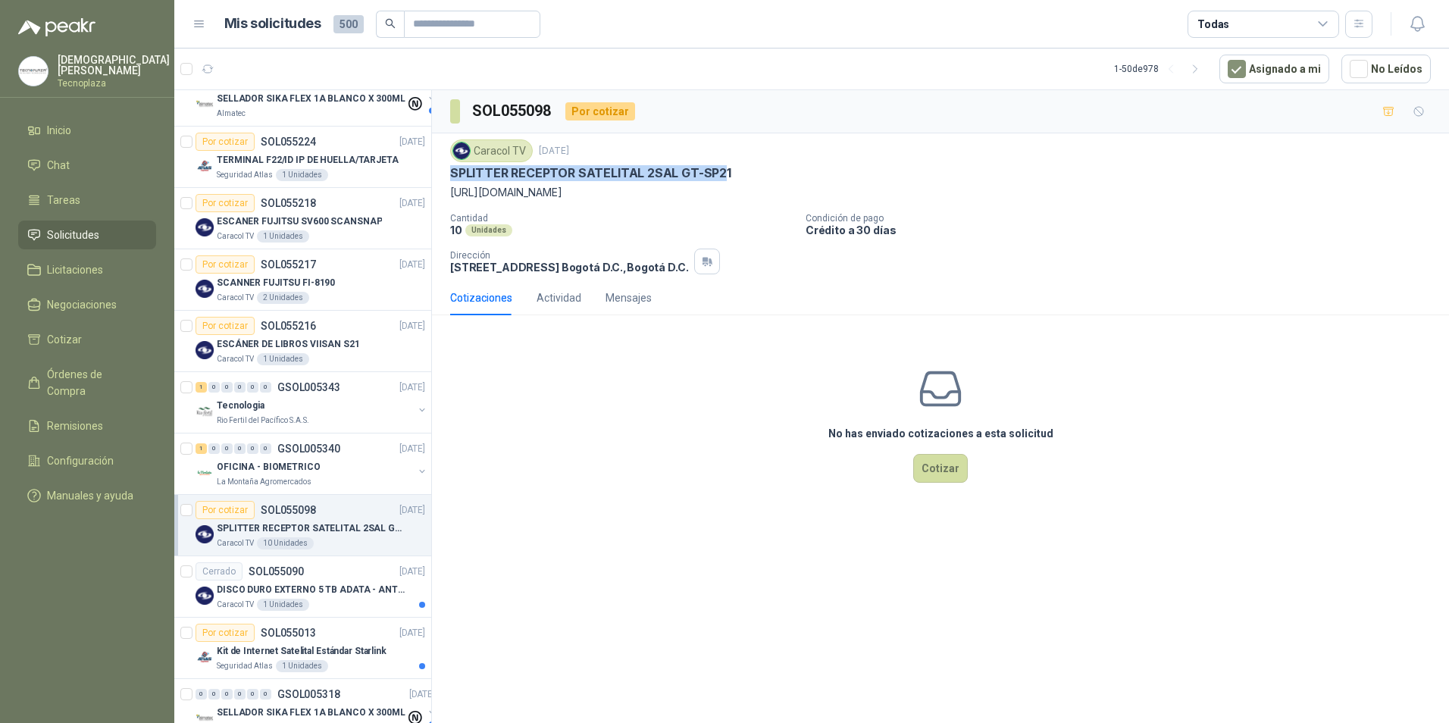
drag, startPoint x: 450, startPoint y: 171, endPoint x: 719, endPoint y: 174, distance: 269.1
click at [719, 174] on p "SPLITTER RECEPTOR SATELITAL 2SAL GT-SP21" at bounding box center [590, 173] width 281 height 16
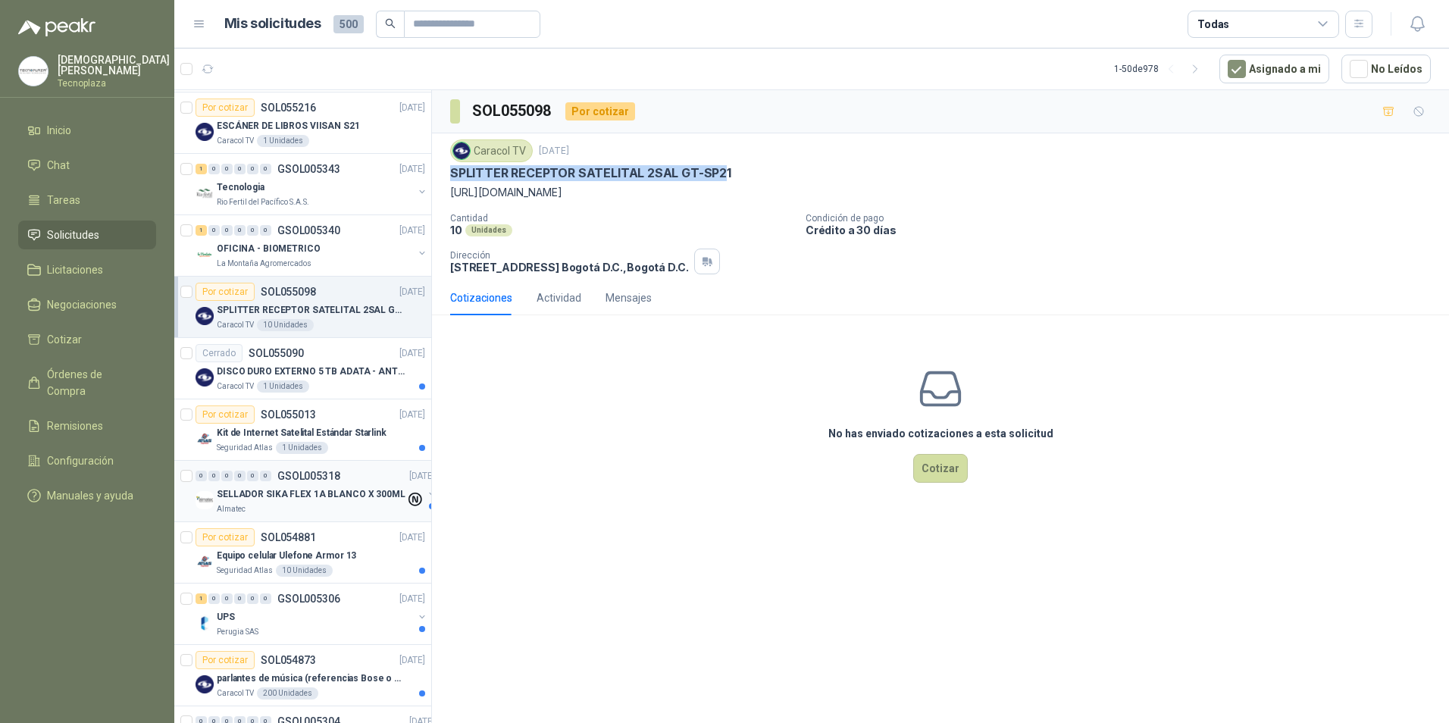
scroll to position [682, 0]
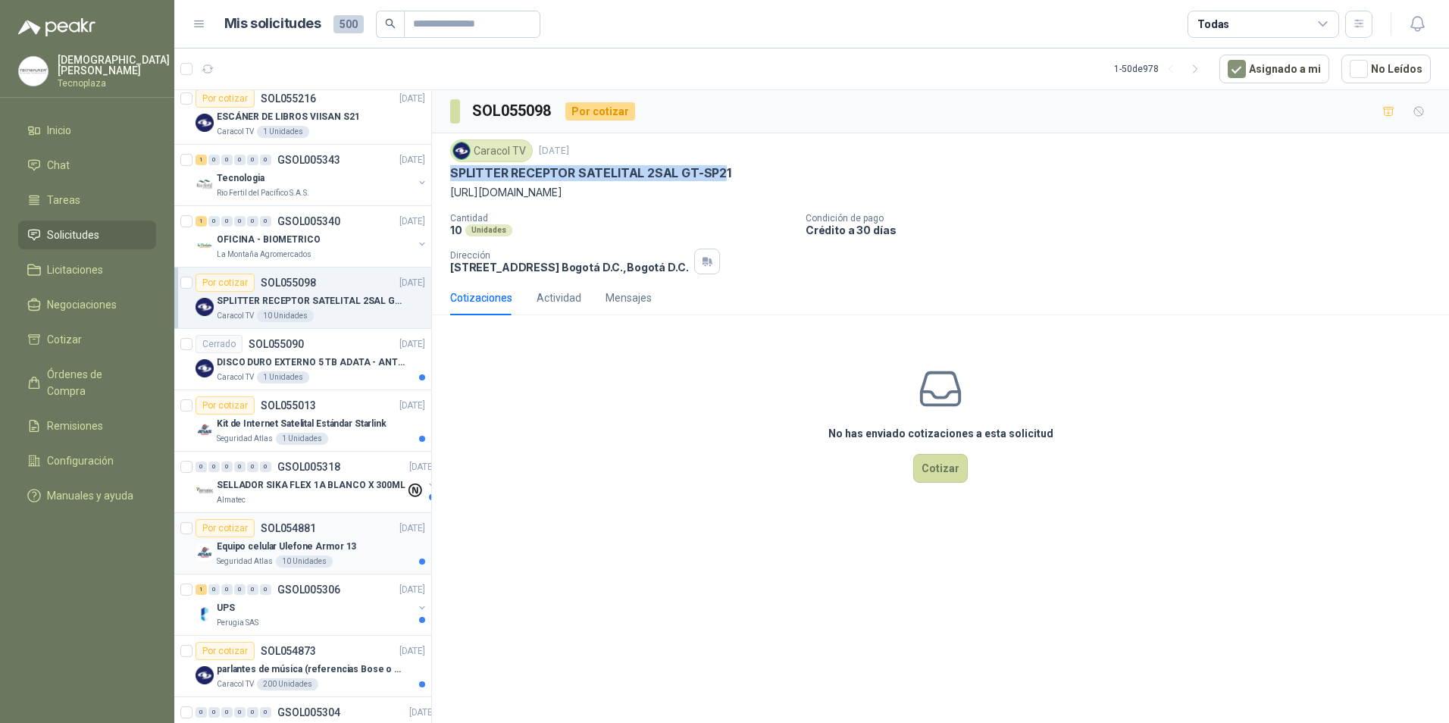
click at [308, 549] on p "Equipo celular Ulefone Armor 13" at bounding box center [286, 547] width 139 height 14
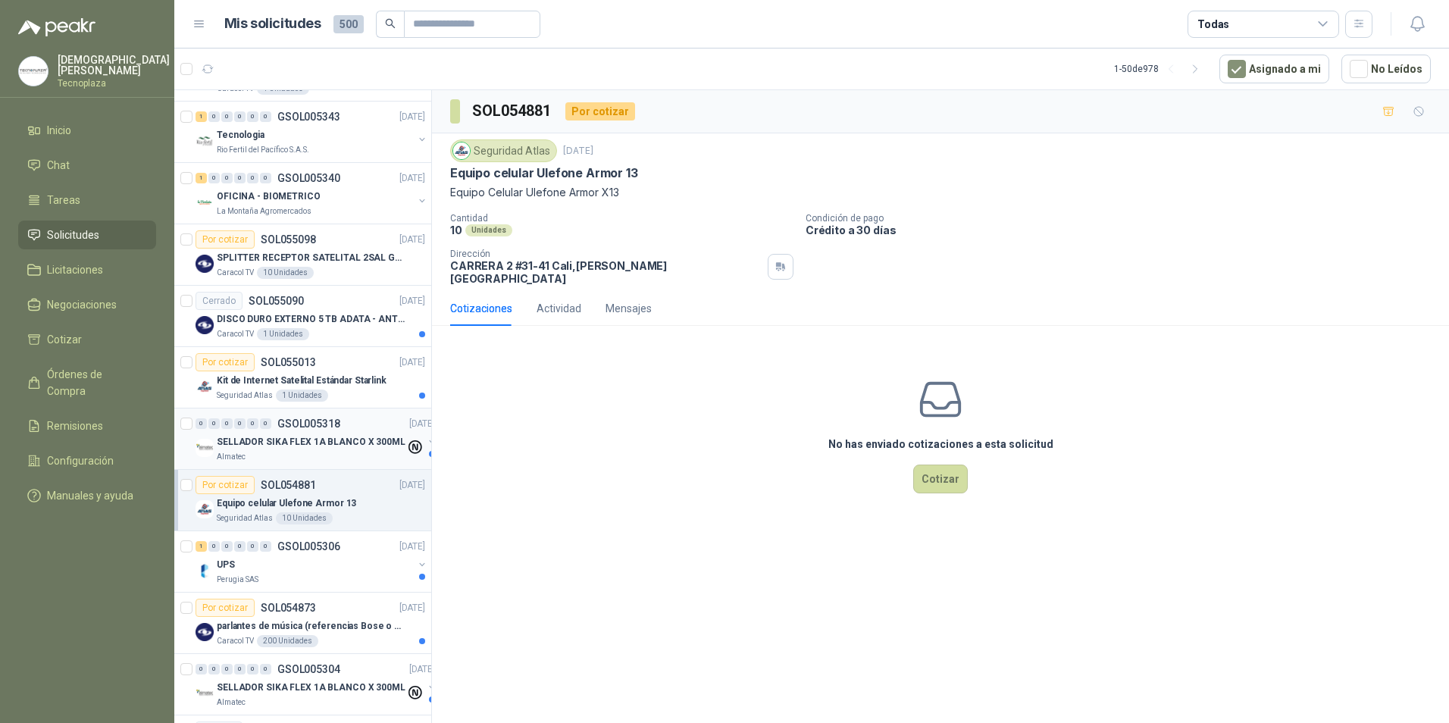
scroll to position [910, 0]
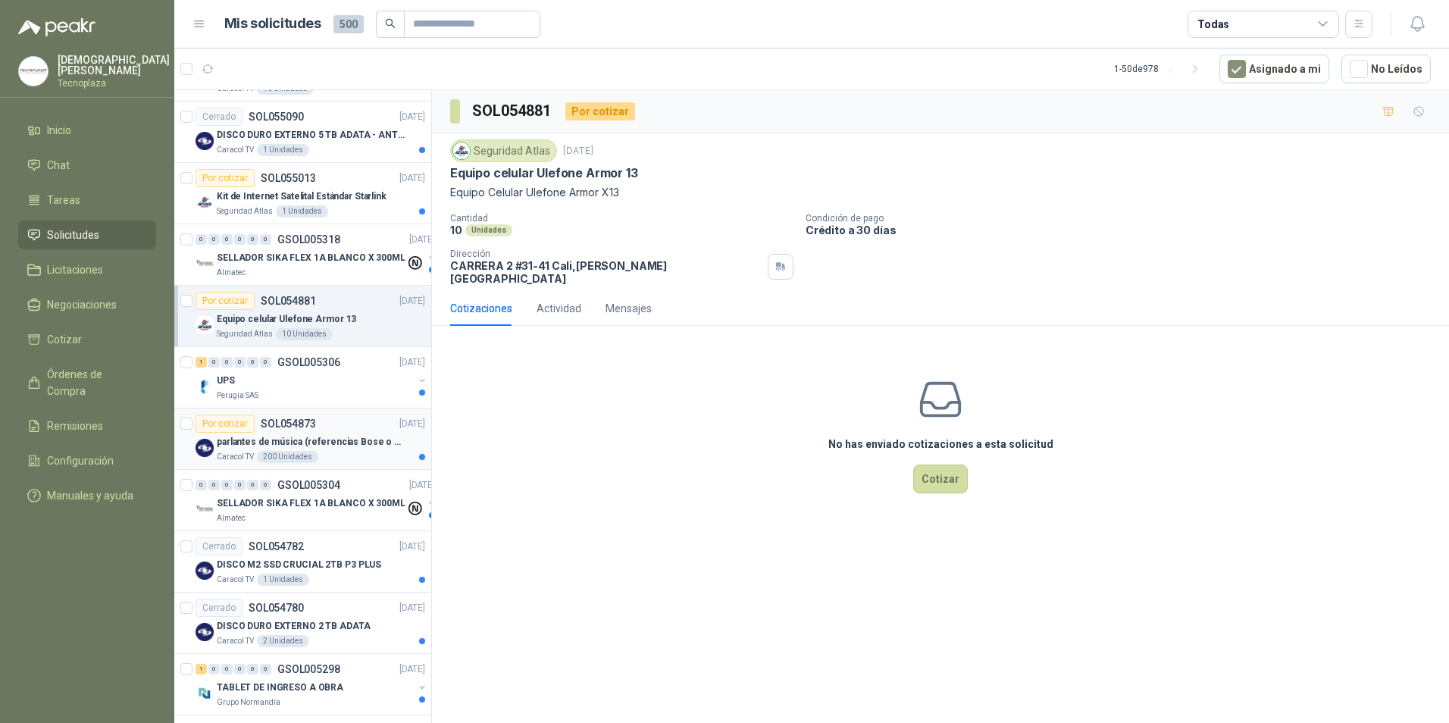
click at [325, 428] on div "Por cotizar SOL054873 04/09/25" at bounding box center [311, 424] width 230 height 18
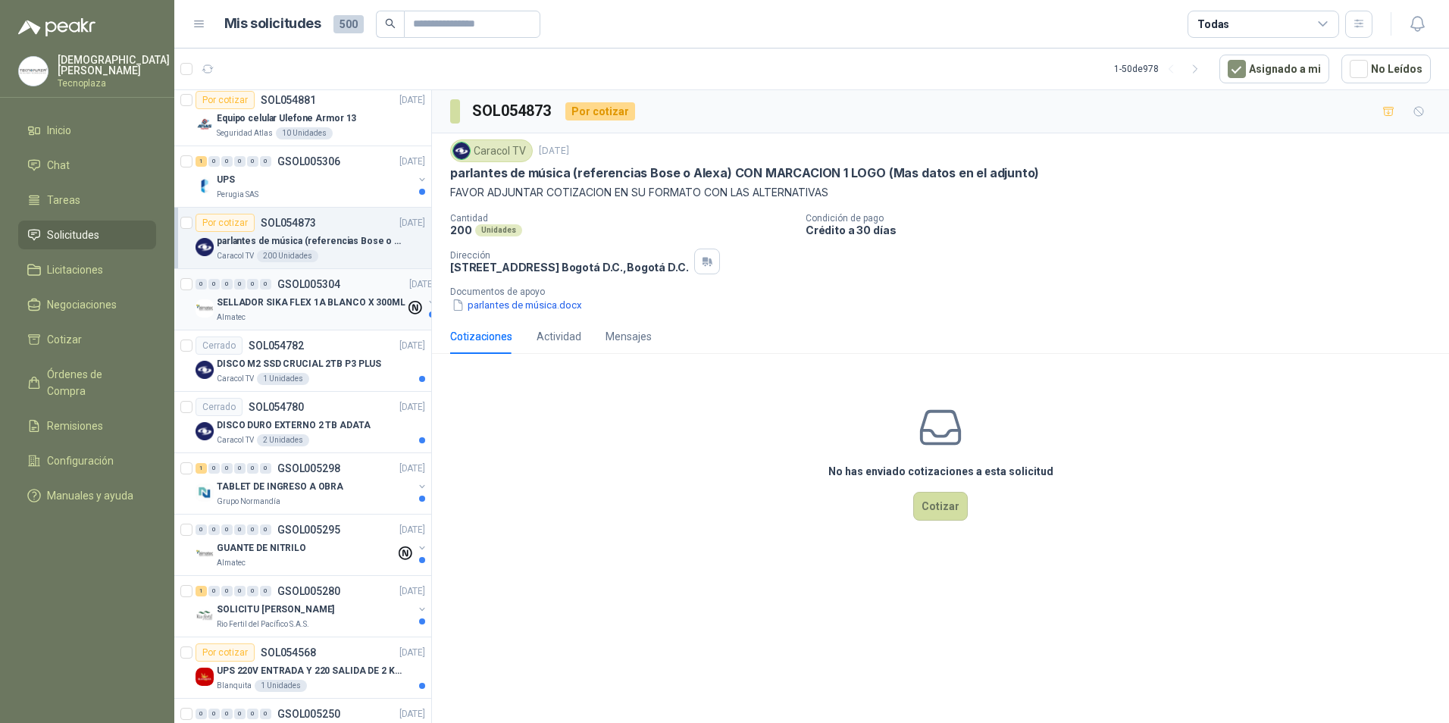
scroll to position [1137, 0]
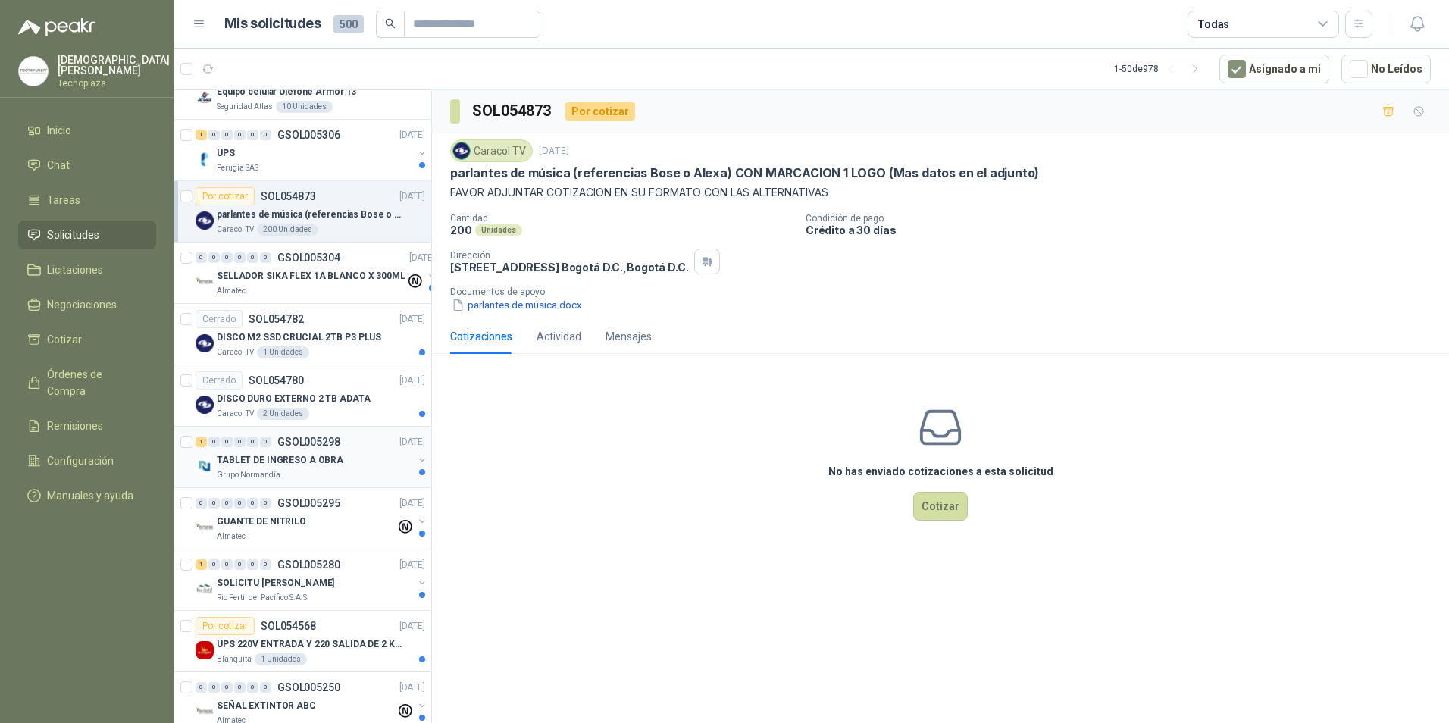
click at [308, 458] on p "TABLET DE INGRESO A OBRA" at bounding box center [280, 460] width 127 height 14
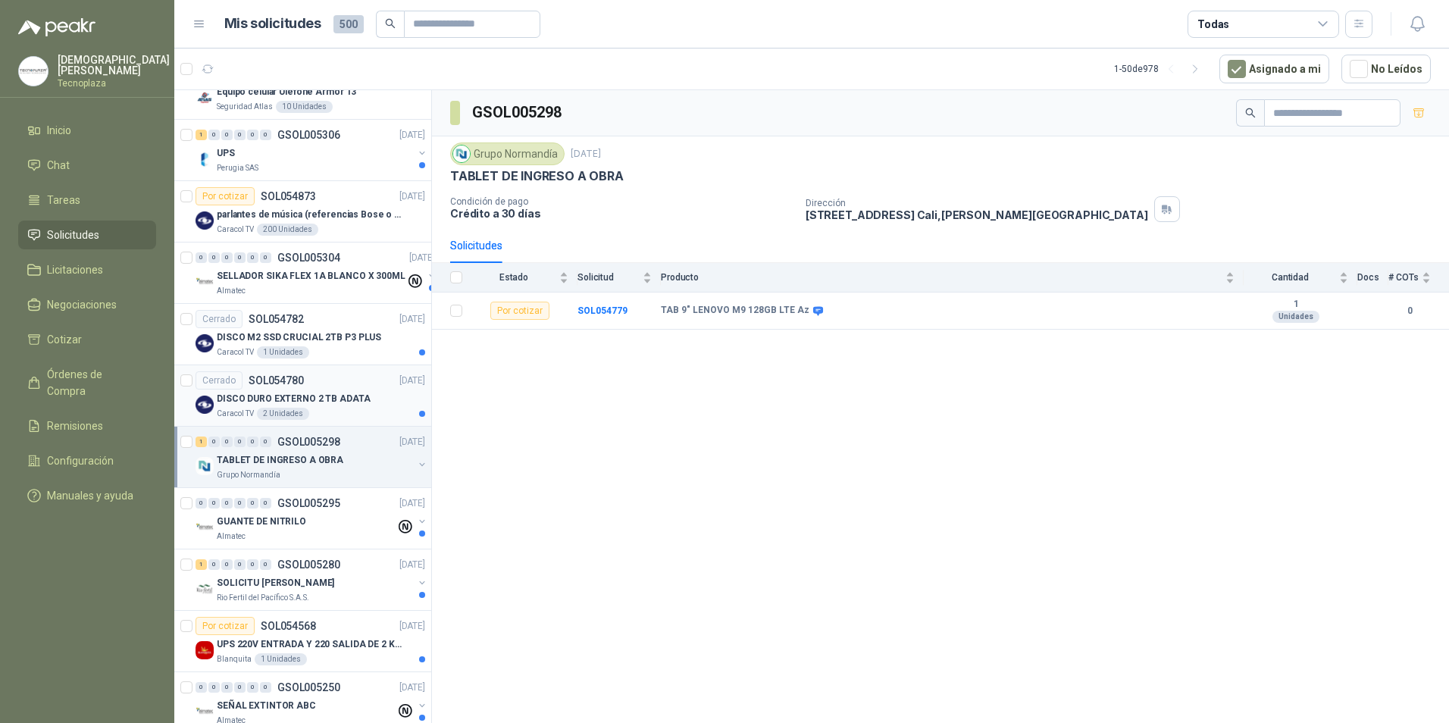
click at [327, 403] on p "DISCO DURO EXTERNO 2 TB ADATA" at bounding box center [294, 399] width 154 height 14
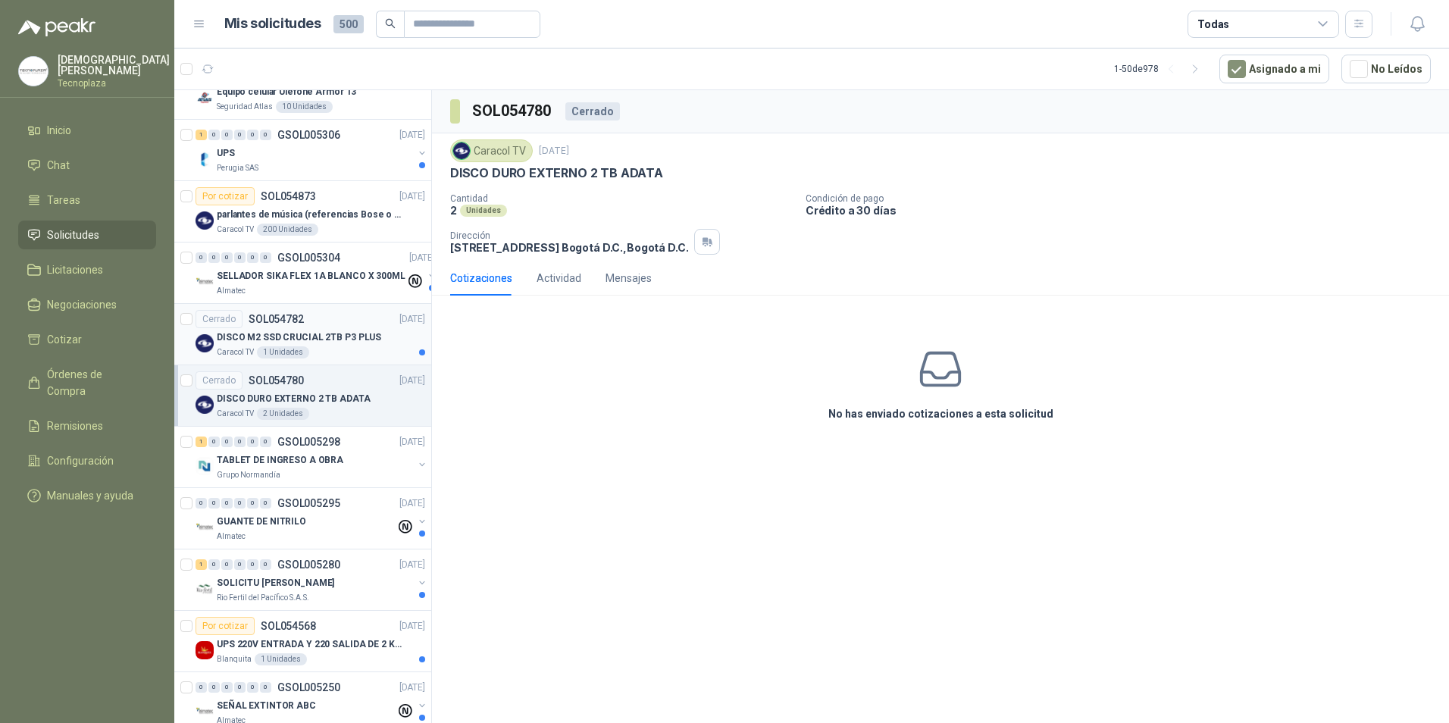
click at [377, 349] on div "Caracol TV 1 Unidades" at bounding box center [321, 352] width 208 height 12
